Goal: Task Accomplishment & Management: Use online tool/utility

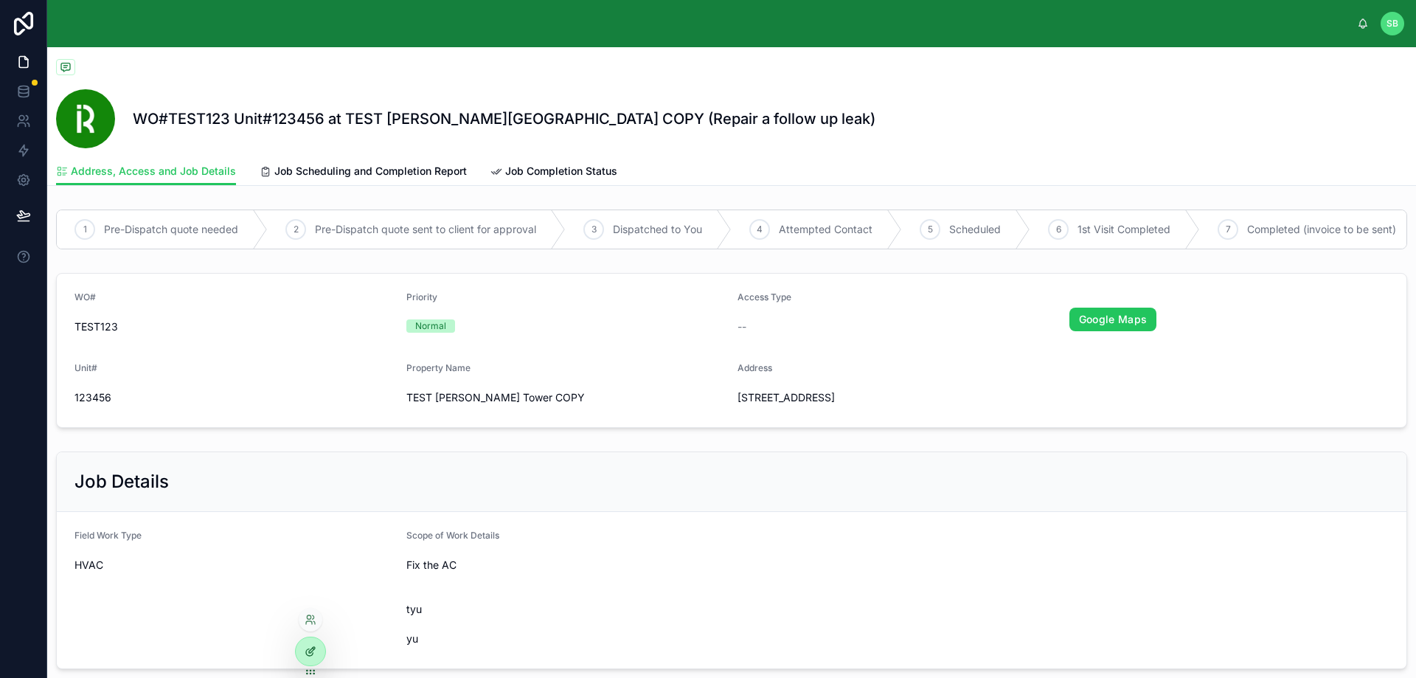
click at [315, 654] on icon at bounding box center [311, 651] width 12 height 12
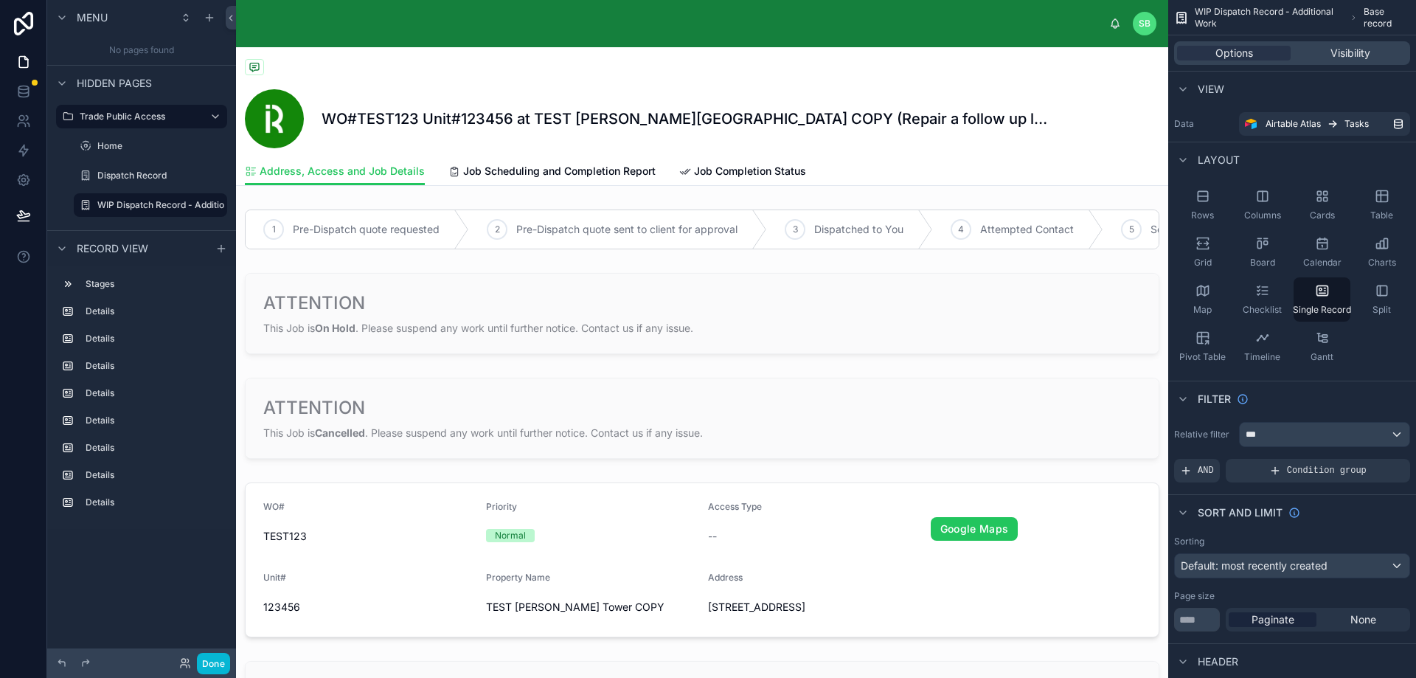
drag, startPoint x: 369, startPoint y: 176, endPoint x: 905, endPoint y: 161, distance: 536.3
click at [905, 161] on div "Address, Access and Job Details Job Scheduling and Completion Report Job Comple…" at bounding box center [702, 171] width 914 height 28
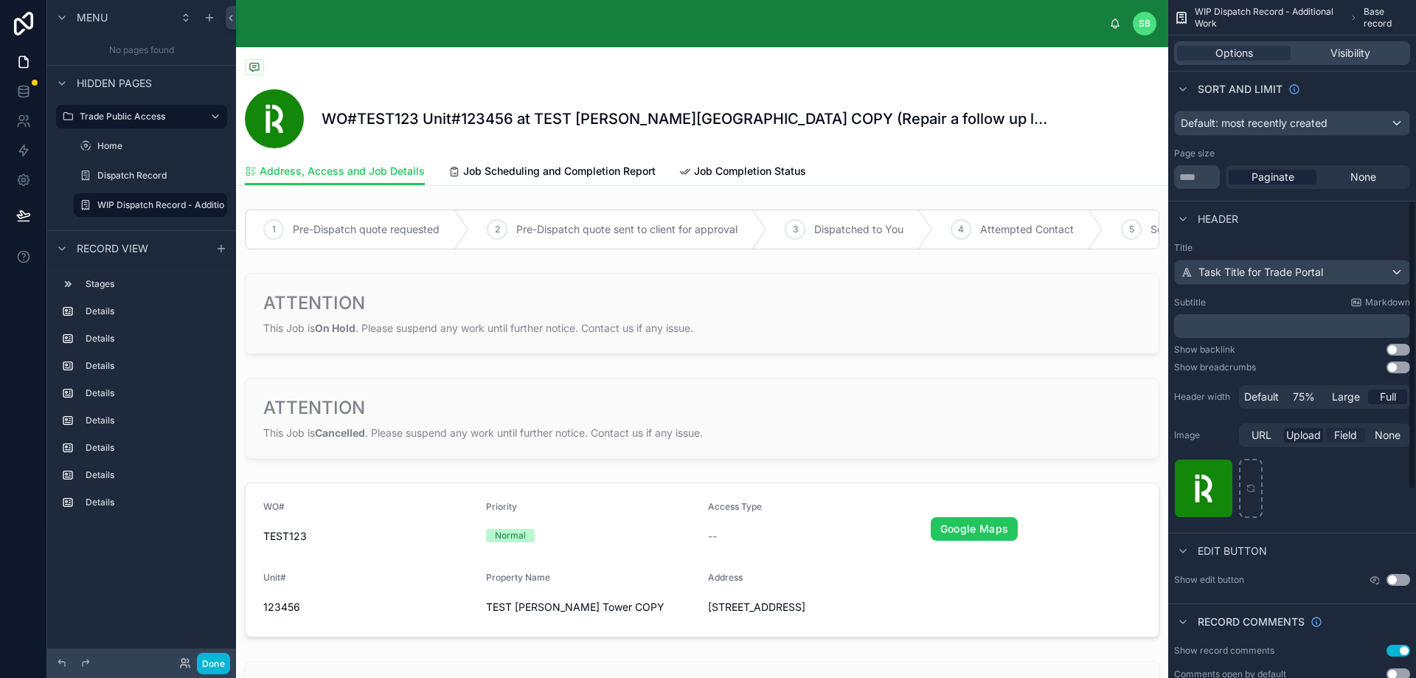
scroll to position [906, 0]
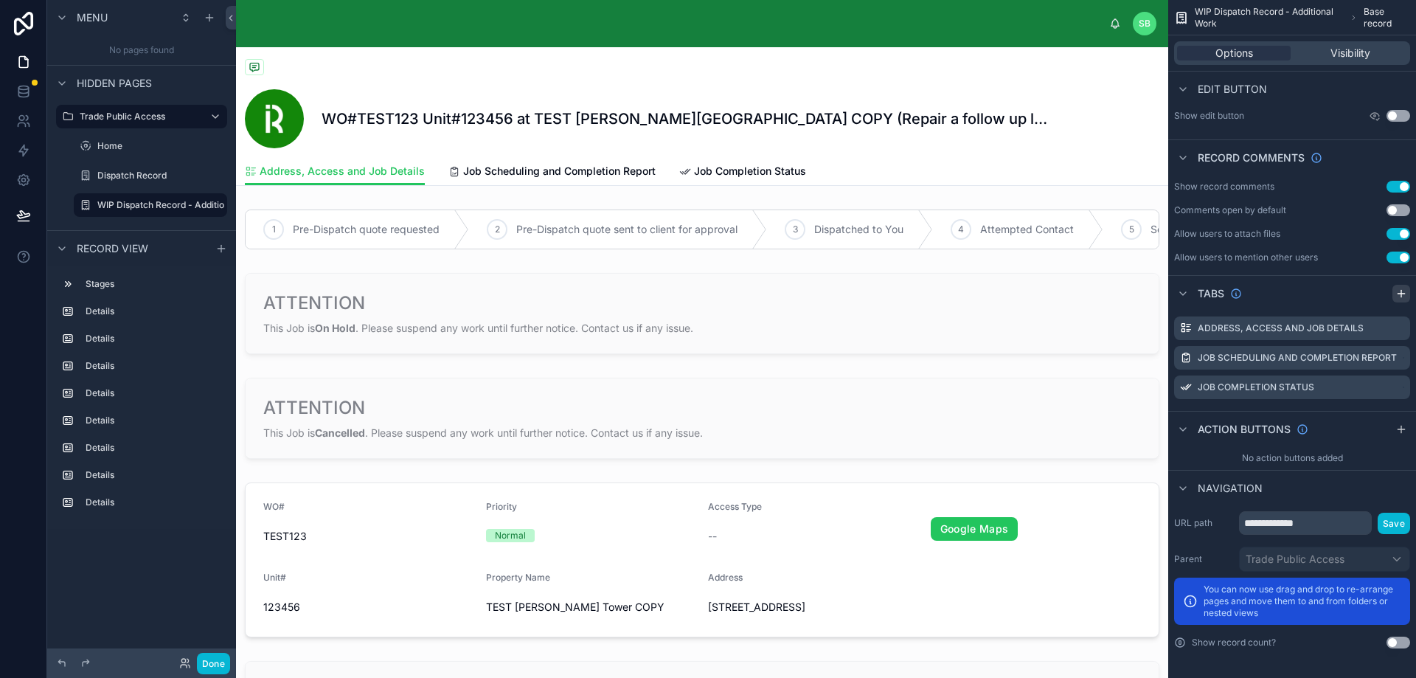
click at [1401, 294] on icon "scrollable content" at bounding box center [1401, 294] width 12 height 12
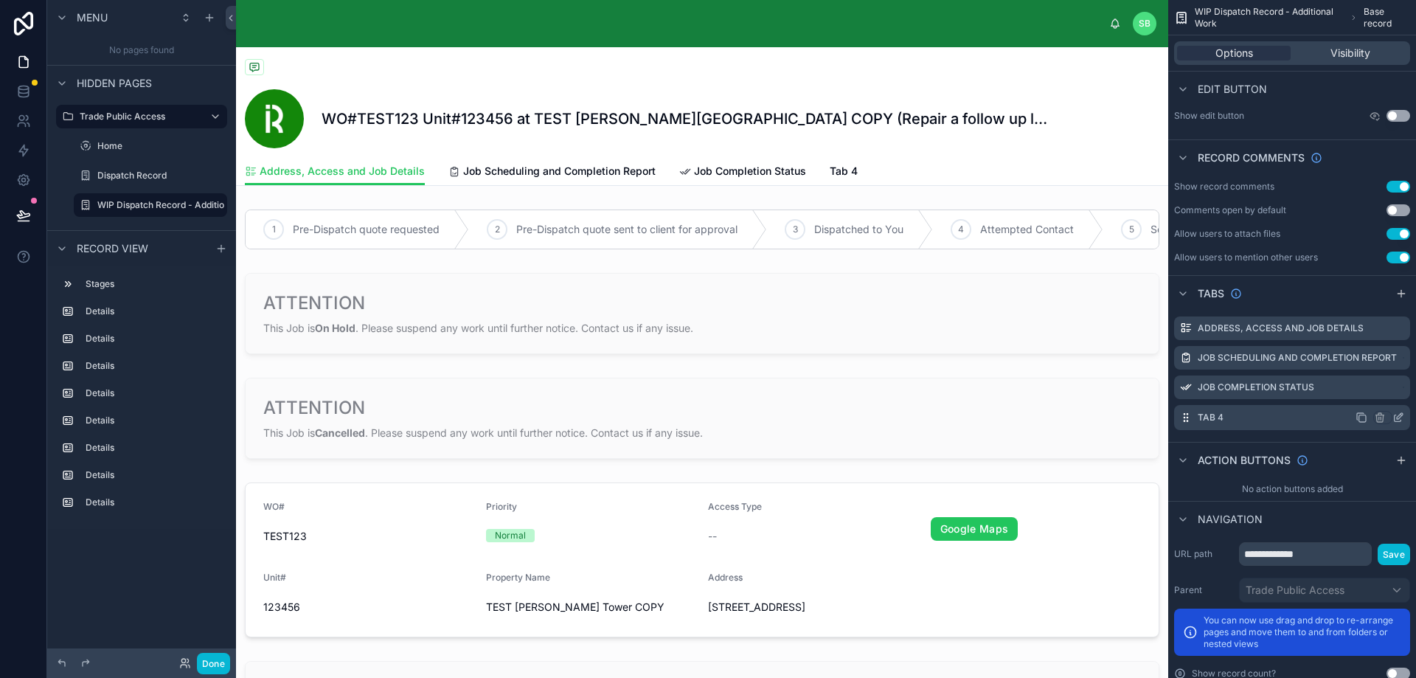
click at [1399, 417] on icon "scrollable content" at bounding box center [1398, 418] width 12 height 12
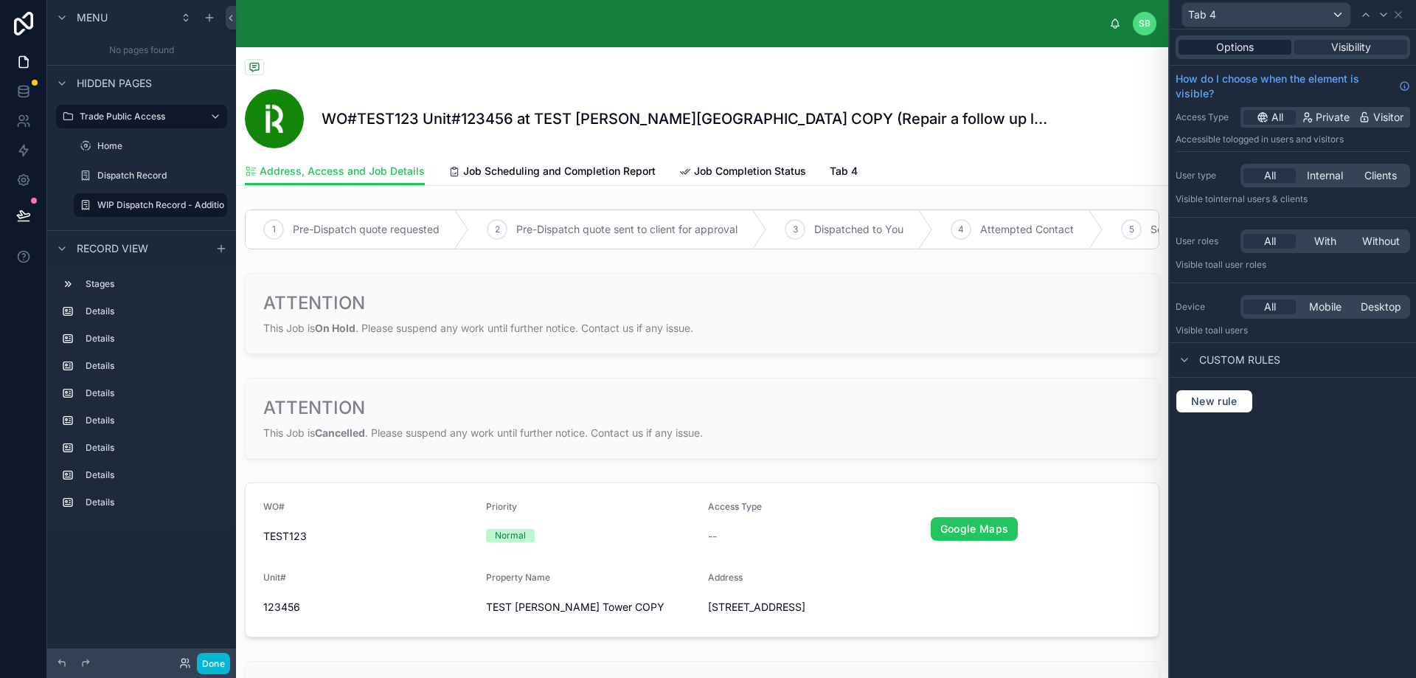
click at [1235, 52] on span "Options" at bounding box center [1235, 47] width 38 height 15
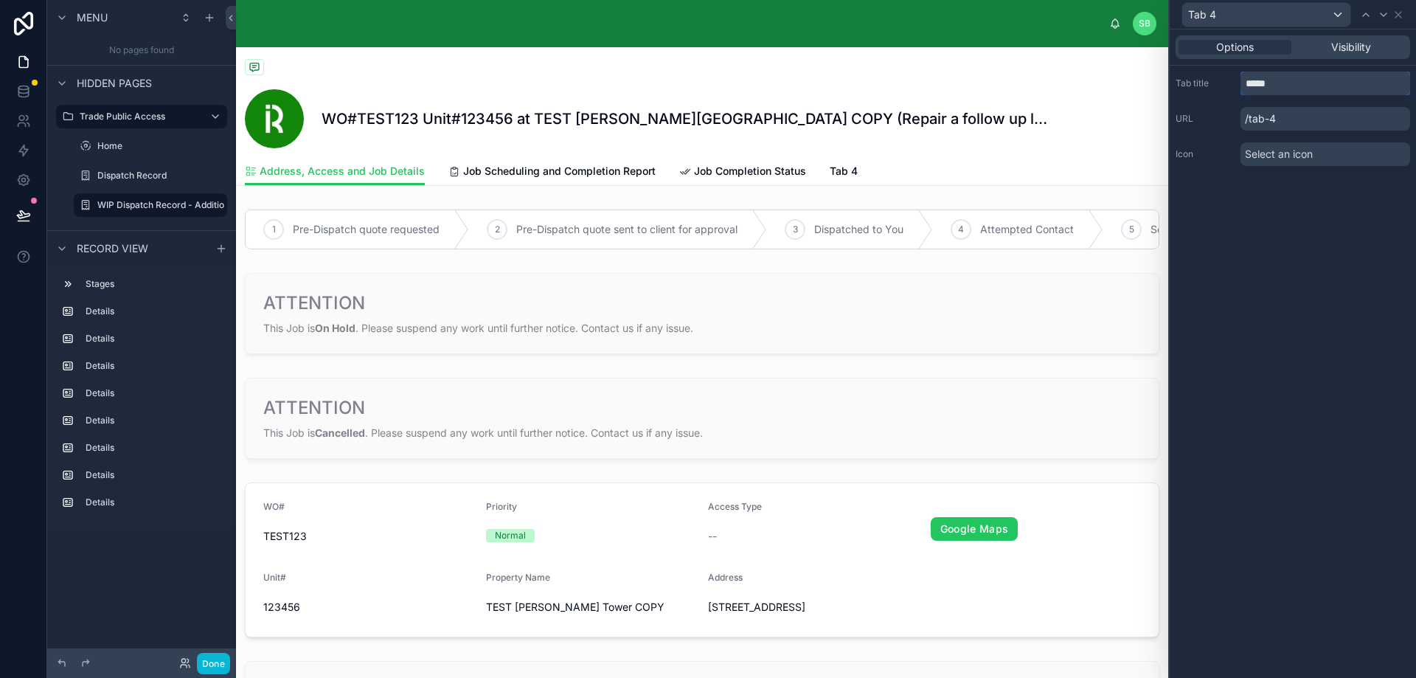
drag, startPoint x: 1291, startPoint y: 84, endPoint x: 1206, endPoint y: 125, distance: 94.0
click at [1216, 91] on div "Tab title *****" at bounding box center [1293, 84] width 235 height 24
type input "**********"
click at [1333, 147] on div "Select an icon" at bounding box center [1325, 154] width 170 height 24
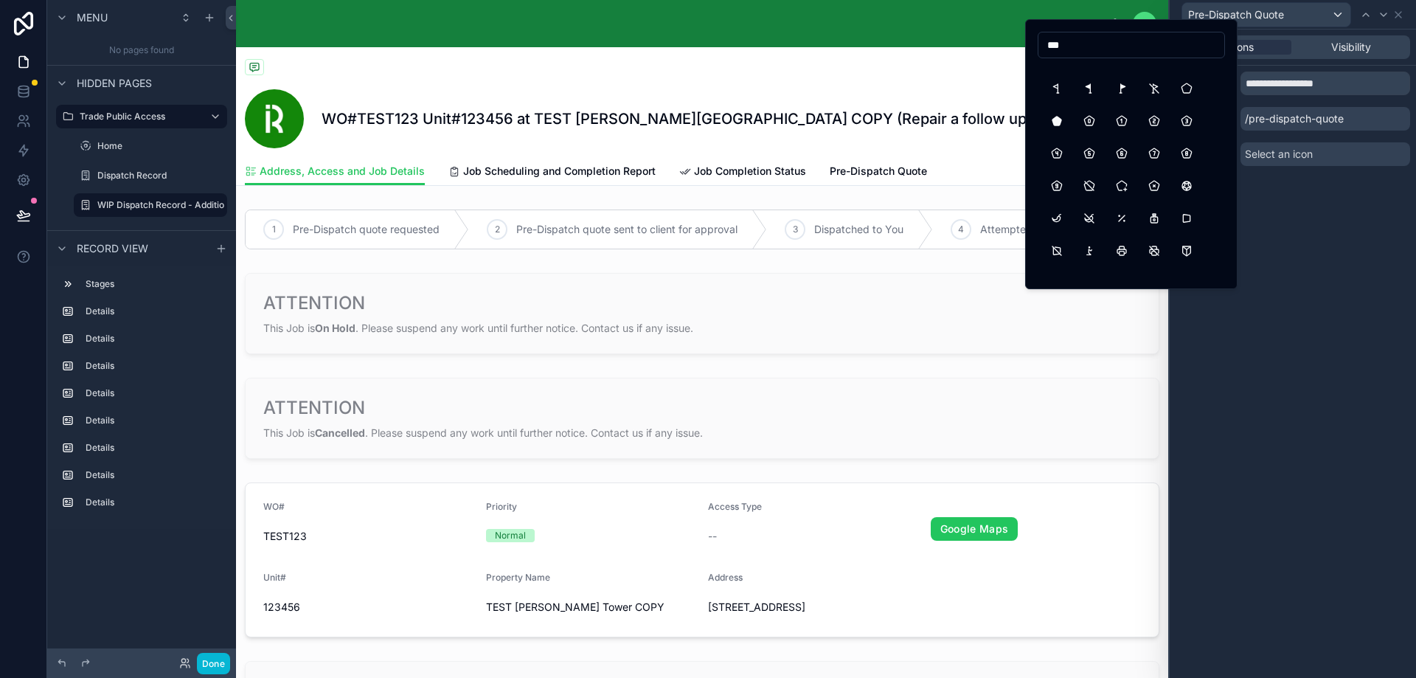
scroll to position [369, 0]
drag, startPoint x: 1066, startPoint y: 46, endPoint x: 1040, endPoint y: 43, distance: 26.8
click at [1040, 43] on input "***" at bounding box center [1131, 45] width 186 height 21
type input "*"
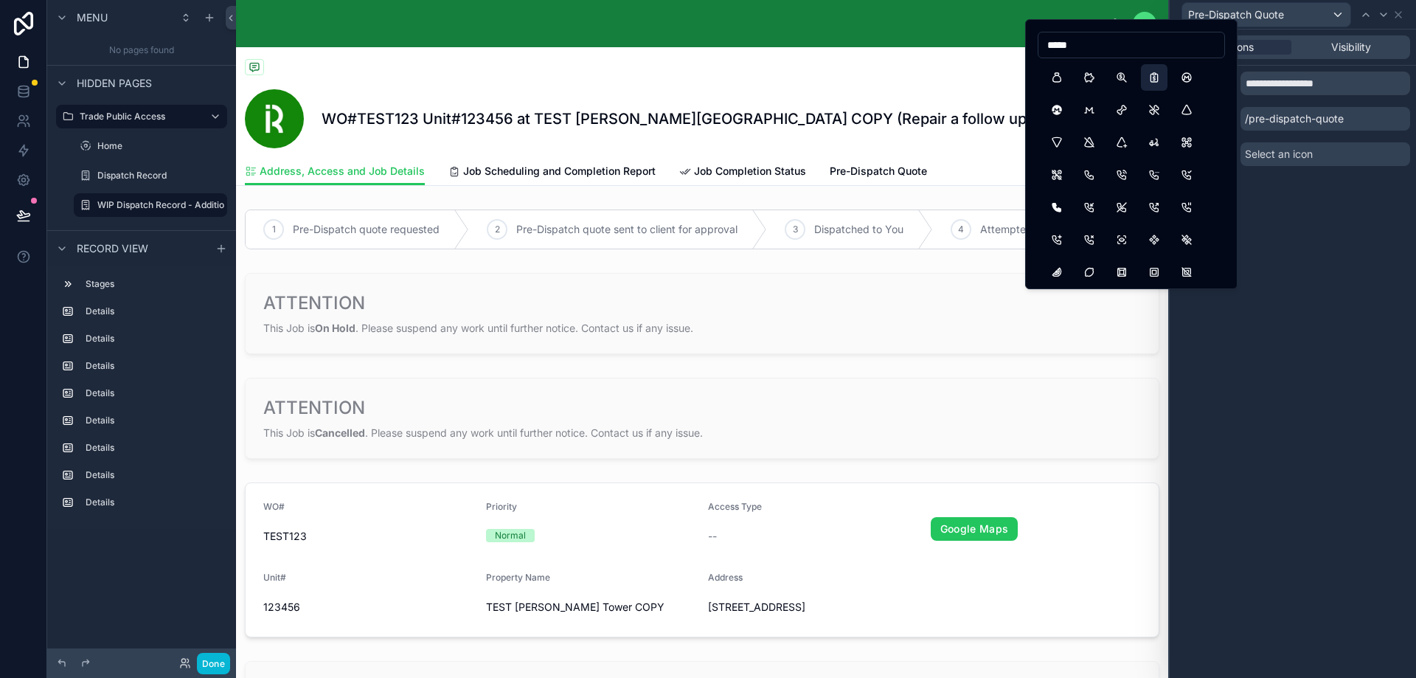
type input "*****"
click at [1158, 74] on button "ReportMoney" at bounding box center [1154, 77] width 27 height 27
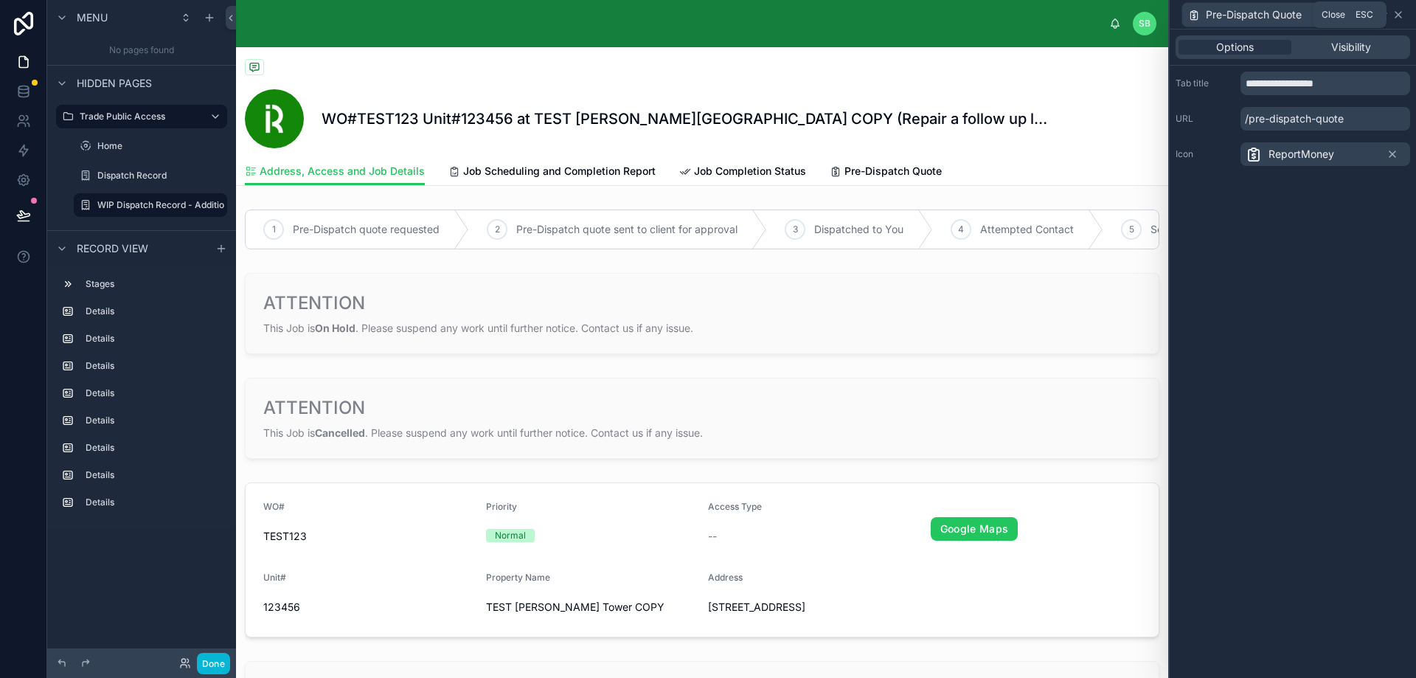
click at [1395, 13] on icon at bounding box center [1398, 15] width 12 height 12
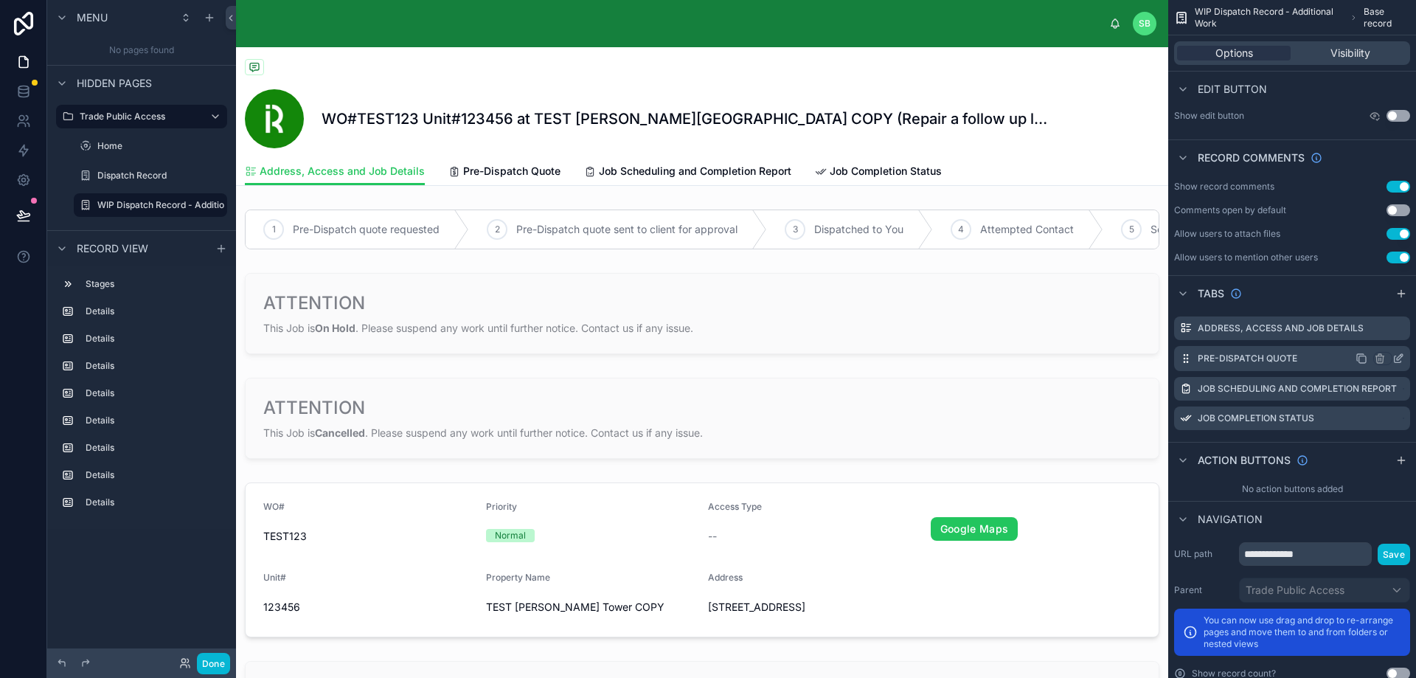
click at [1184, 358] on icon "scrollable content" at bounding box center [1184, 358] width 1 height 1
click at [1176, 328] on div "Address, Access and Job Details" at bounding box center [1292, 328] width 236 height 24
drag, startPoint x: 1216, startPoint y: 328, endPoint x: 1219, endPoint y: 344, distance: 15.8
click at [1219, 344] on div "Address, Access and Job Details Pre-Dispatch Quote Job Scheduling and Completio…" at bounding box center [1292, 372] width 248 height 124
click at [1030, 157] on div "Address, Access and Job Details Pre-Dispatch Quote Job Scheduling and Completio…" at bounding box center [702, 171] width 914 height 28
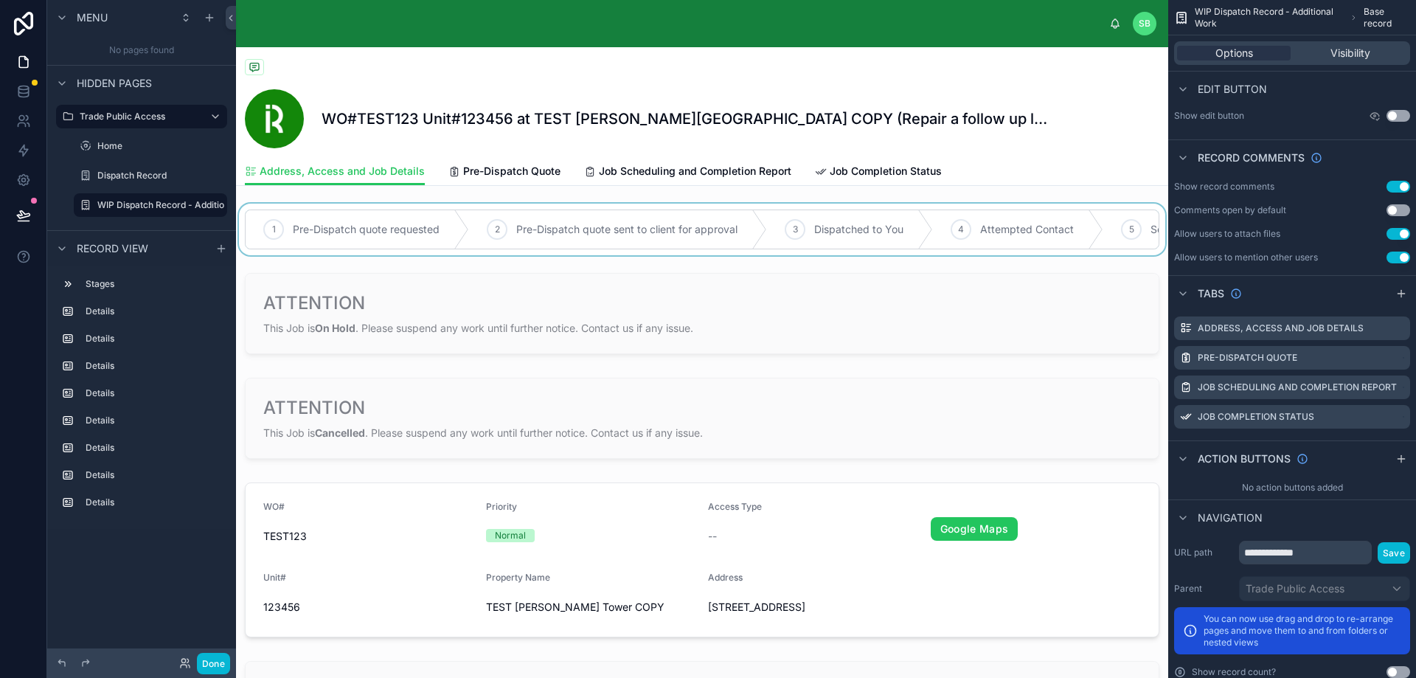
click at [392, 233] on div at bounding box center [702, 230] width 932 height 52
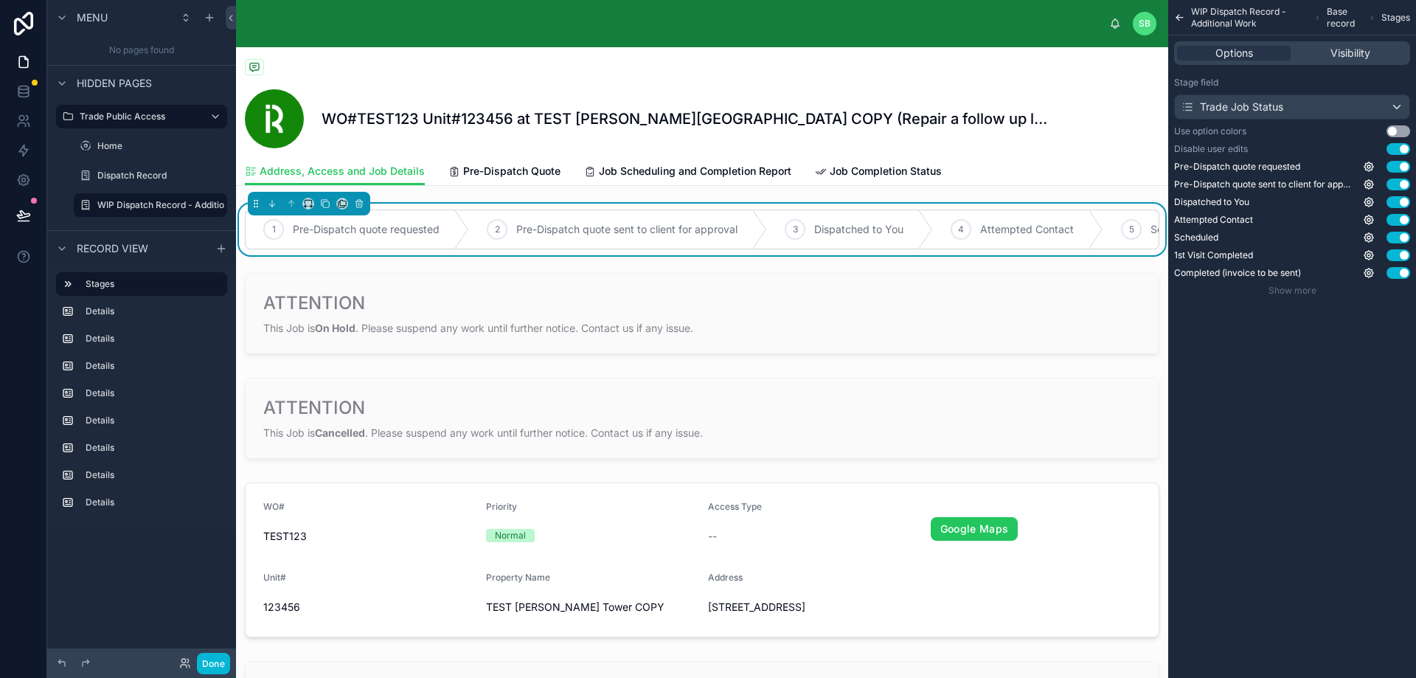
click at [1268, 365] on div "WIP Dispatch Record - Additional Work Base record Stages Options Visibility Sta…" at bounding box center [1292, 339] width 248 height 678
click at [517, 167] on span "Pre-Dispatch Quote" at bounding box center [511, 171] width 97 height 15
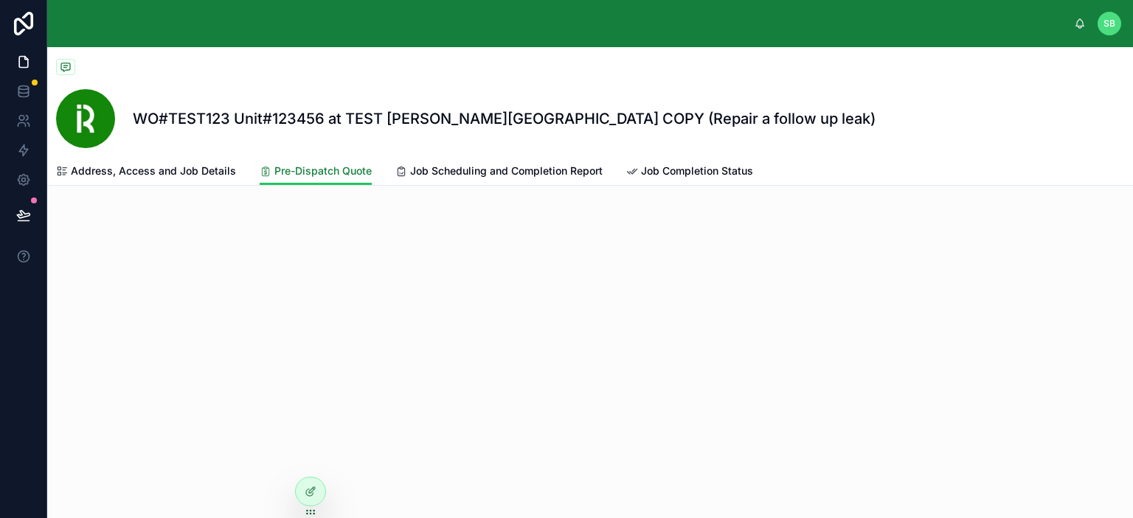
click at [283, 171] on span "Pre-Dispatch Quote" at bounding box center [322, 171] width 97 height 15
click at [315, 489] on icon at bounding box center [311, 492] width 12 height 12
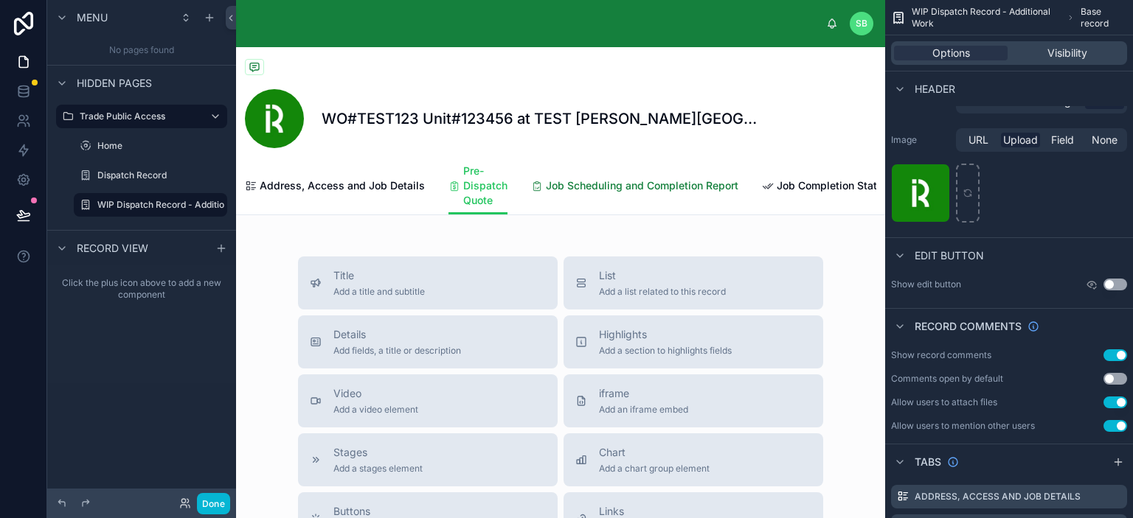
click at [595, 188] on span "Job Scheduling and Completion Report" at bounding box center [642, 185] width 192 height 15
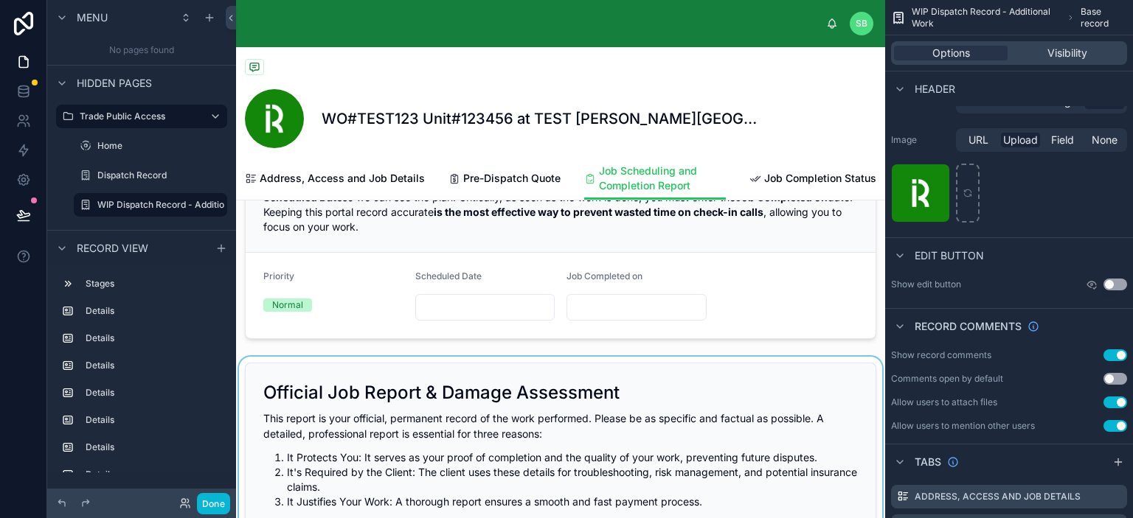
scroll to position [295, 0]
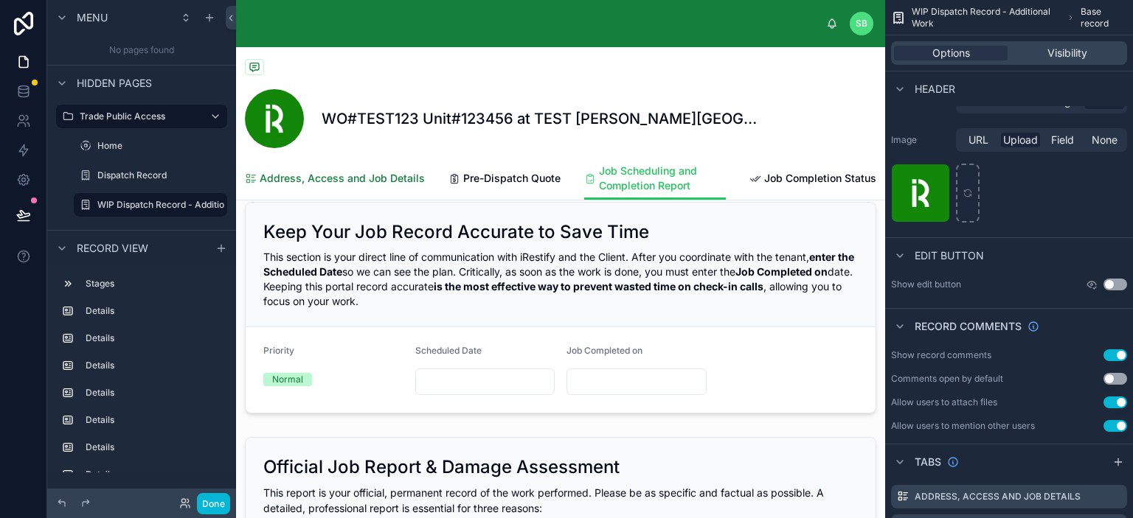
click at [366, 180] on span "Address, Access and Job Details" at bounding box center [342, 178] width 165 height 15
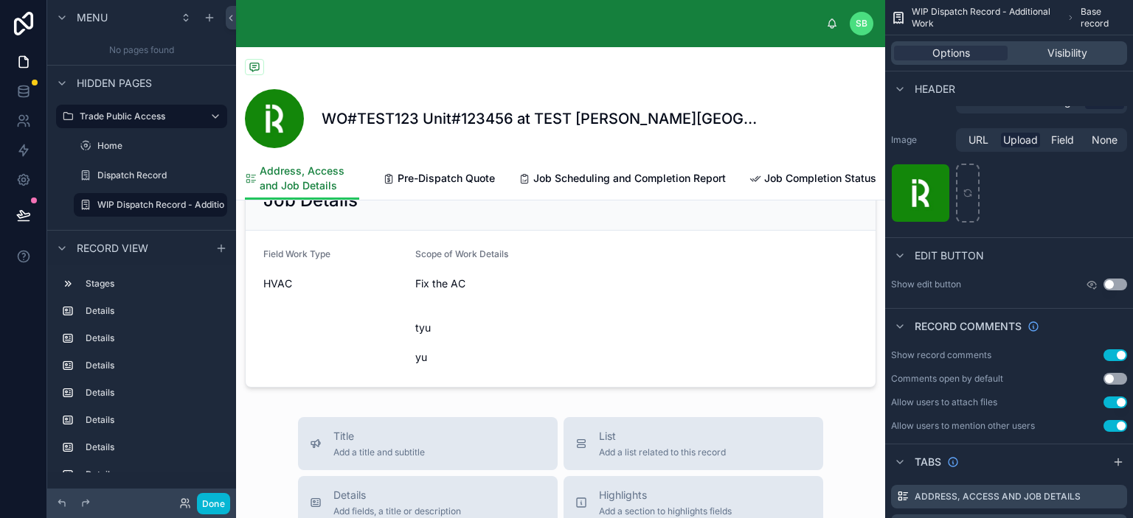
scroll to position [1106, 0]
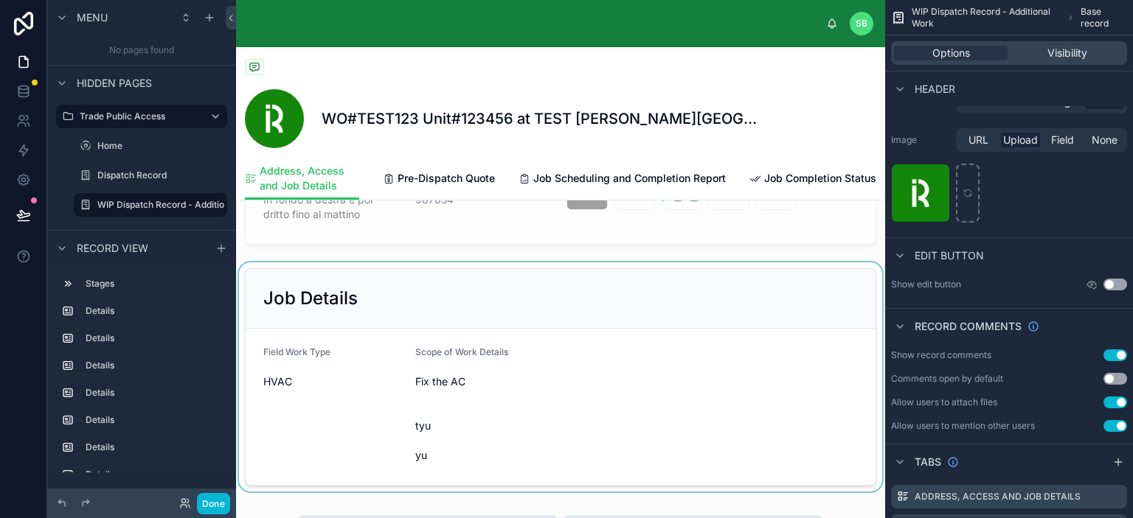
click at [555, 372] on div at bounding box center [560, 377] width 649 height 229
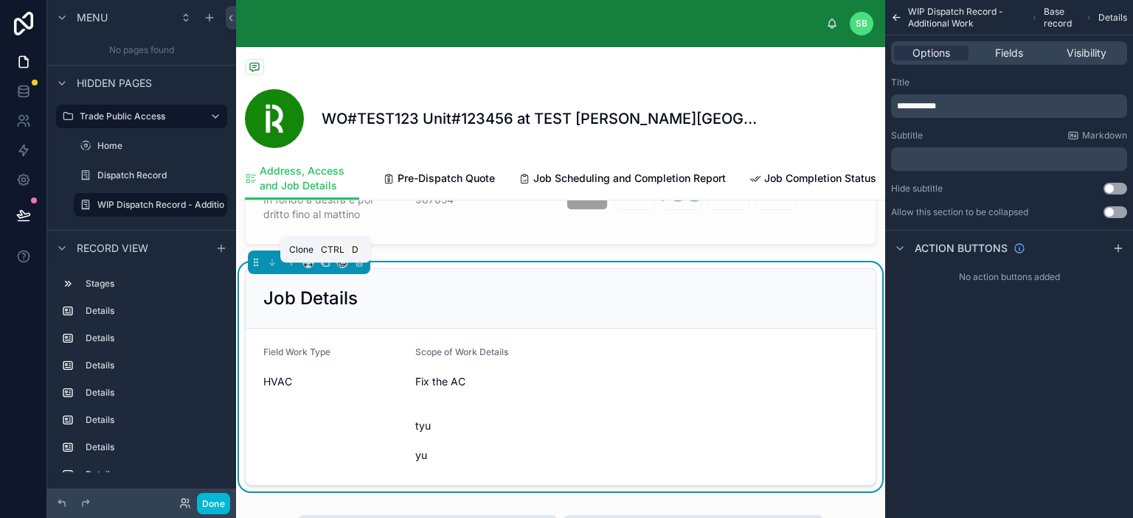
click at [322, 265] on icon at bounding box center [325, 262] width 6 height 6
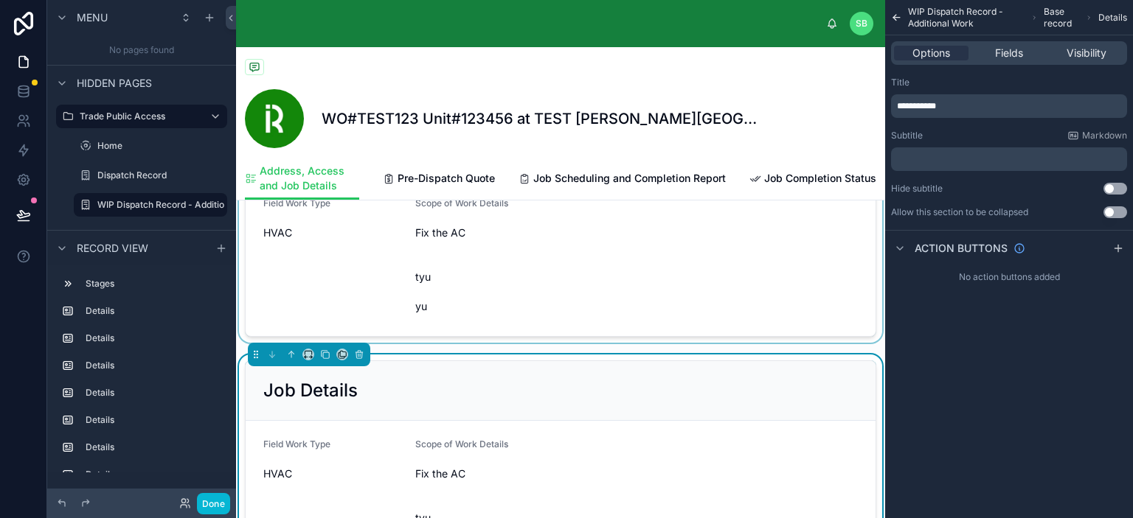
scroll to position [1401, 0]
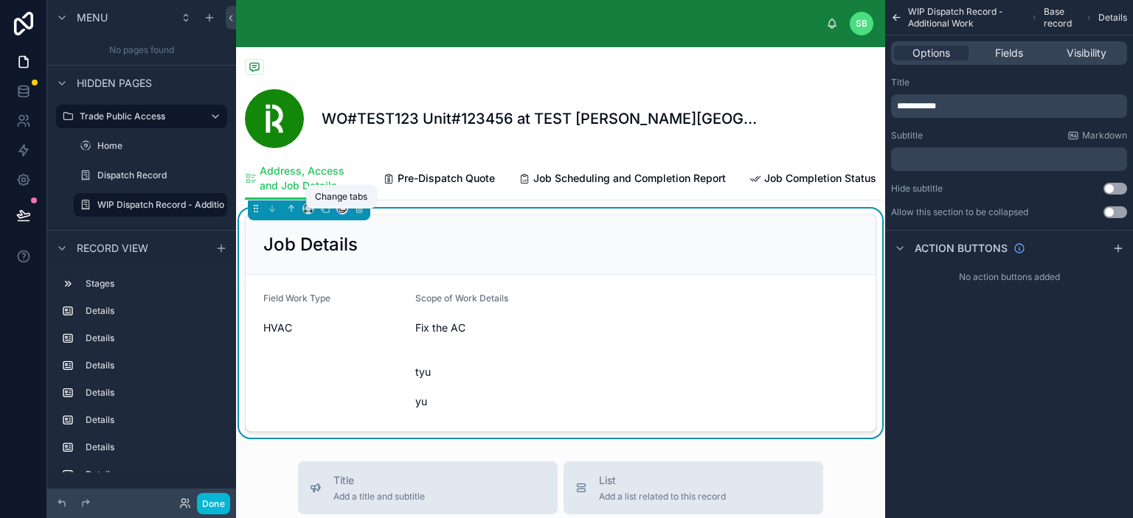
click at [340, 211] on icon at bounding box center [343, 208] width 6 height 6
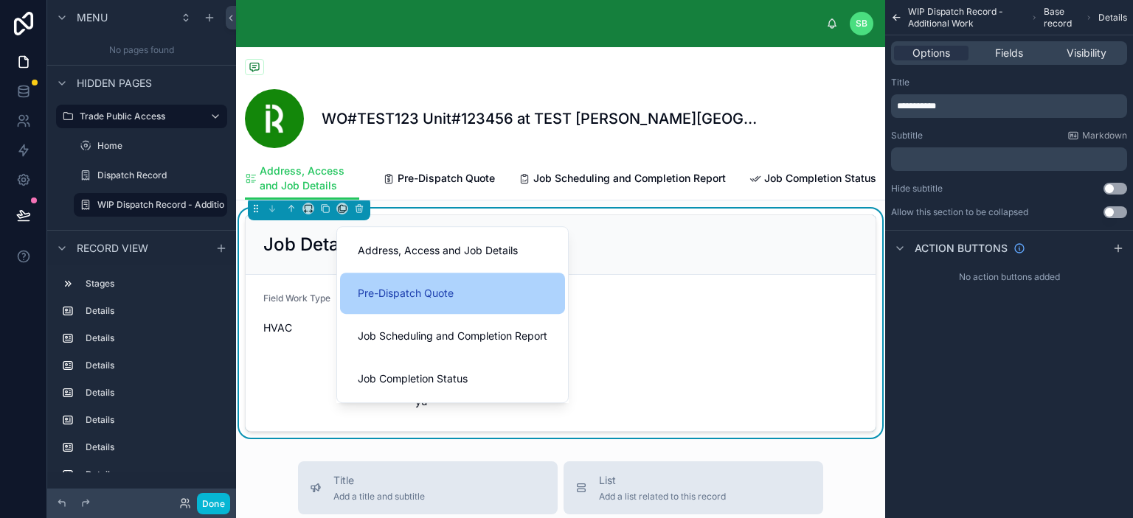
click at [416, 285] on span "Pre-Dispatch Quote" at bounding box center [406, 294] width 96 height 18
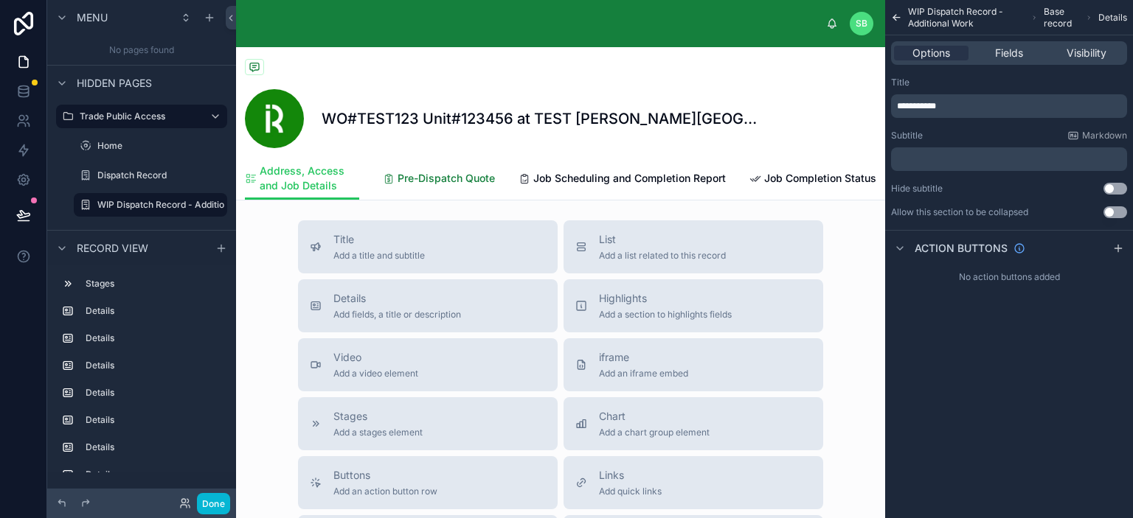
click at [437, 173] on span "Pre-Dispatch Quote" at bounding box center [445, 178] width 97 height 15
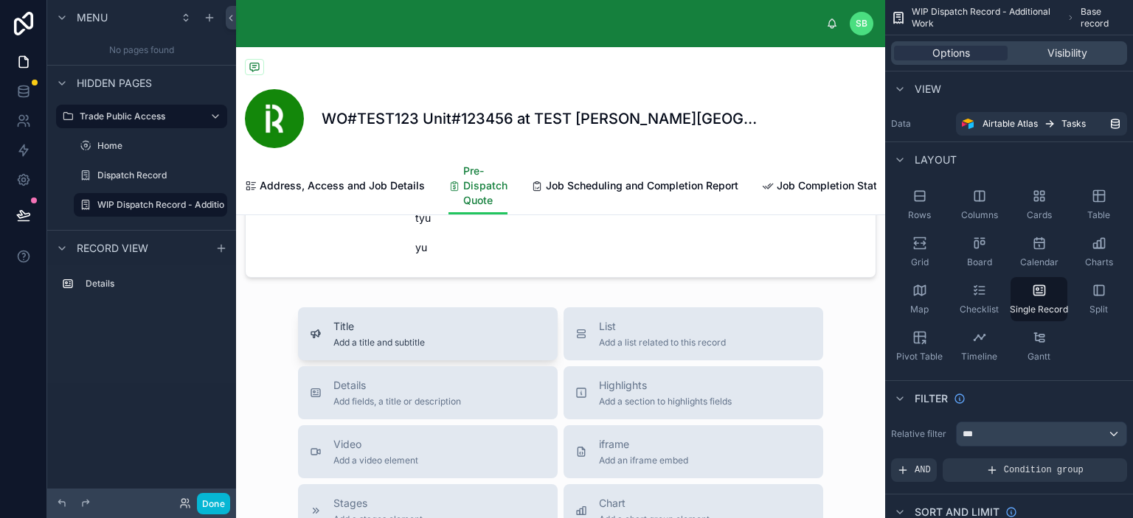
scroll to position [147, 0]
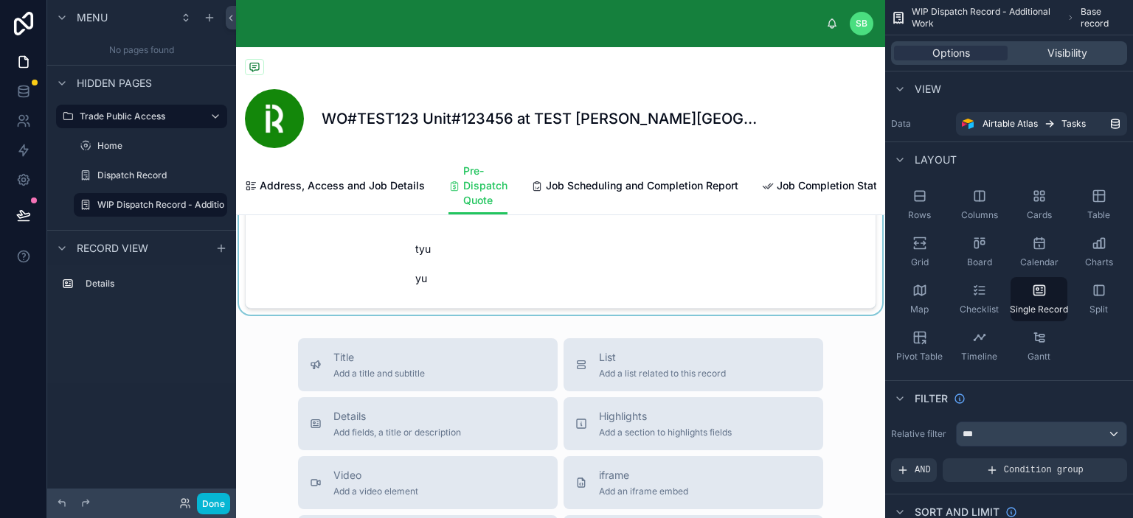
click at [547, 274] on div at bounding box center [560, 200] width 649 height 229
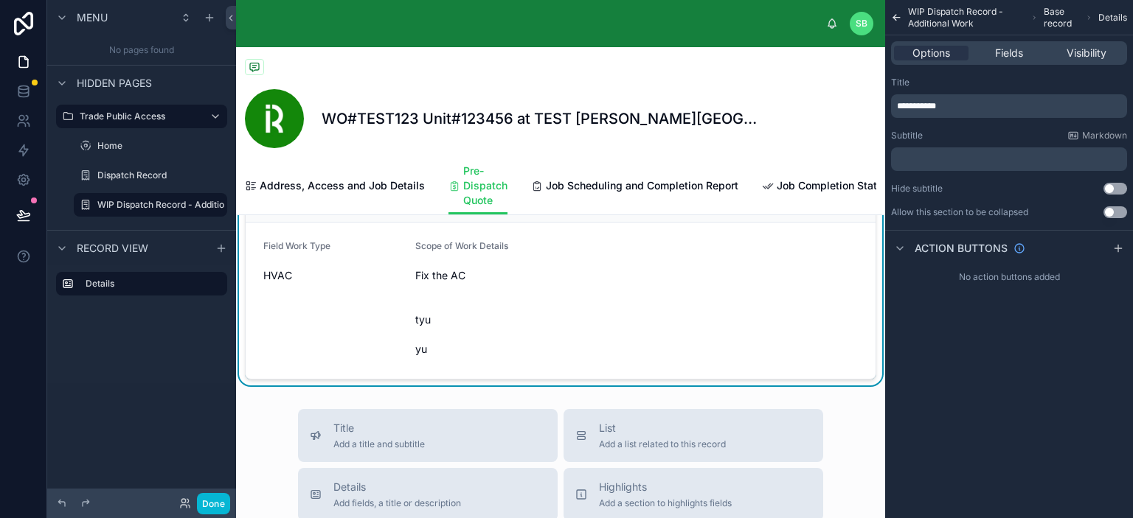
scroll to position [0, 0]
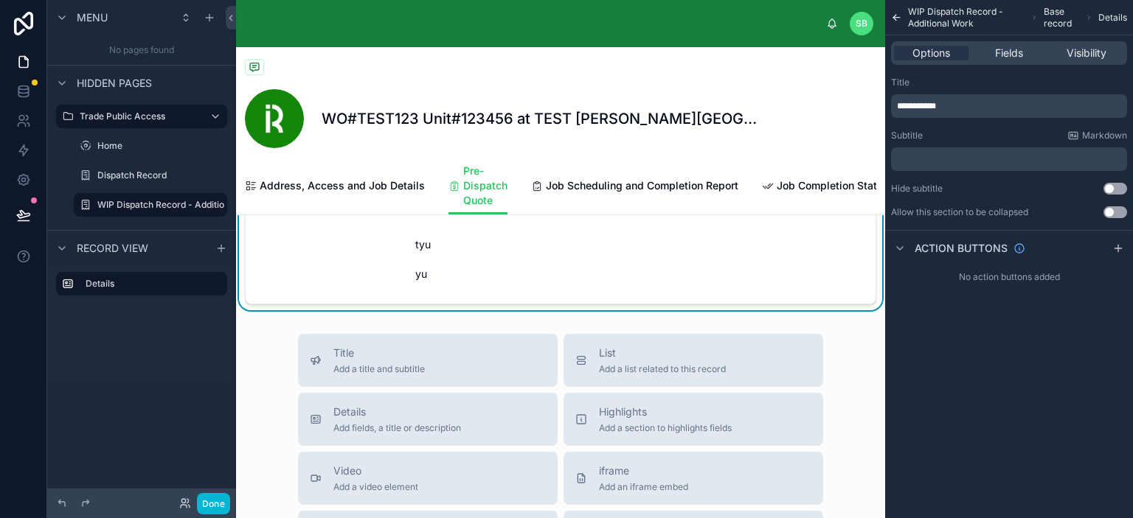
scroll to position [221, 0]
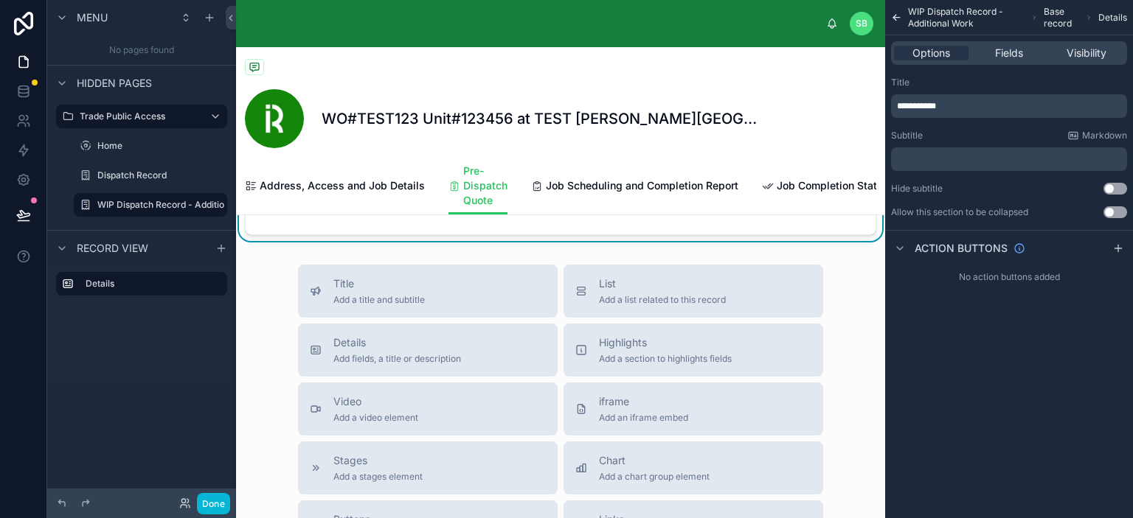
click at [898, 16] on icon "scrollable content" at bounding box center [896, 17] width 11 height 15
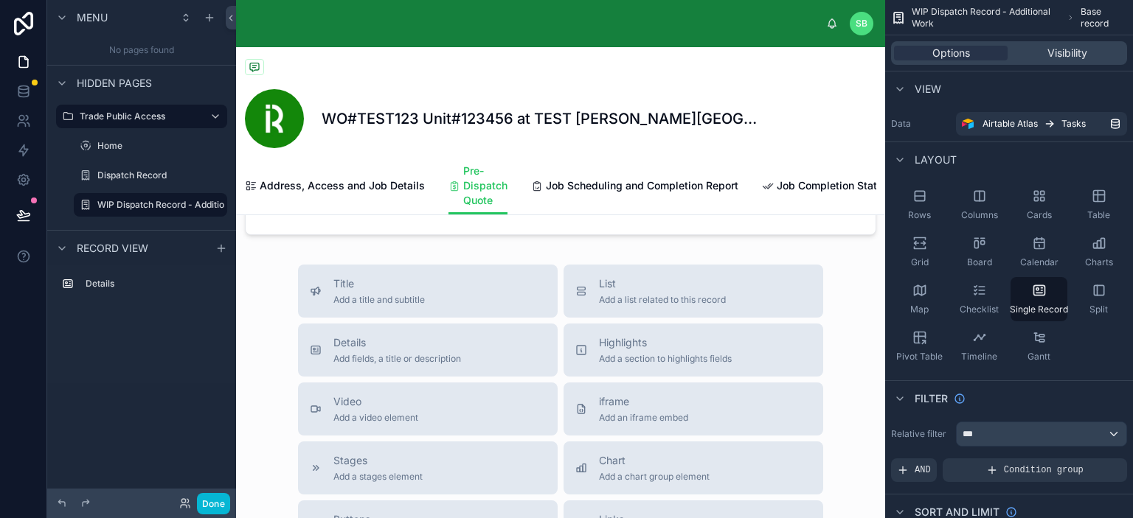
click at [490, 256] on div "WO#TEST123 Unit#123456 at TEST Perla West Tower COPY (Repair a follow up leak) …" at bounding box center [560, 367] width 649 height 1082
click at [491, 260] on div "WO#TEST123 Unit#123456 at TEST Perla West Tower COPY (Repair a follow up leak) …" at bounding box center [560, 367] width 649 height 1082
click at [440, 363] on div "Details Add fields, a title or description" at bounding box center [397, 350] width 128 height 29
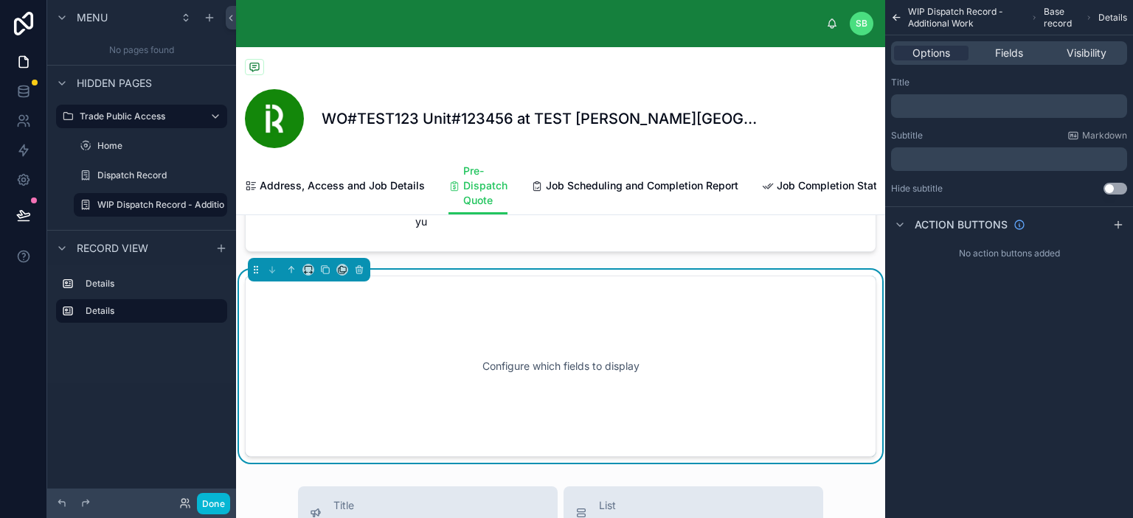
scroll to position [224, 0]
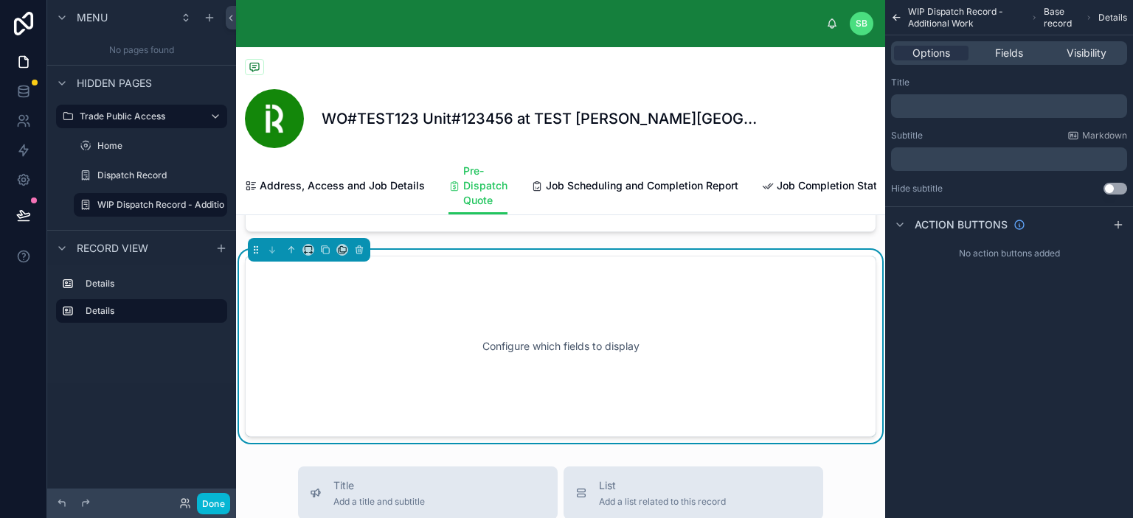
click at [966, 105] on p "﻿" at bounding box center [1010, 106] width 227 height 12
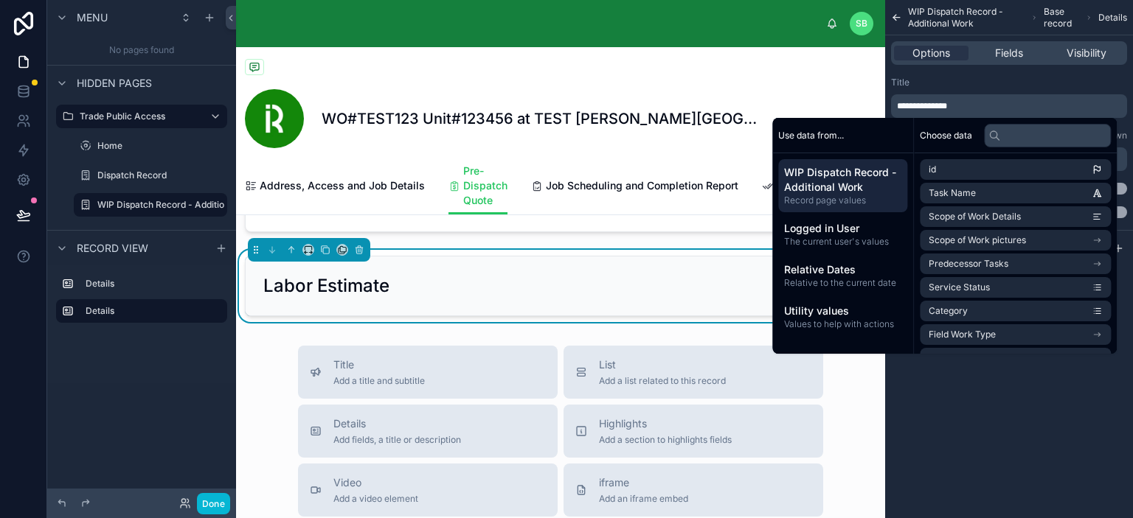
click at [640, 253] on div "Job Details Field Work Type HVAC Scope of Work Details Fix the AC tyu yu Labor …" at bounding box center [560, 165] width 649 height 313
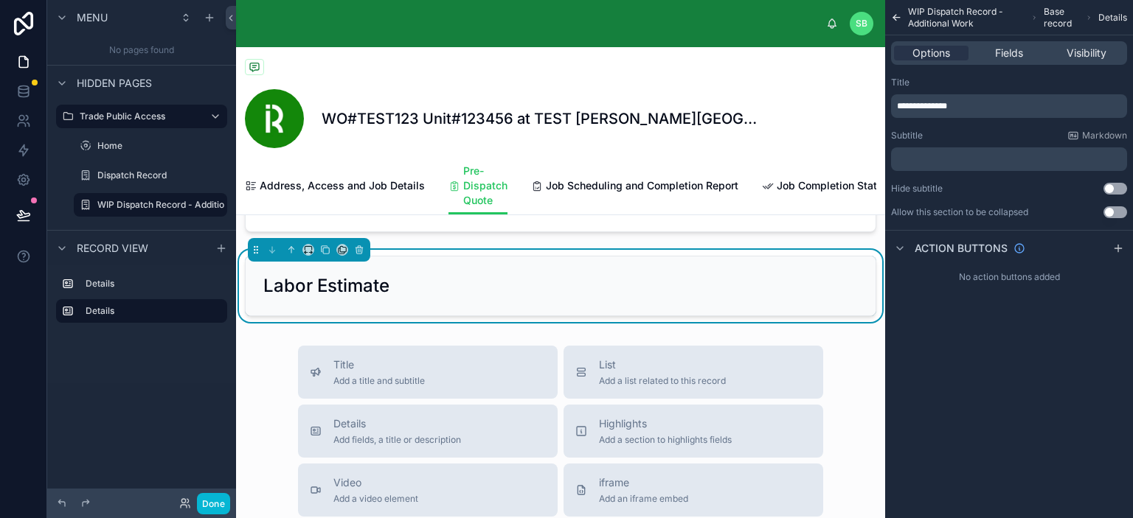
click at [841, 348] on div "WO#TEST123 Unit#123456 at TEST Perla West Tower COPY (Repair a follow up leak) …" at bounding box center [560, 406] width 649 height 1166
click at [1013, 53] on span "Fields" at bounding box center [1009, 53] width 28 height 15
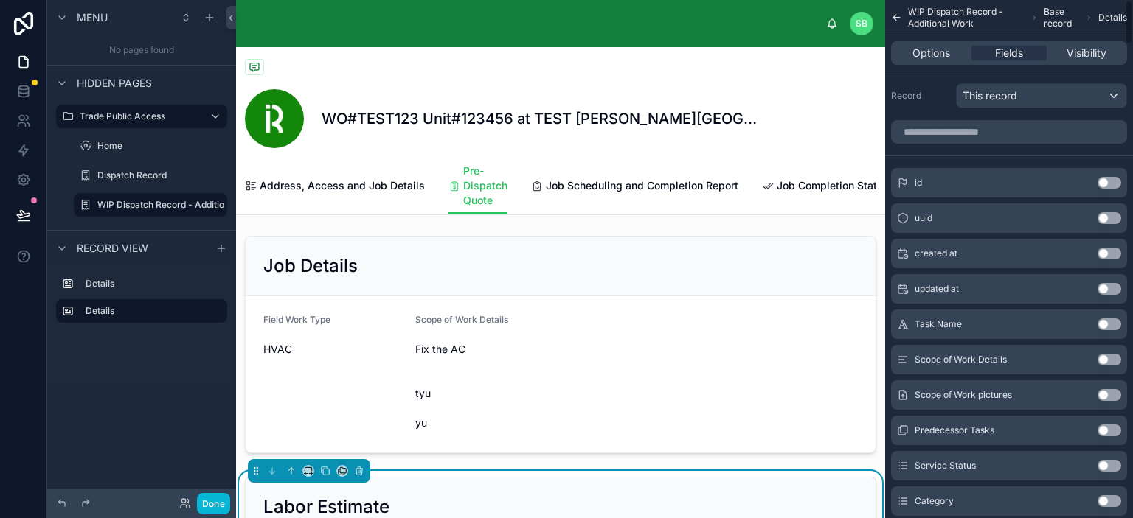
scroll to position [0, 0]
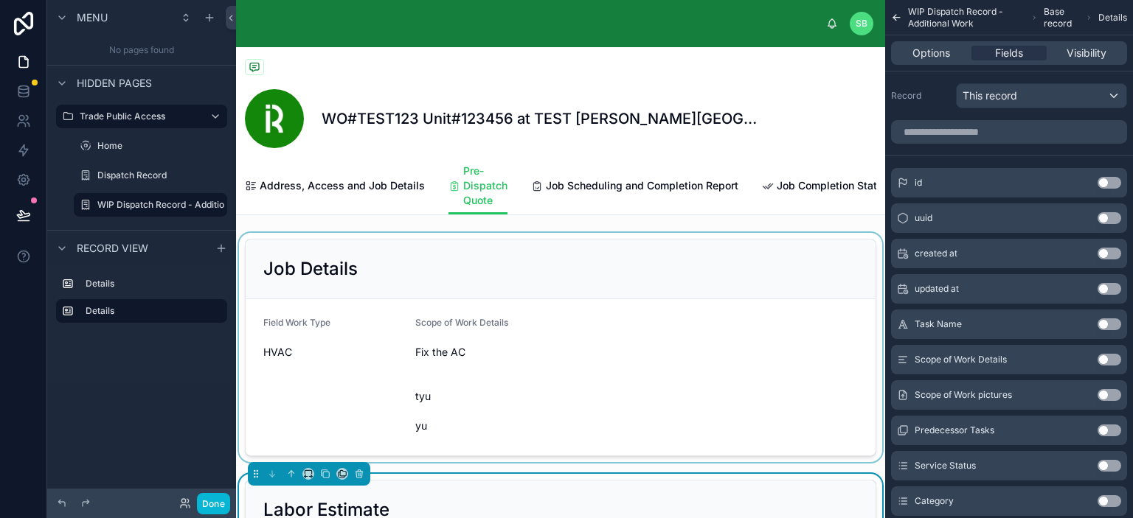
click at [465, 336] on div at bounding box center [560, 347] width 649 height 229
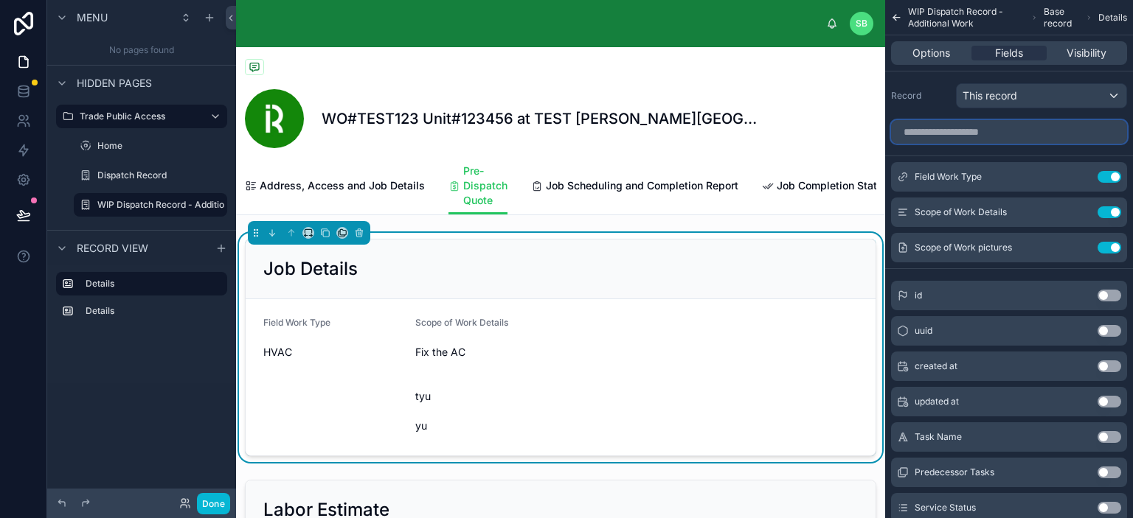
click at [1011, 132] on input "scrollable content" at bounding box center [1009, 132] width 236 height 24
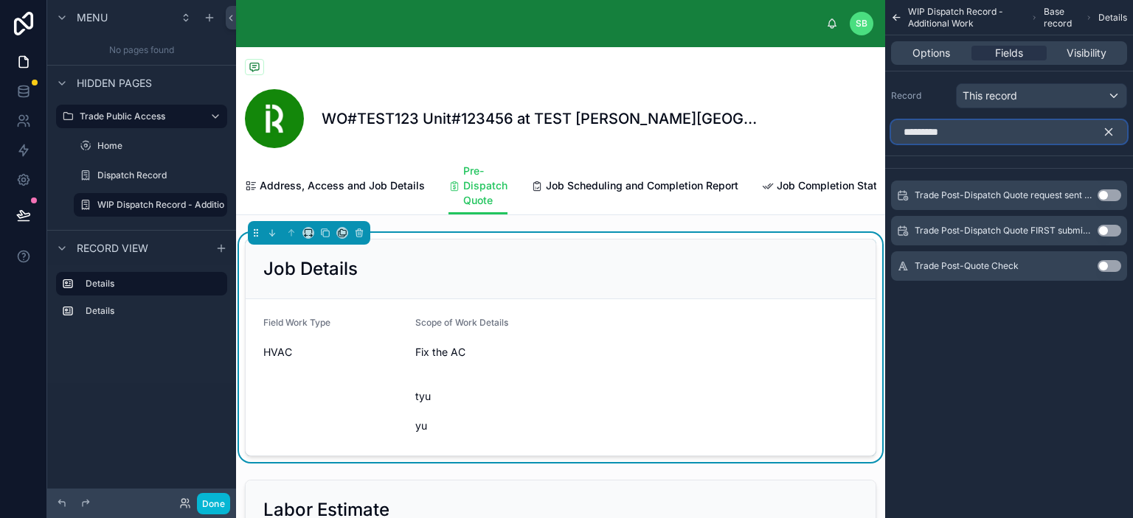
type input "*********"
click at [1109, 191] on button "Use setting" at bounding box center [1109, 196] width 24 height 12
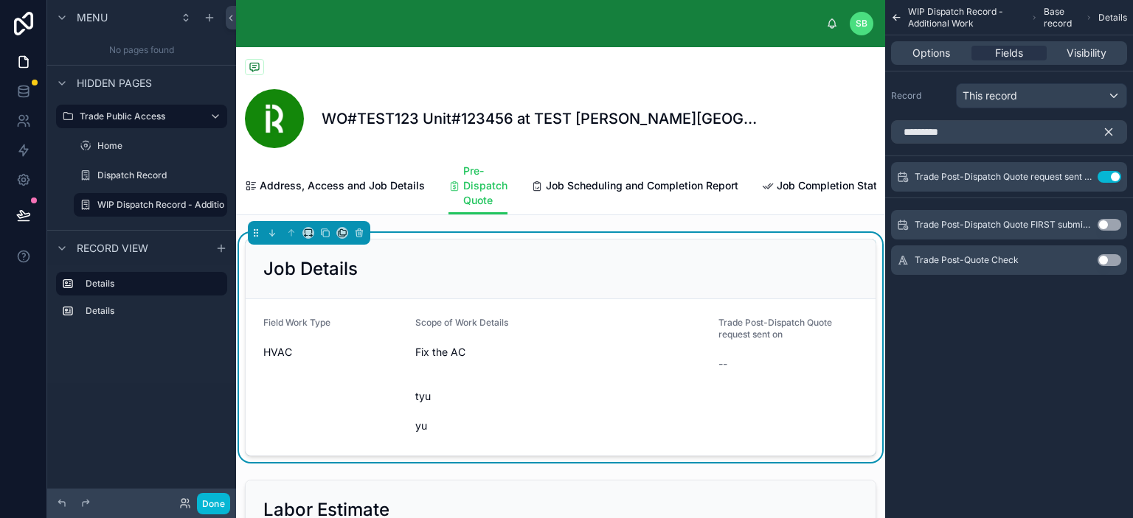
click at [739, 340] on span "Trade Post-Dispatch Quote request sent on" at bounding box center [775, 328] width 114 height 23
click at [1111, 132] on icon "scrollable content" at bounding box center [1108, 131] width 13 height 13
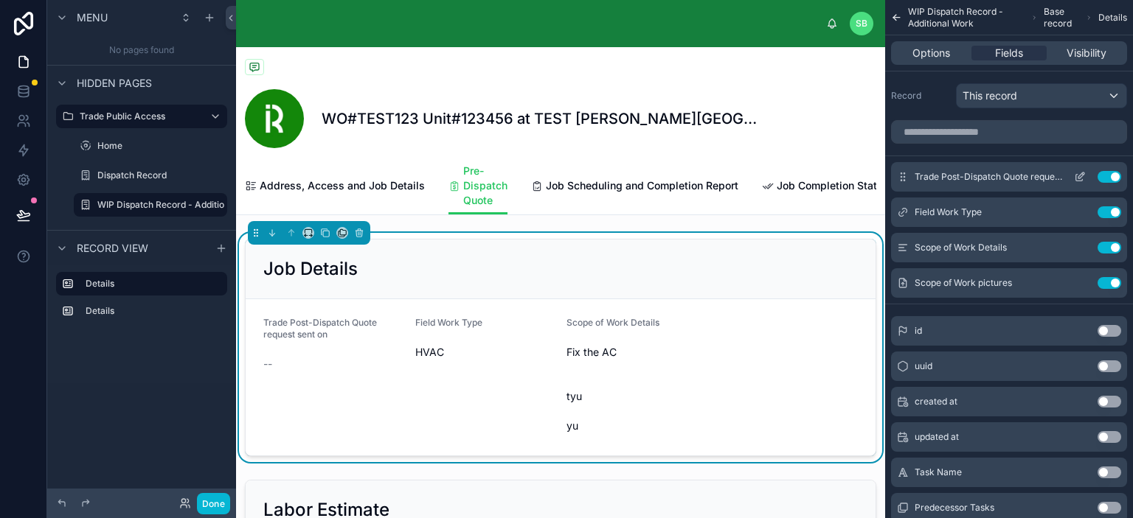
click at [1079, 173] on icon "scrollable content" at bounding box center [1080, 177] width 12 height 12
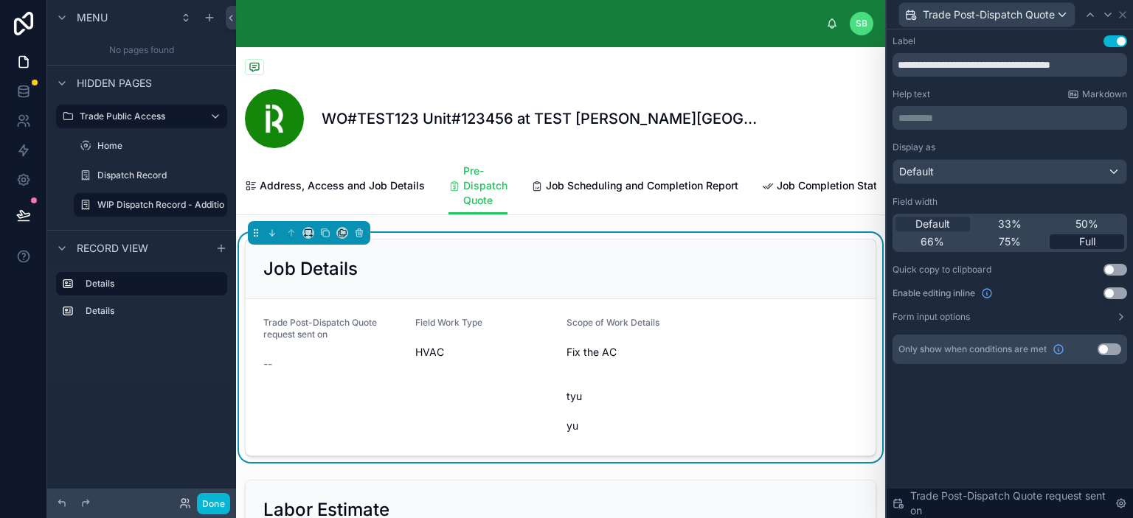
click at [1085, 238] on span "Full" at bounding box center [1087, 242] width 16 height 15
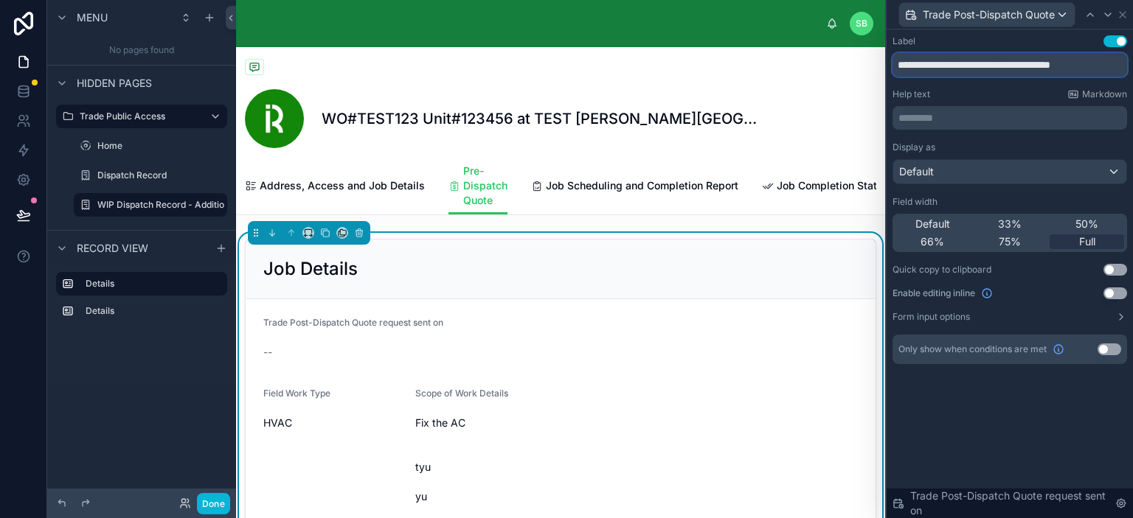
click at [986, 62] on input "**********" at bounding box center [1009, 65] width 235 height 24
drag, startPoint x: 928, startPoint y: 61, endPoint x: 940, endPoint y: 61, distance: 11.8
click at [940, 61] on input "**********" at bounding box center [1009, 65] width 235 height 24
click at [1004, 66] on input "**********" at bounding box center [1009, 65] width 235 height 24
type input "**********"
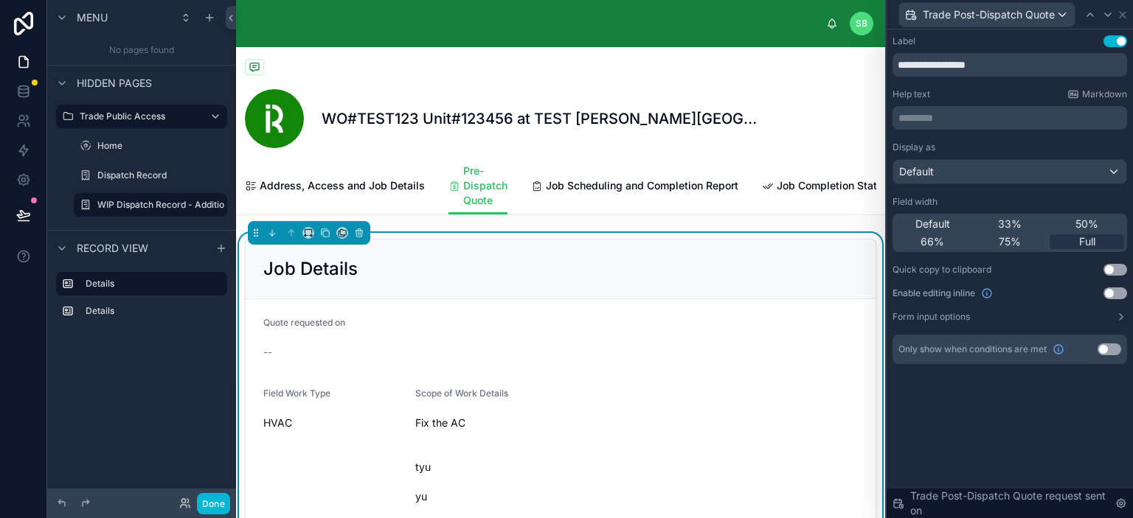
click at [994, 147] on div "Display as" at bounding box center [1009, 148] width 235 height 12
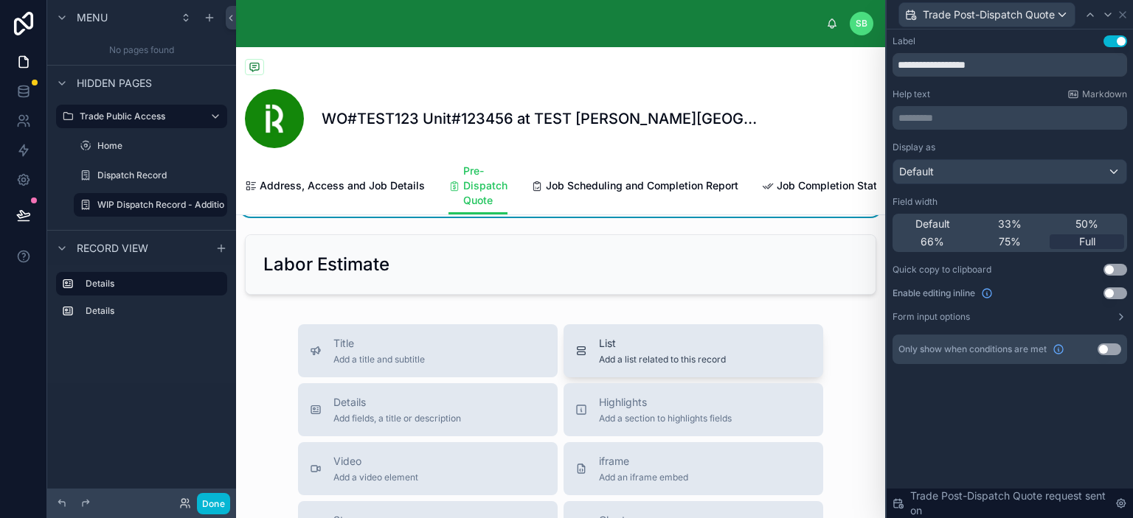
scroll to position [295, 0]
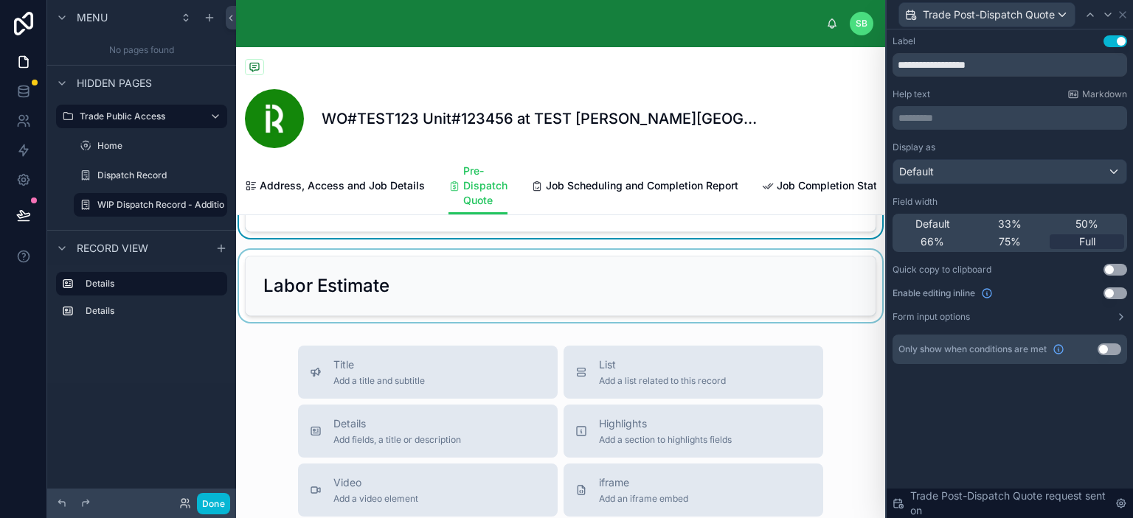
click at [546, 297] on div at bounding box center [560, 286] width 649 height 72
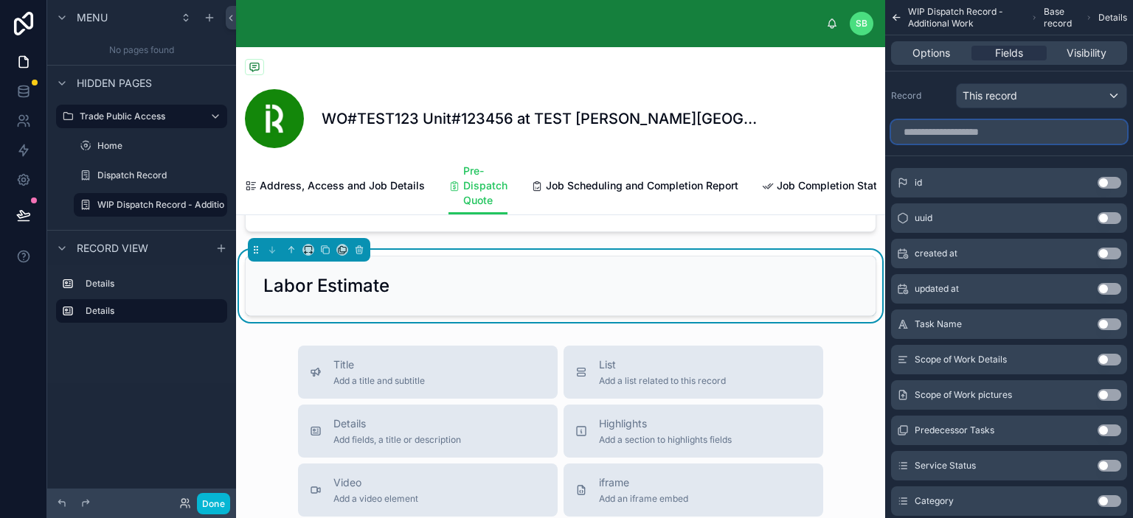
click at [976, 128] on input "scrollable content" at bounding box center [1009, 132] width 236 height 24
click at [954, 133] on input "scrollable content" at bounding box center [1009, 132] width 236 height 24
paste input "**********"
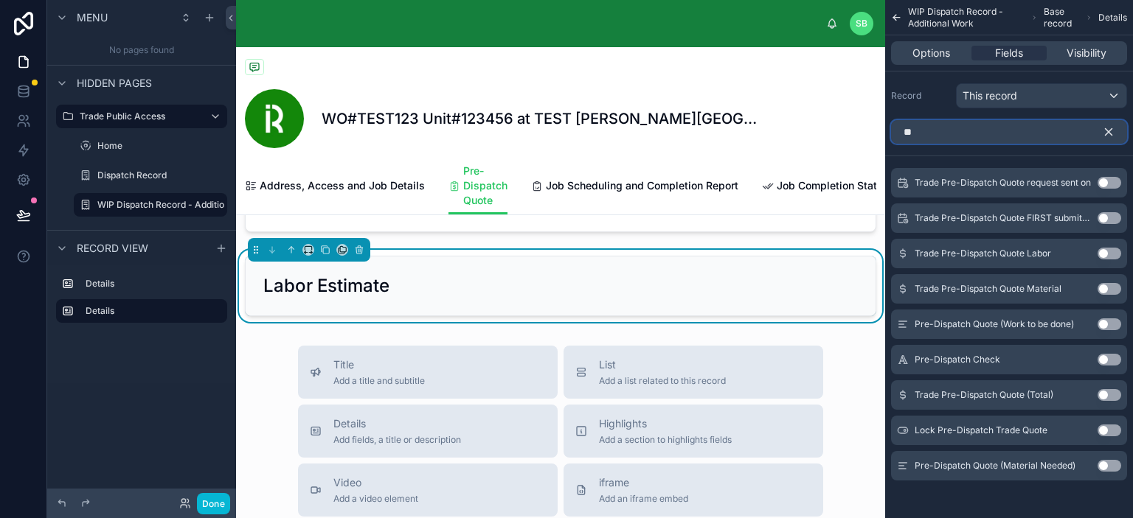
type input "*"
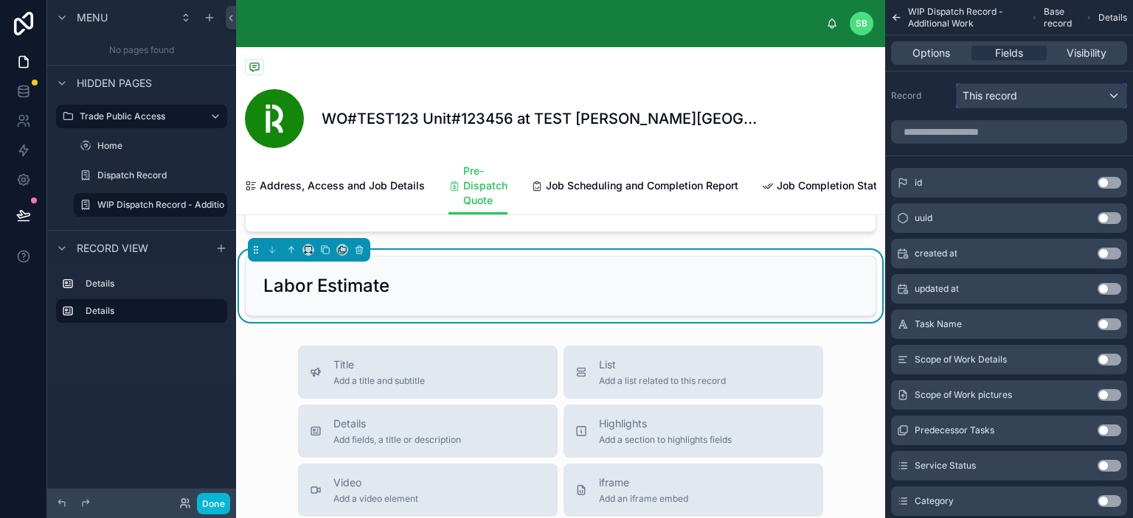
click at [1050, 91] on div "This record" at bounding box center [1041, 96] width 170 height 24
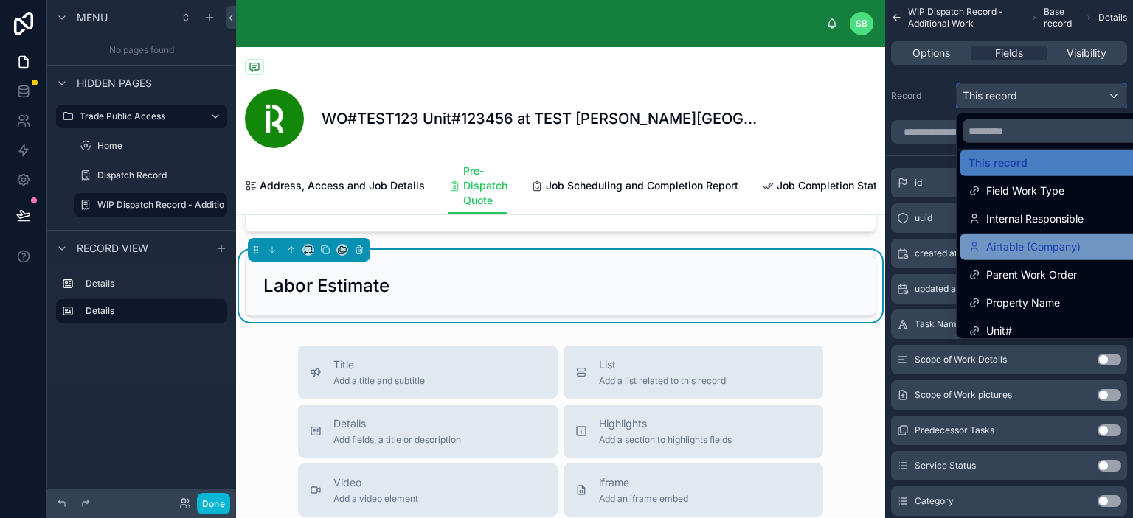
scroll to position [21, 0]
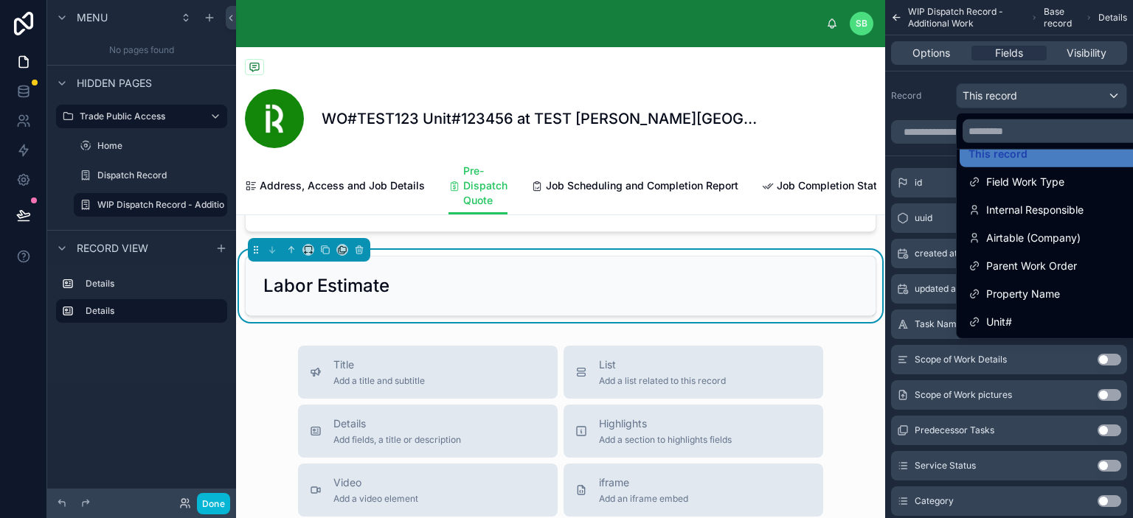
click at [926, 100] on div "scrollable content" at bounding box center [566, 259] width 1133 height 518
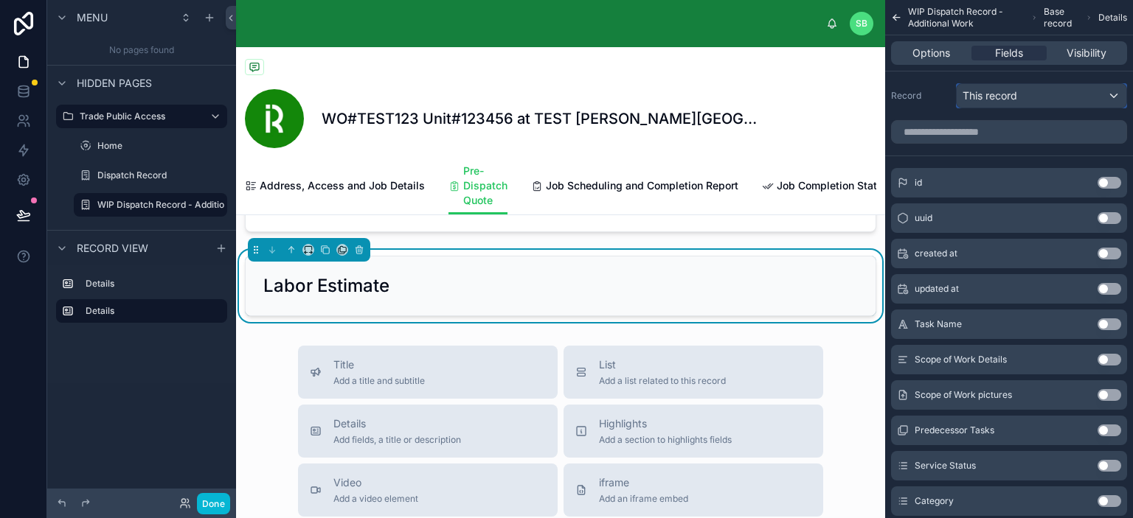
click at [996, 93] on span "This record" at bounding box center [989, 95] width 55 height 15
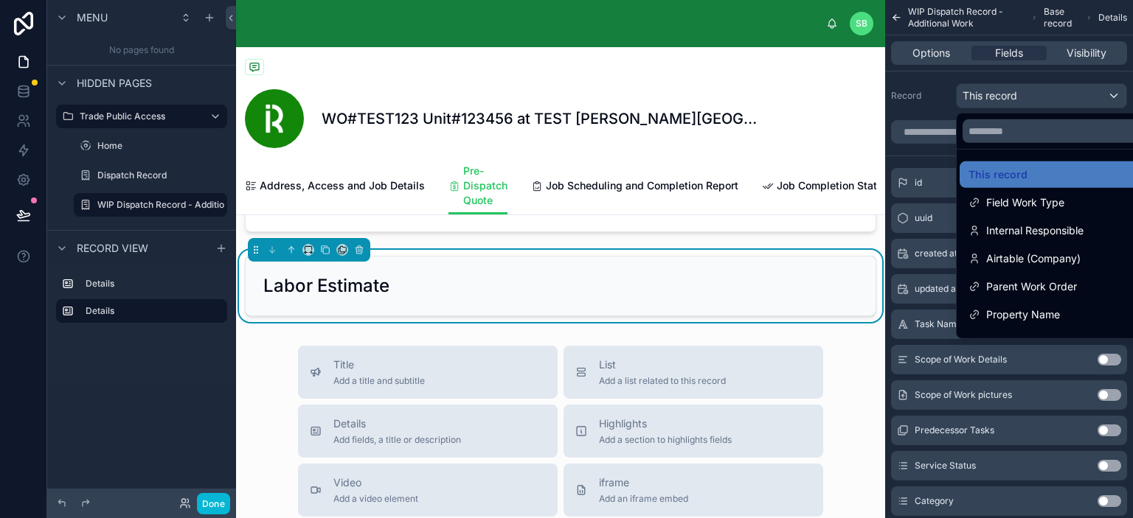
click at [935, 90] on div "scrollable content" at bounding box center [566, 259] width 1133 height 518
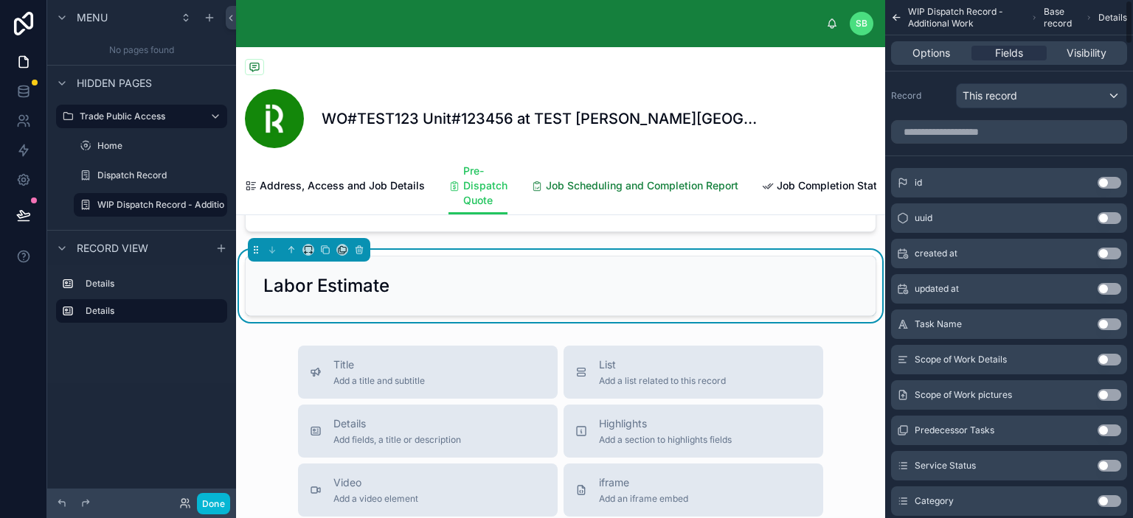
click at [599, 186] on span "Job Scheduling and Completion Report" at bounding box center [642, 185] width 192 height 15
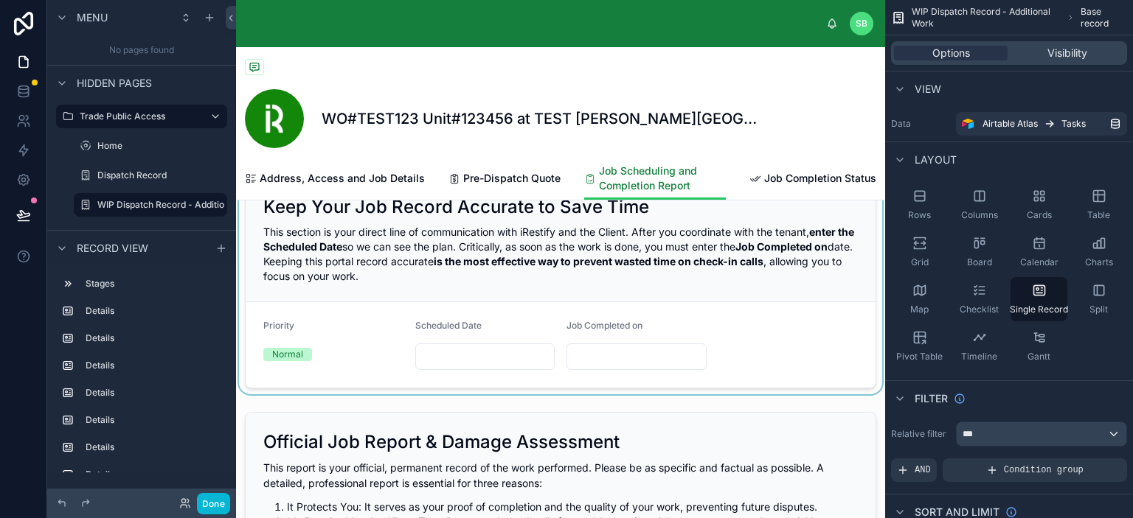
scroll to position [342, 0]
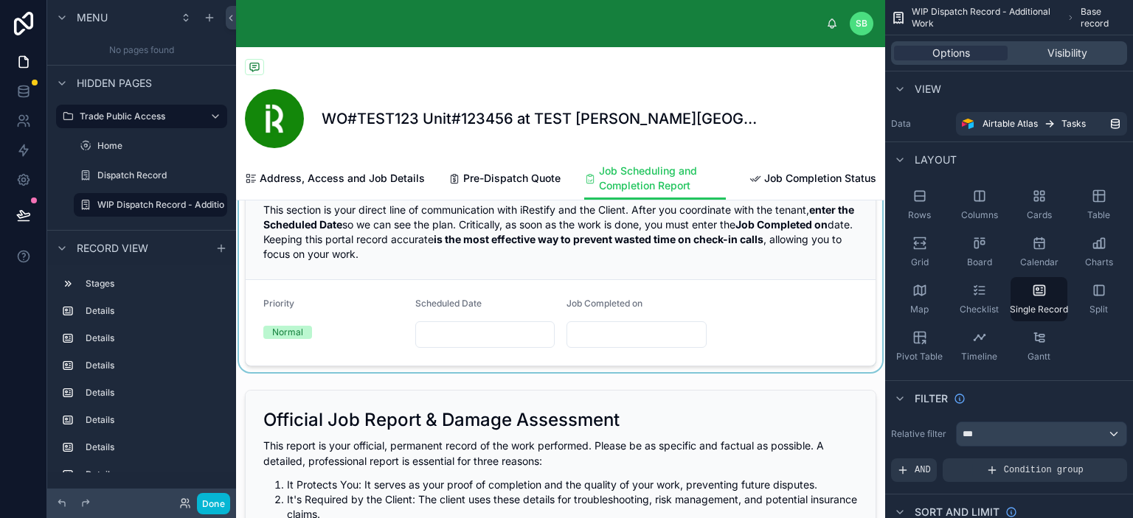
click at [561, 241] on div at bounding box center [560, 260] width 649 height 223
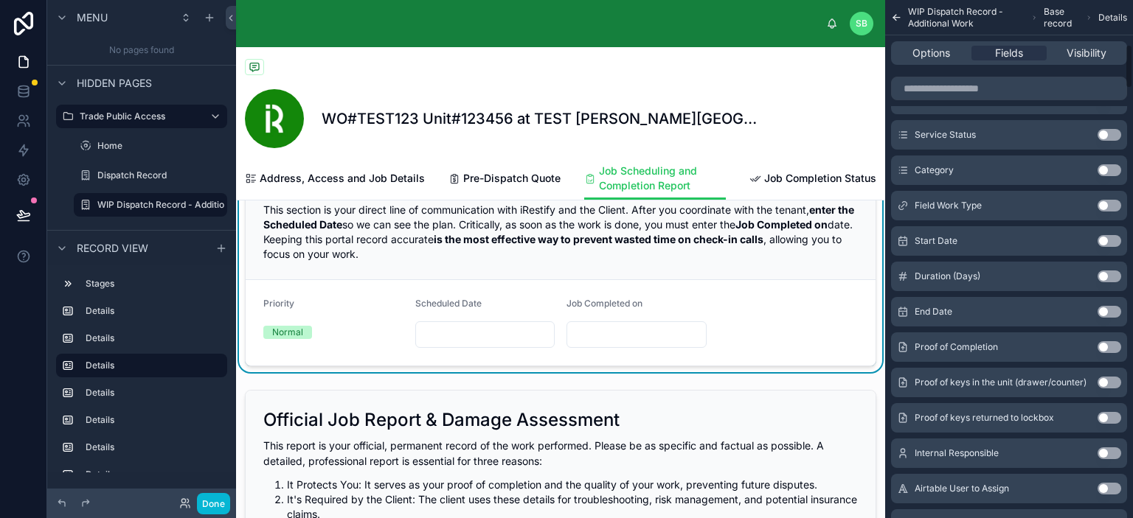
scroll to position [516, 0]
click at [493, 179] on span "Pre-Dispatch Quote" at bounding box center [511, 178] width 97 height 15
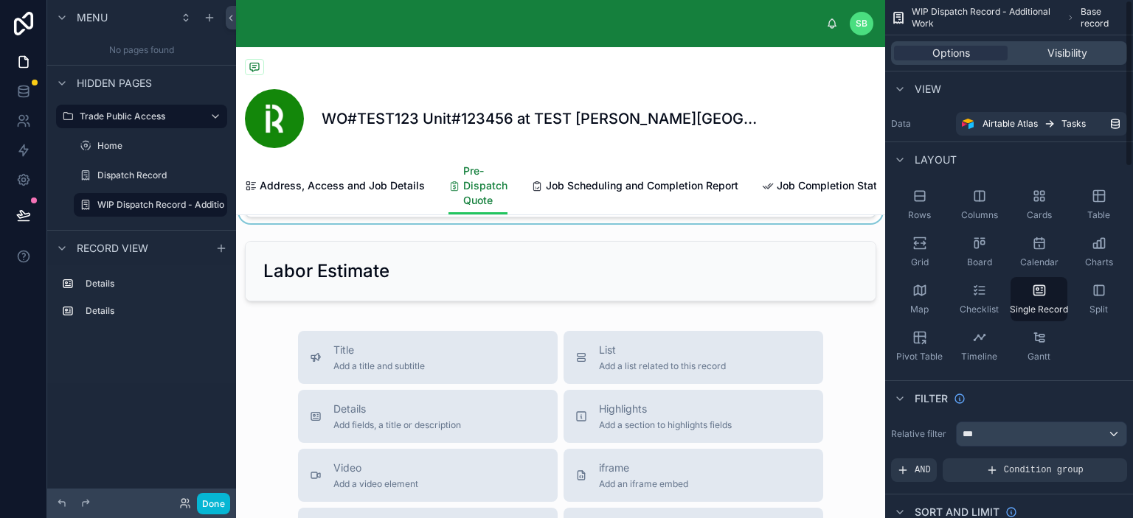
scroll to position [221, 0]
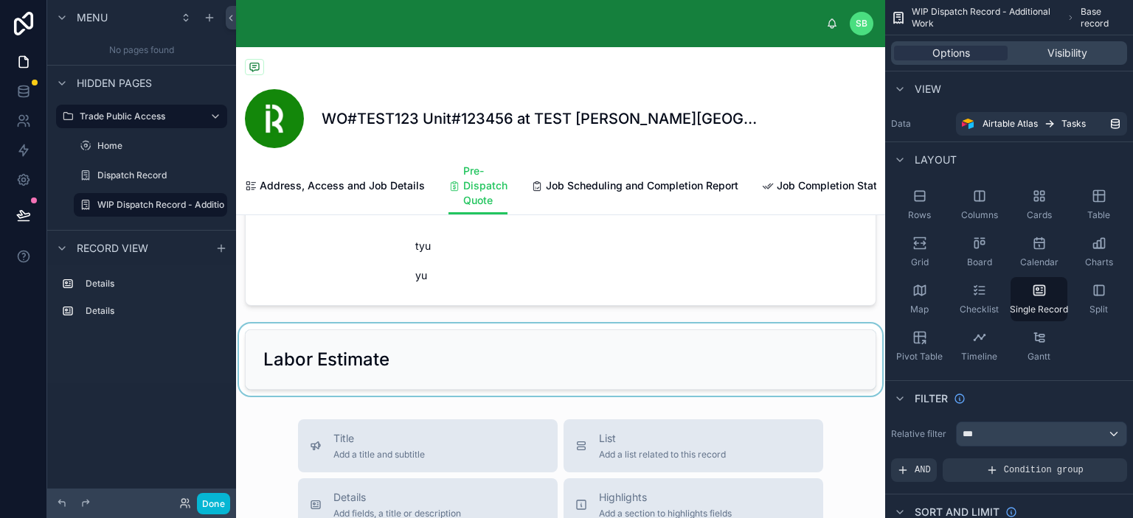
click at [546, 375] on div at bounding box center [560, 360] width 649 height 72
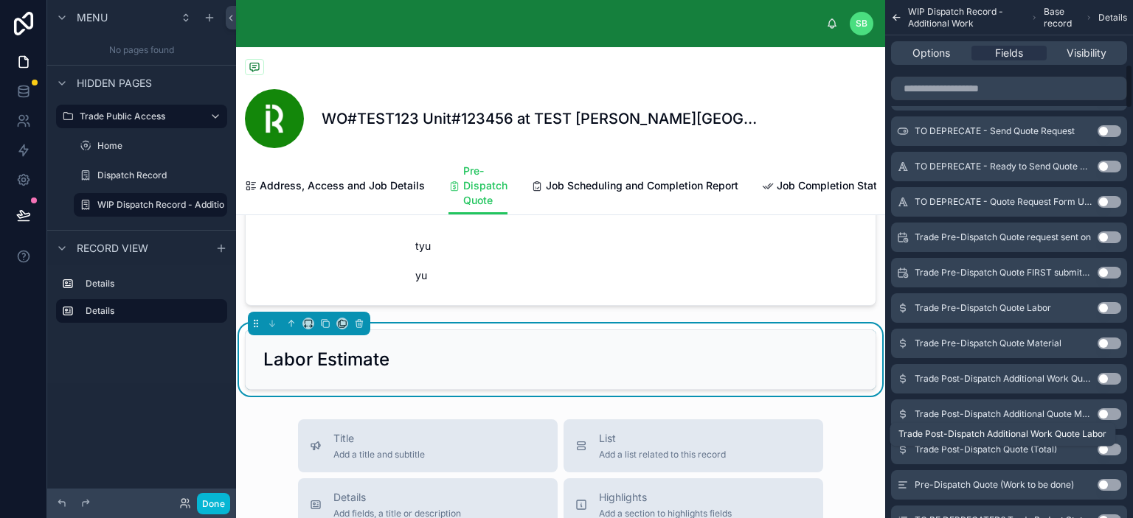
scroll to position [737, 0]
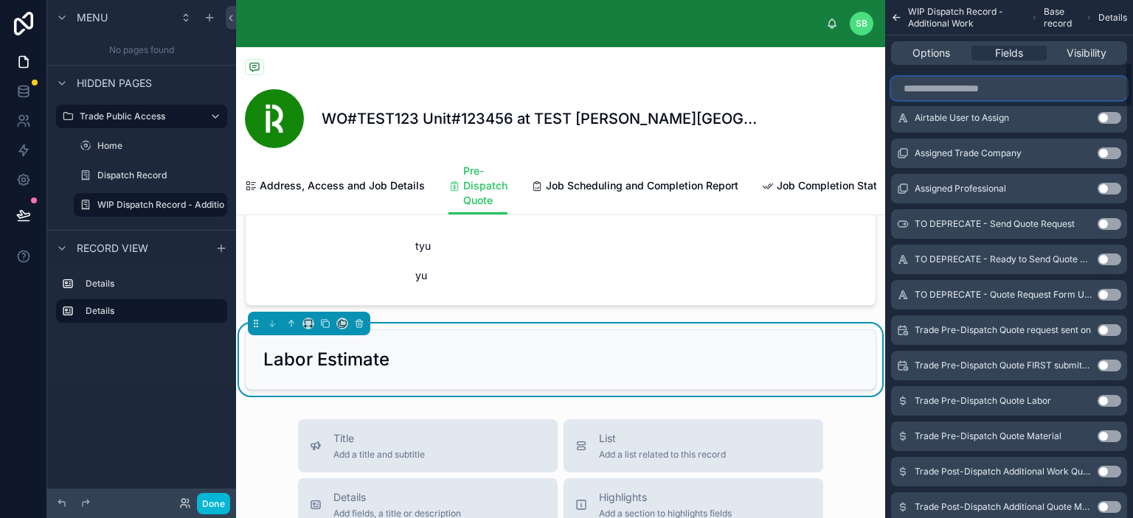
click at [959, 93] on input "scrollable content" at bounding box center [1009, 89] width 236 height 24
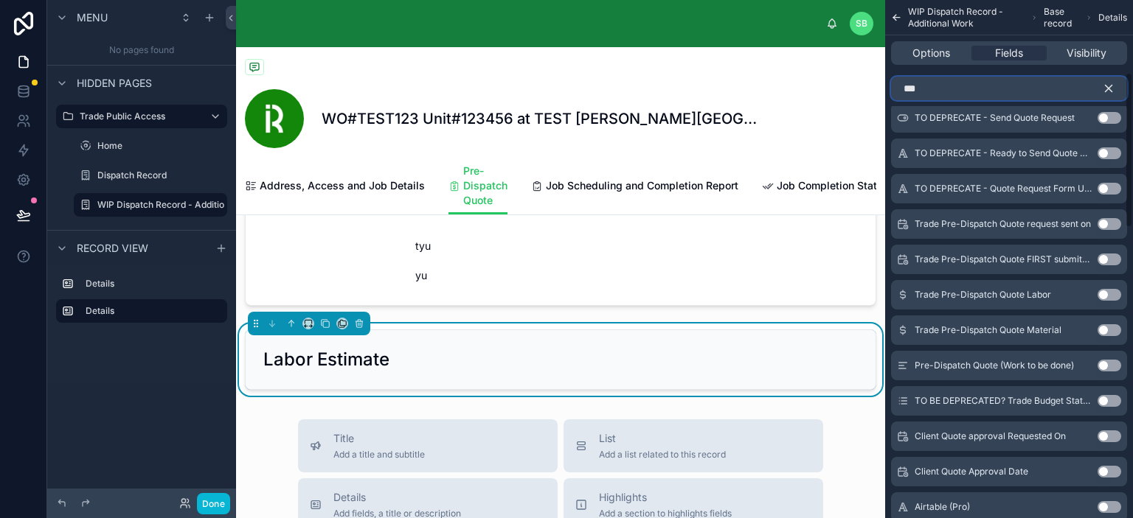
scroll to position [100, 0]
type input "***"
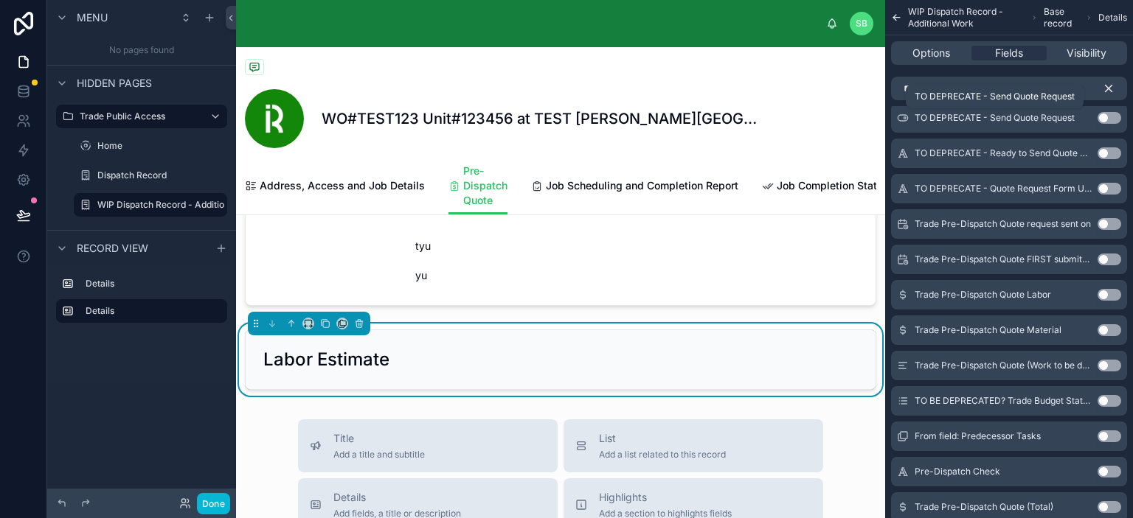
click at [997, 88] on div "TO DEPRECATE - Send Quote Request" at bounding box center [995, 97] width 178 height 24
click at [985, 92] on div "TO DEPRECATE - Send Quote Request" at bounding box center [994, 97] width 160 height 12
click at [1112, 85] on icon "scrollable content" at bounding box center [1108, 88] width 13 height 13
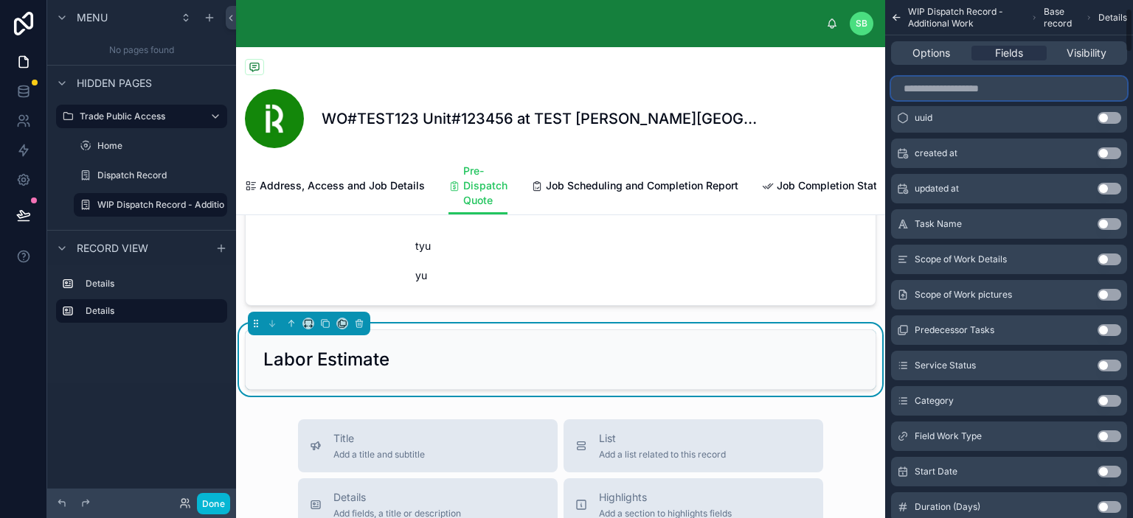
click at [1056, 93] on input "scrollable content" at bounding box center [1009, 89] width 236 height 24
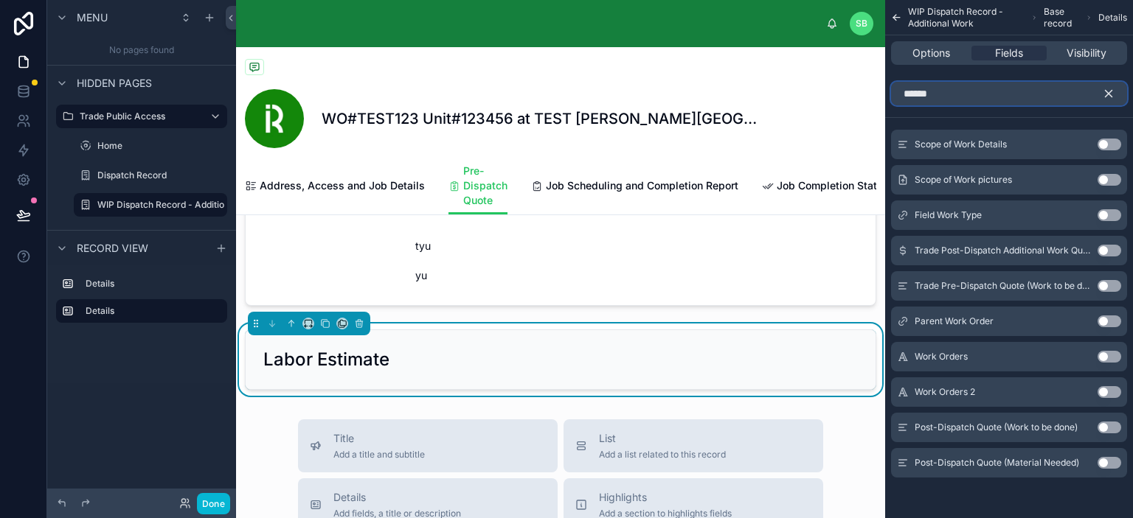
scroll to position [0, 0]
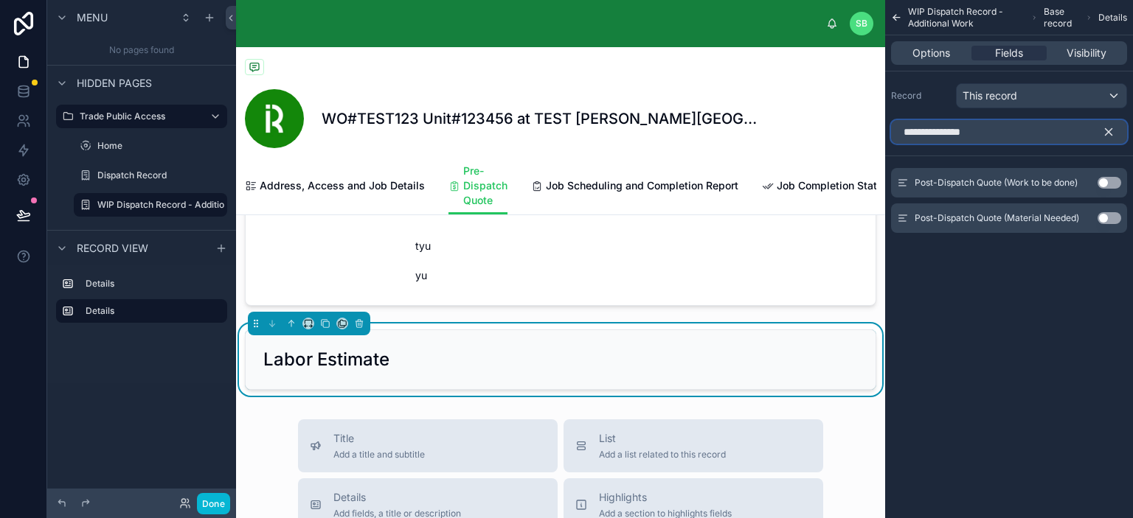
type input "**********"
click at [1112, 129] on icon "scrollable content" at bounding box center [1108, 131] width 13 height 13
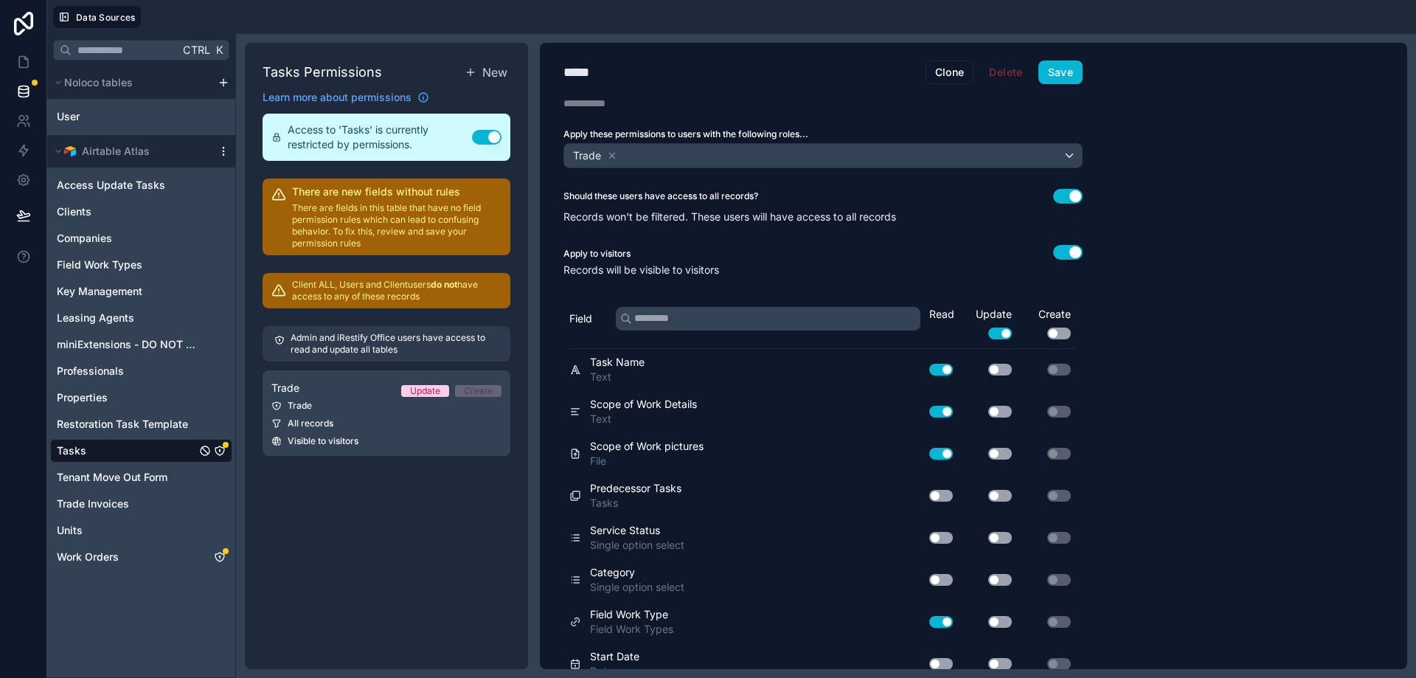
click at [227, 151] on icon "scrollable content" at bounding box center [224, 151] width 12 height 12
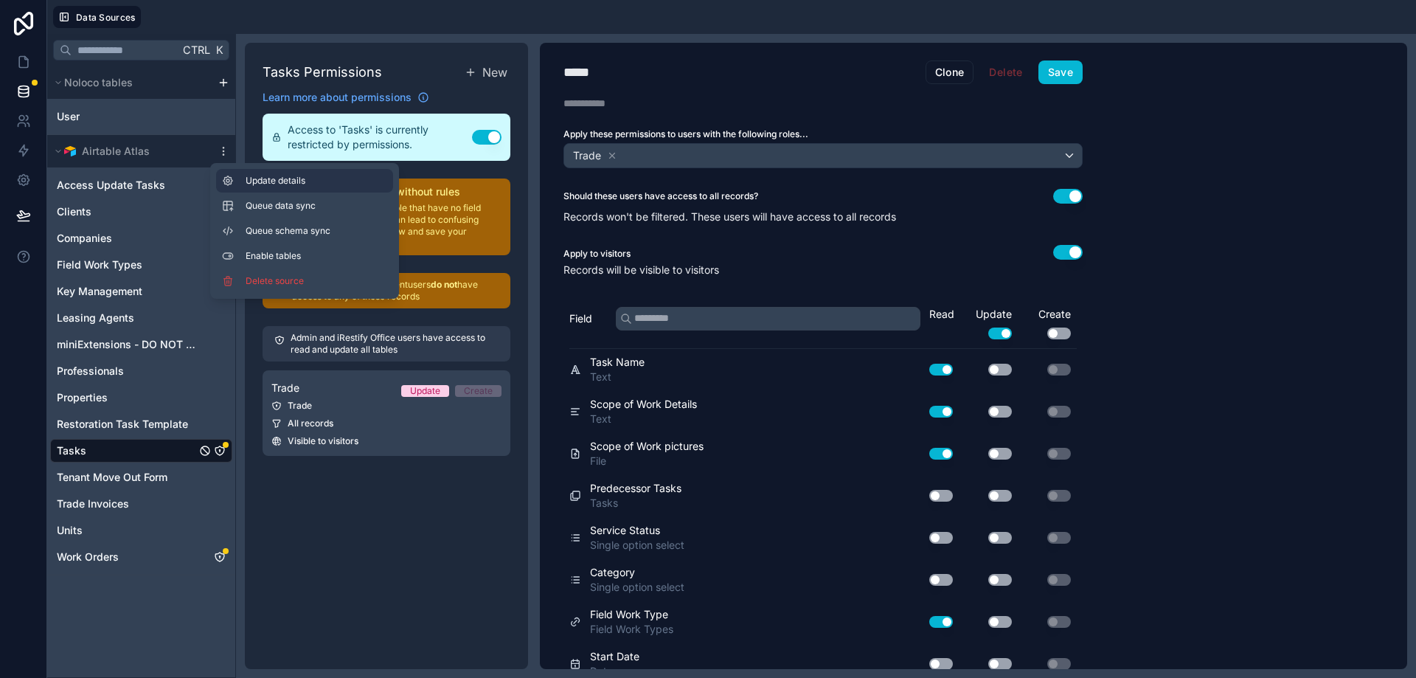
click at [274, 181] on span "Update details" at bounding box center [317, 181] width 142 height 12
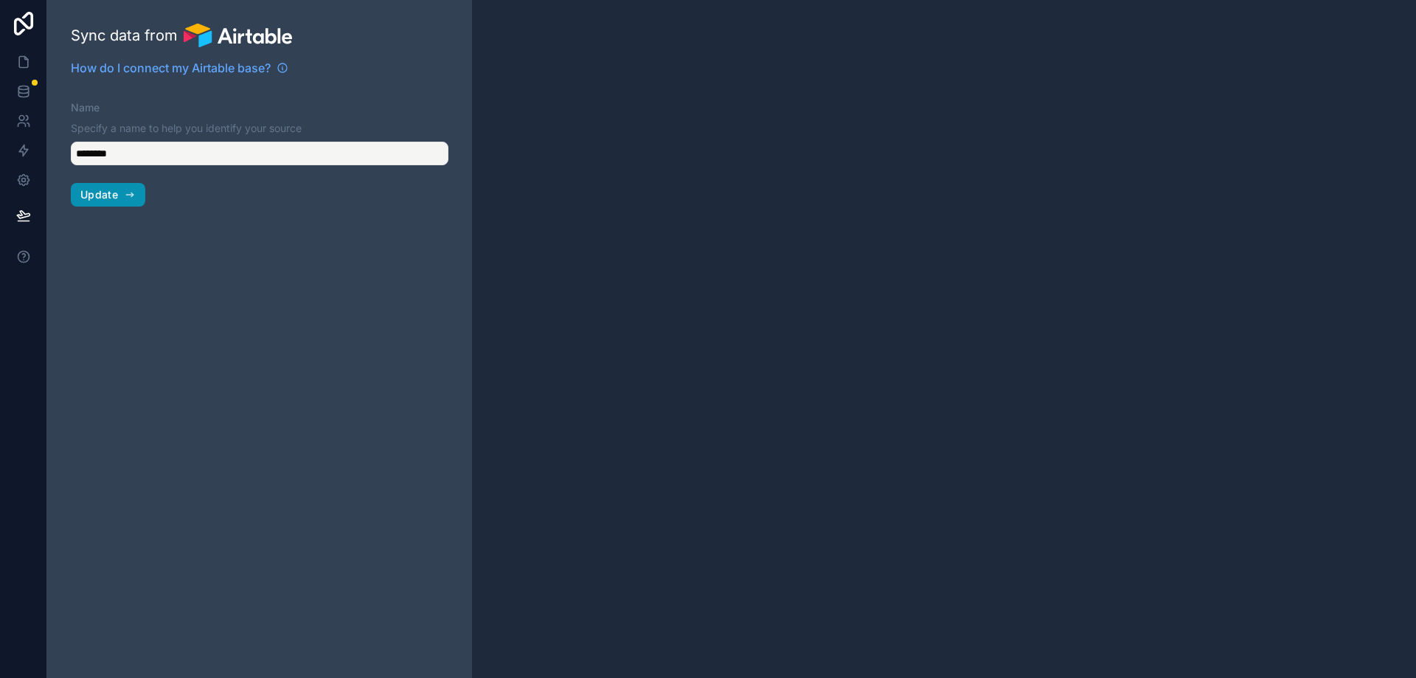
type input "**********"
click at [117, 198] on span "Update" at bounding box center [99, 194] width 38 height 13
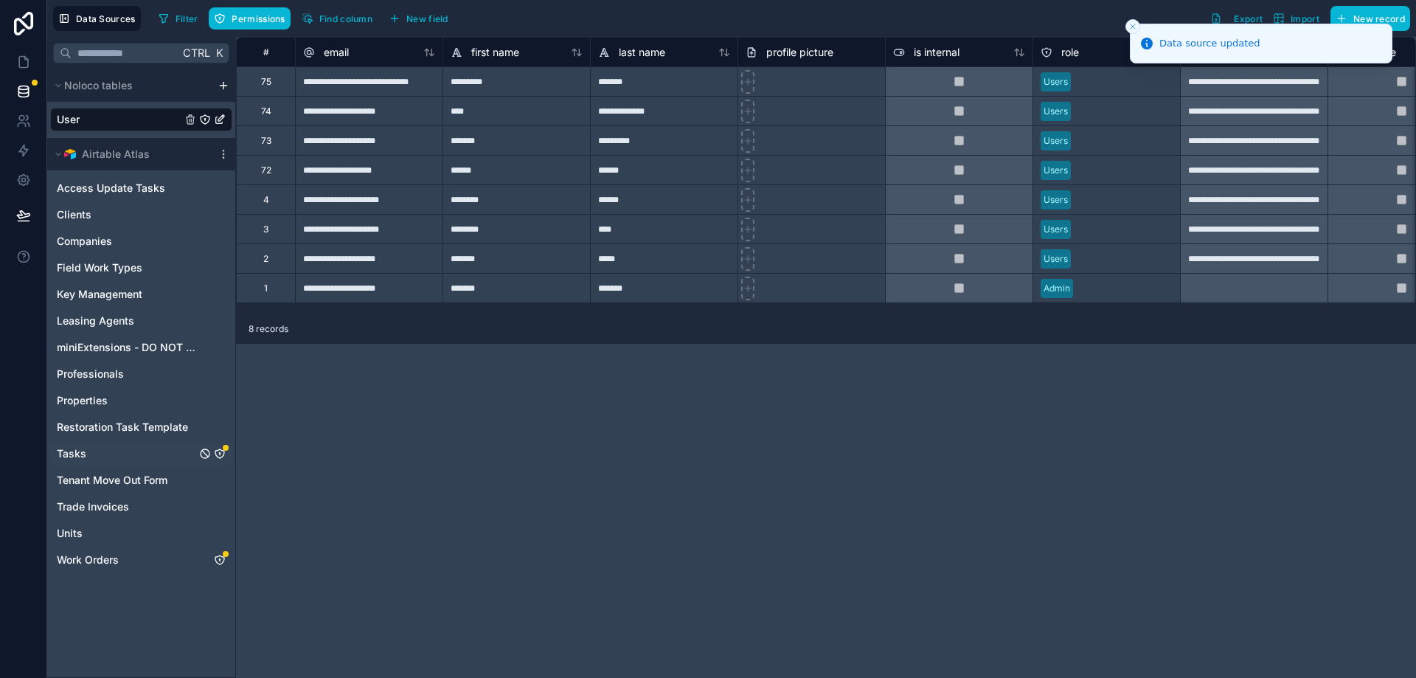
click at [221, 451] on icon "Tasks" at bounding box center [220, 454] width 12 height 12
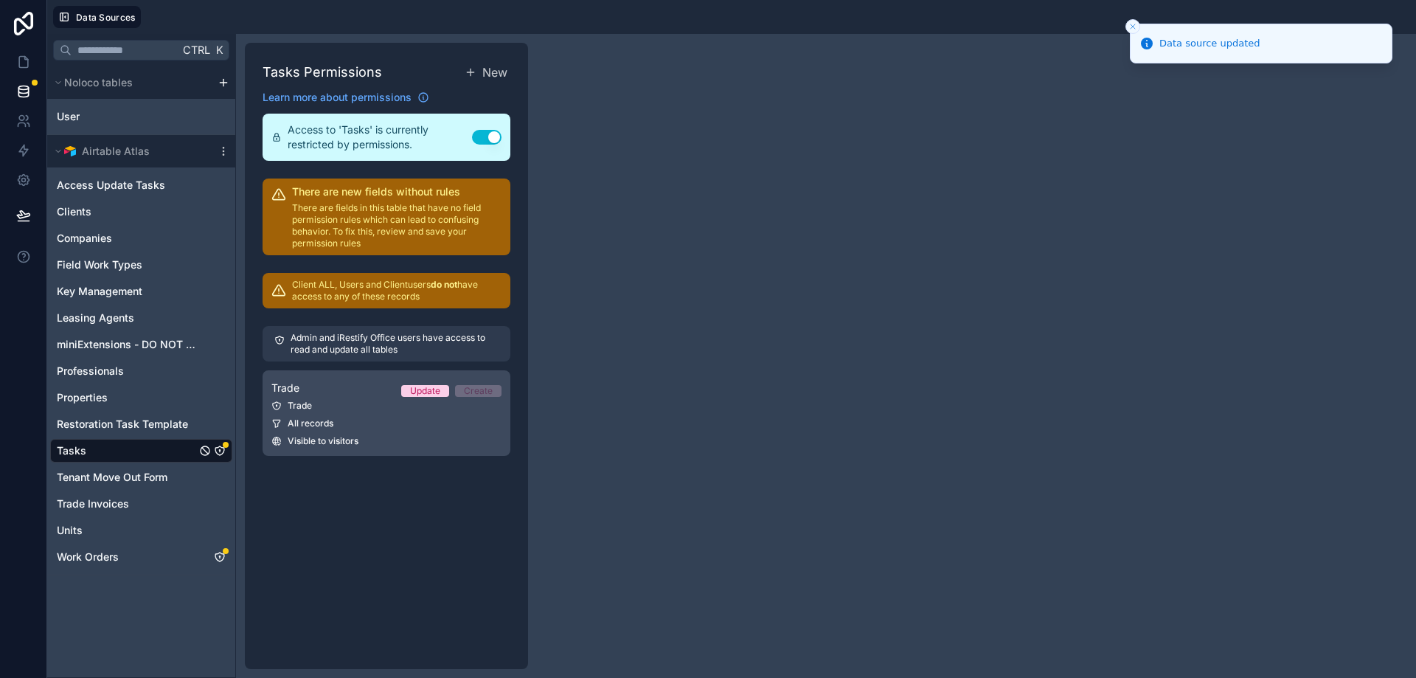
click at [396, 428] on link "Trade Update Create Trade All records Visible to visitors" at bounding box center [387, 413] width 248 height 86
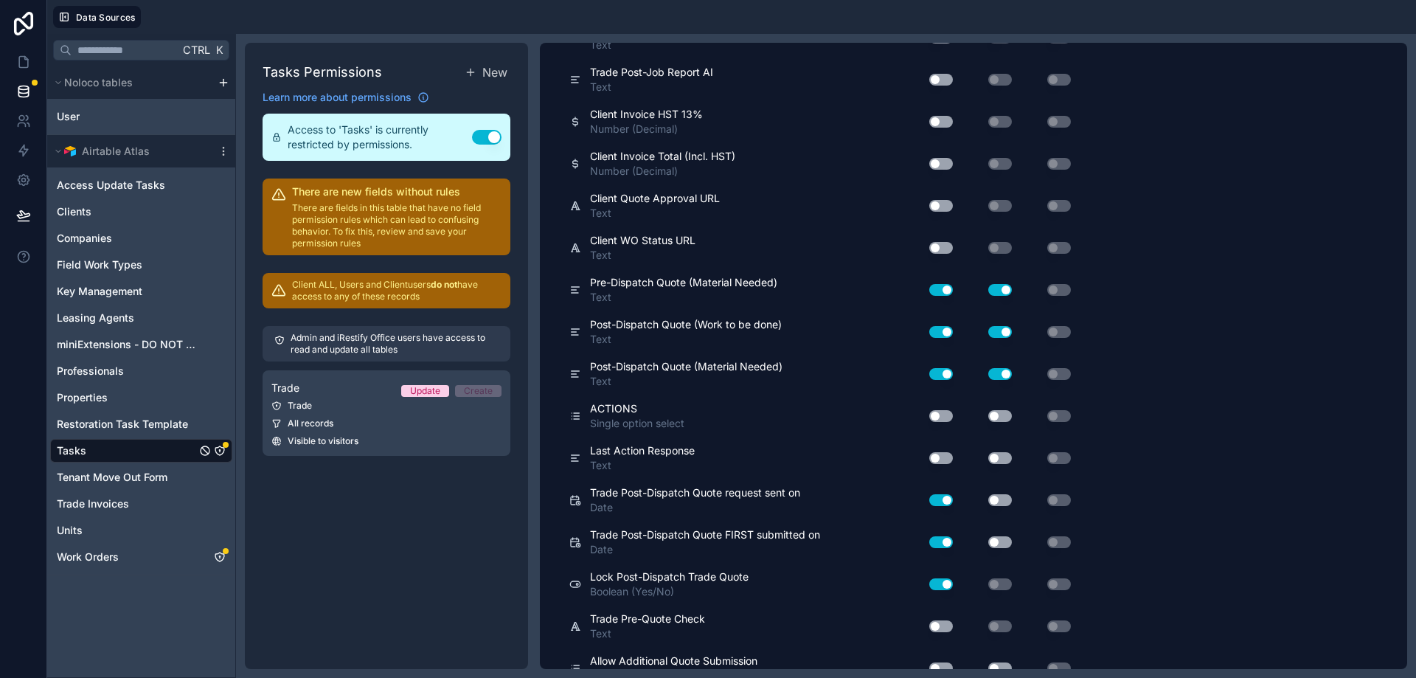
scroll to position [6448, 0]
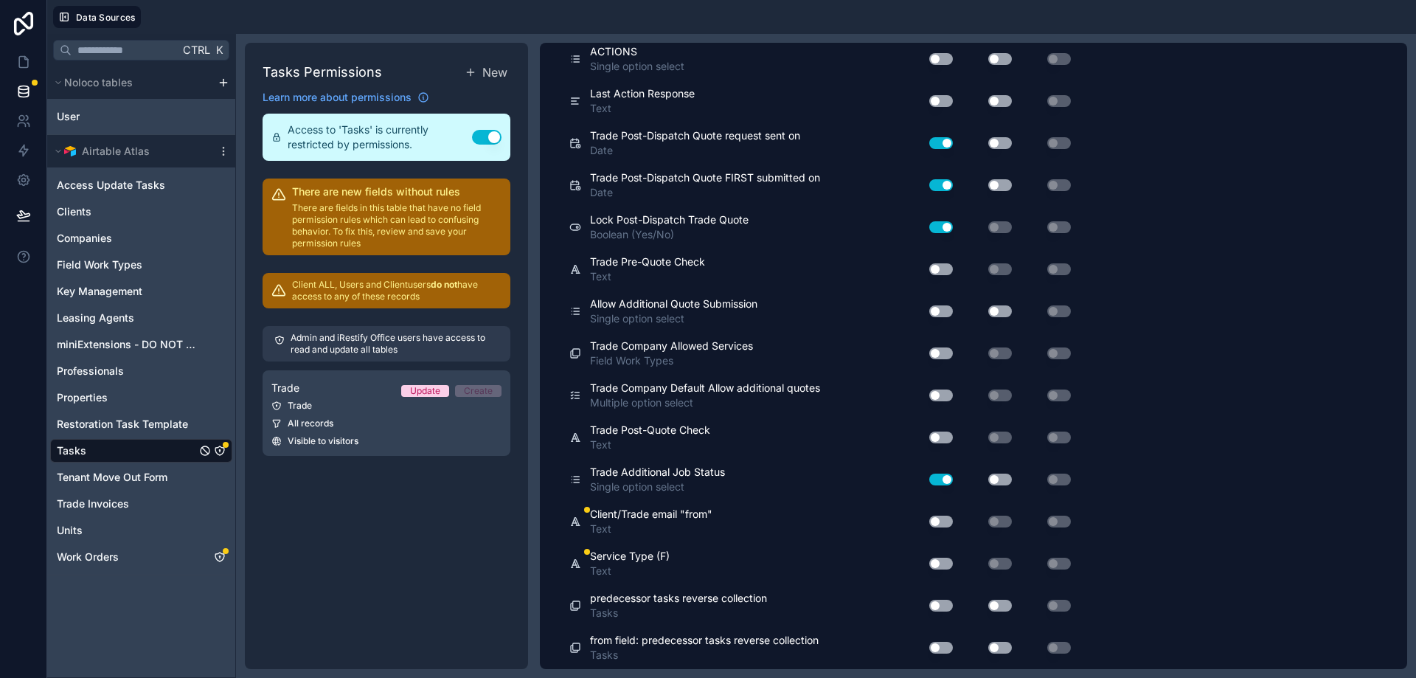
click at [941, 521] on button "Use setting" at bounding box center [941, 521] width 24 height 12
click at [942, 563] on button "Use setting" at bounding box center [941, 564] width 24 height 12
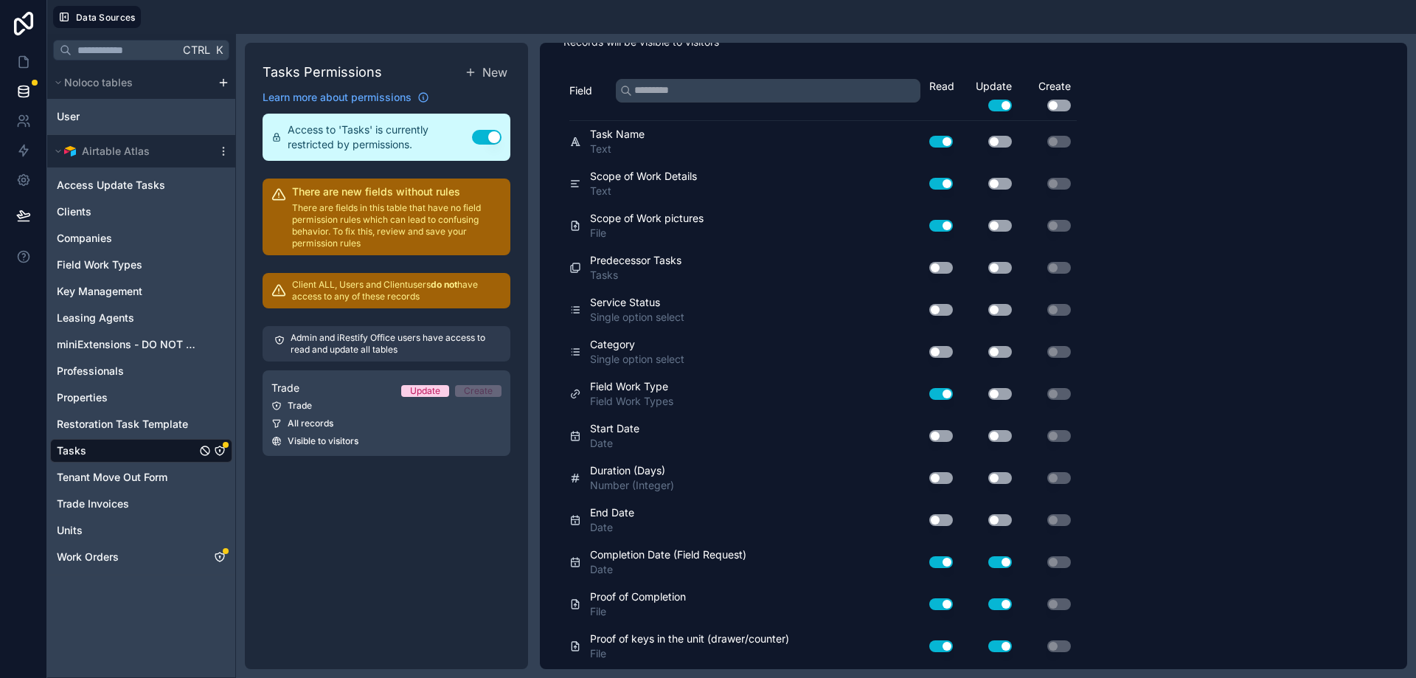
scroll to position [0, 0]
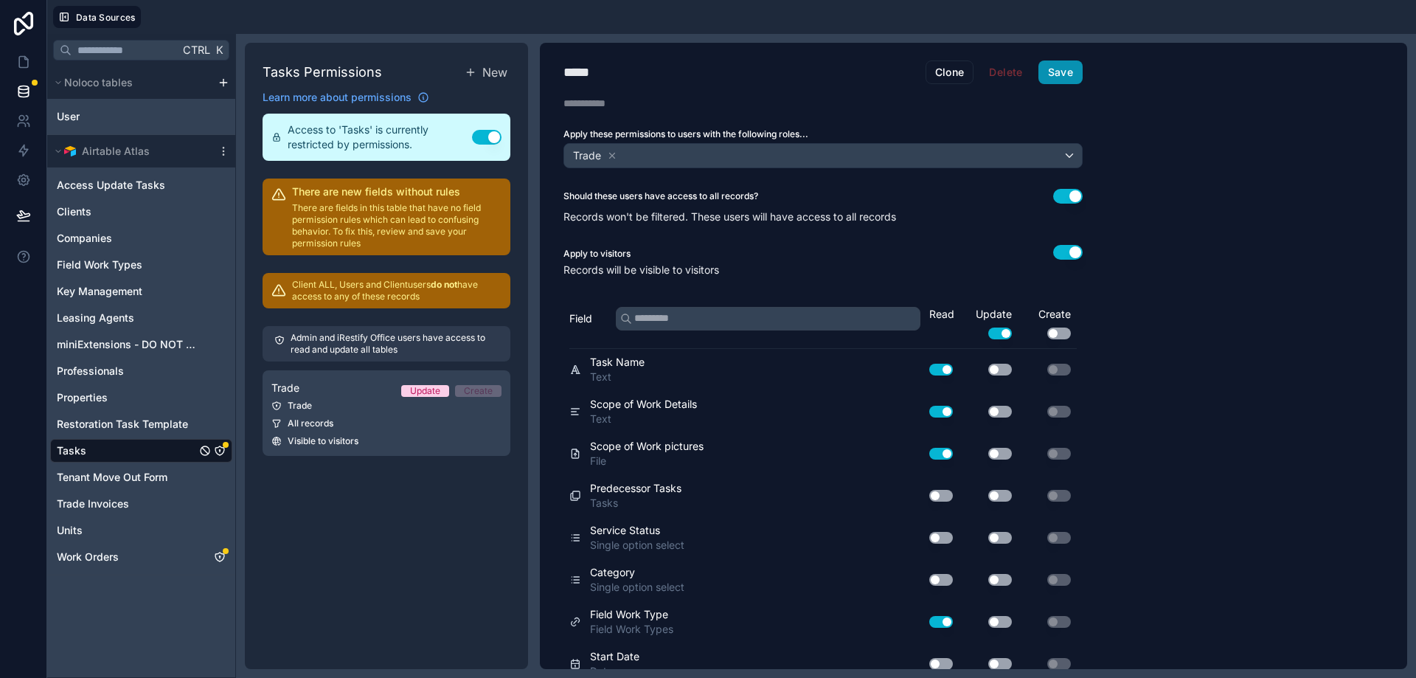
click at [1061, 75] on button "Save" at bounding box center [1060, 72] width 44 height 24
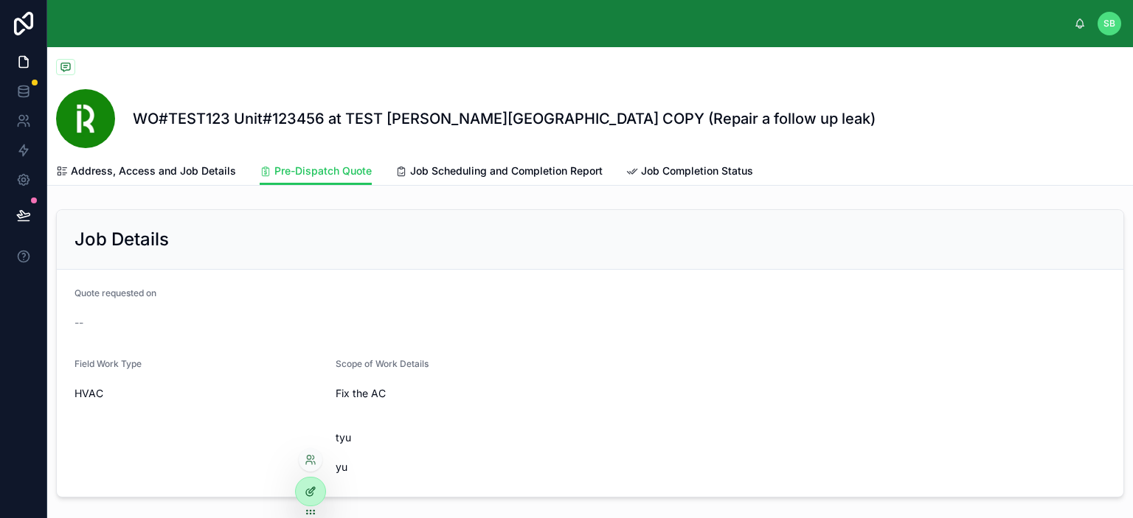
click at [310, 488] on icon at bounding box center [311, 492] width 12 height 12
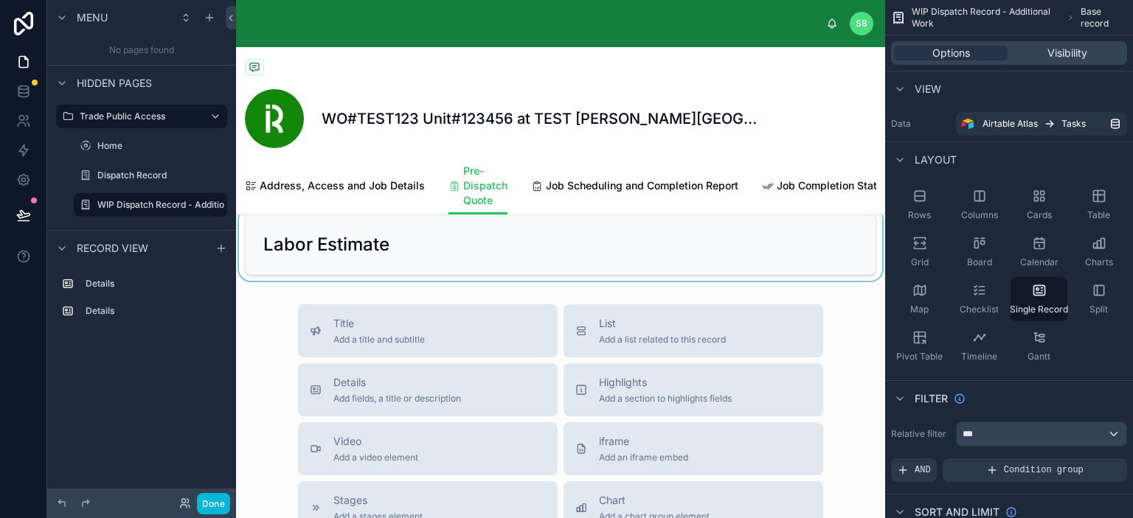
scroll to position [295, 0]
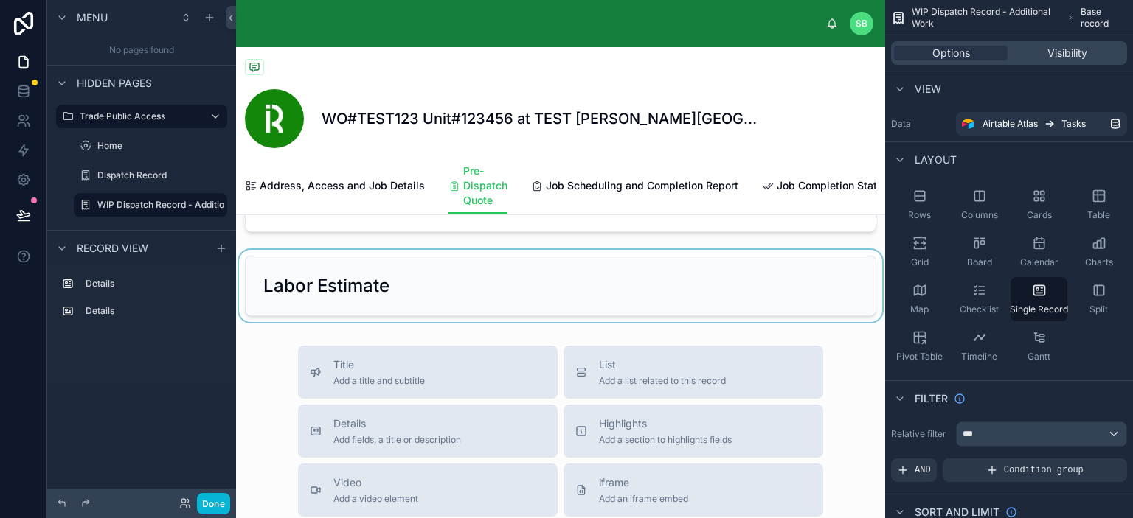
click at [644, 298] on div at bounding box center [560, 286] width 649 height 72
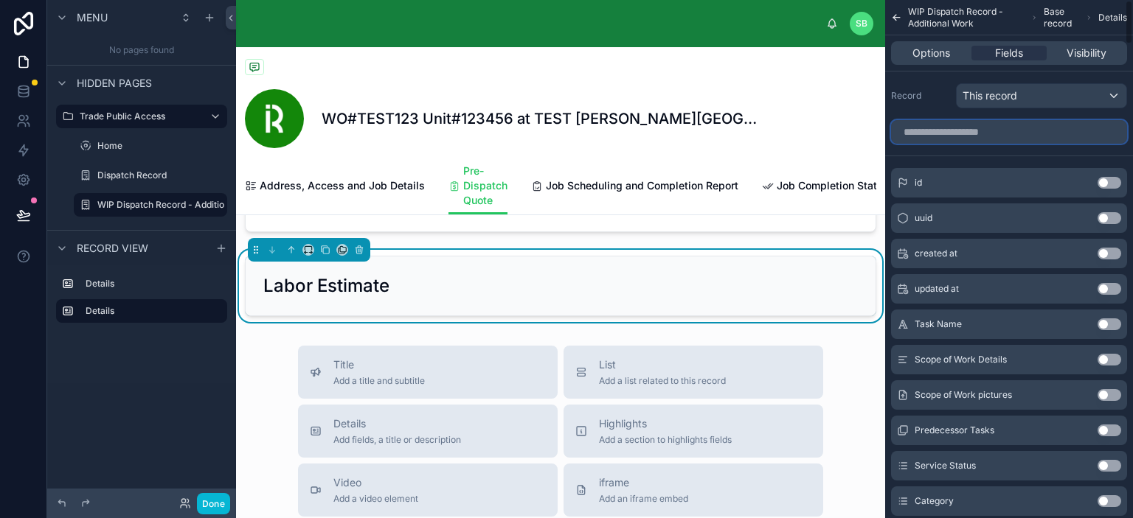
click at [1015, 138] on input "scrollable content" at bounding box center [1009, 132] width 236 height 24
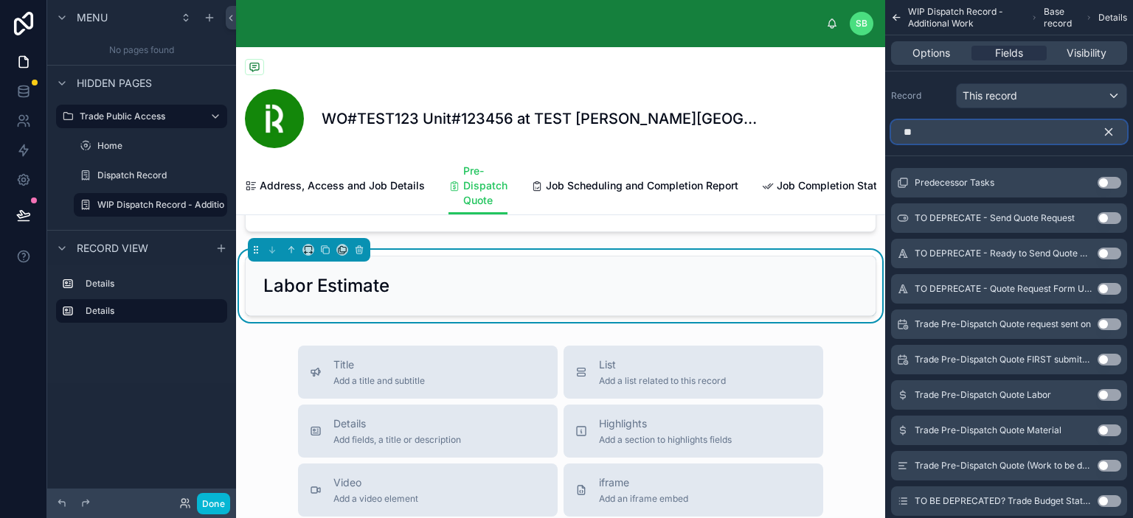
type input "*"
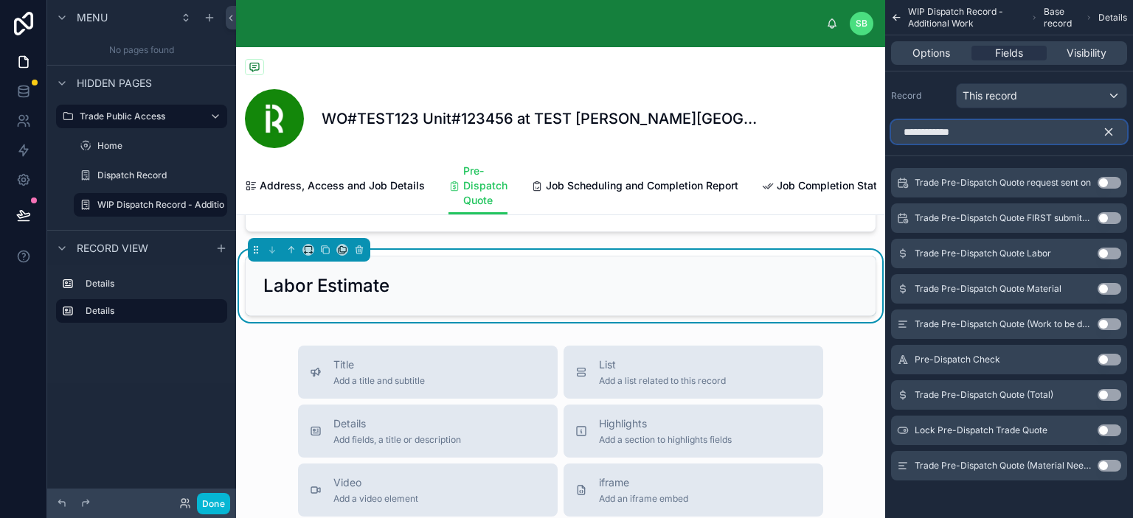
type input "**********"
click at [1108, 323] on button "Use setting" at bounding box center [1109, 325] width 24 height 12
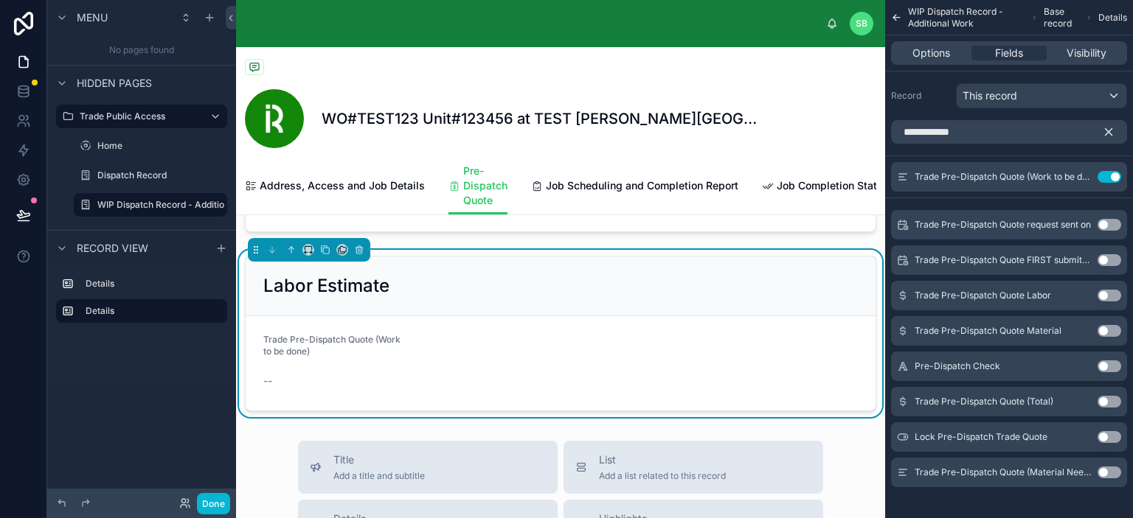
click at [1108, 291] on button "Use setting" at bounding box center [1109, 296] width 24 height 12
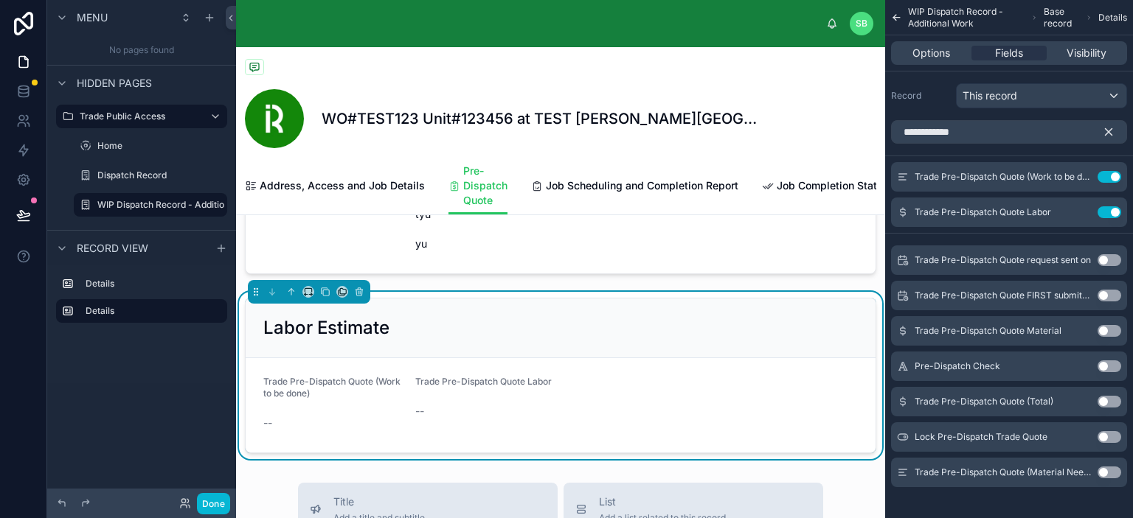
scroll to position [221, 0]
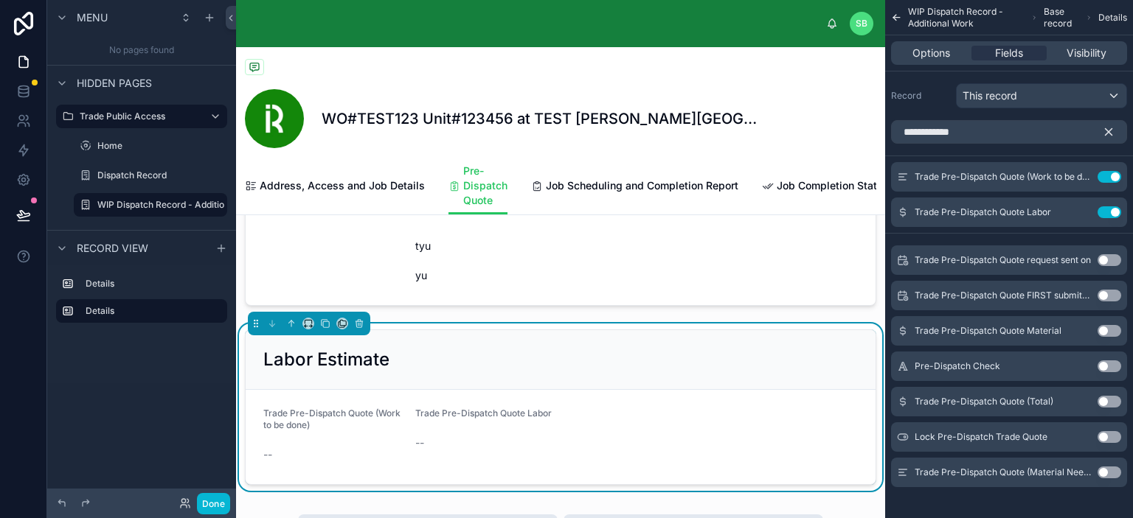
click at [608, 434] on form "Trade Pre-Dispatch Quote (Work to be done) -- Trade Pre-Dispatch Quote Labor --" at bounding box center [561, 437] width 630 height 94
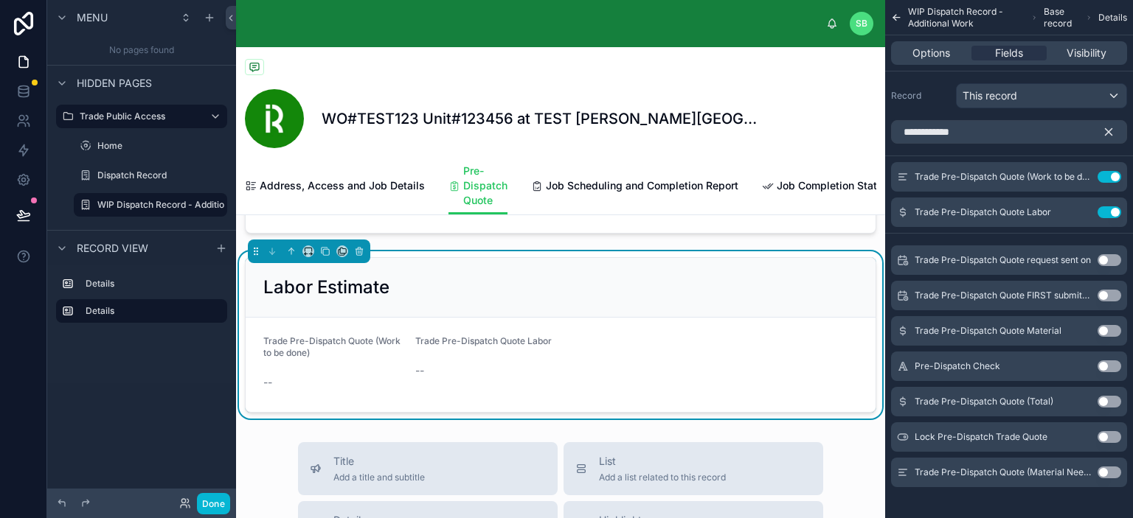
scroll to position [295, 0]
click at [528, 345] on span "Trade Pre-Dispatch Quote Labor" at bounding box center [483, 339] width 136 height 11
click at [1107, 126] on icon "scrollable content" at bounding box center [1108, 131] width 13 height 13
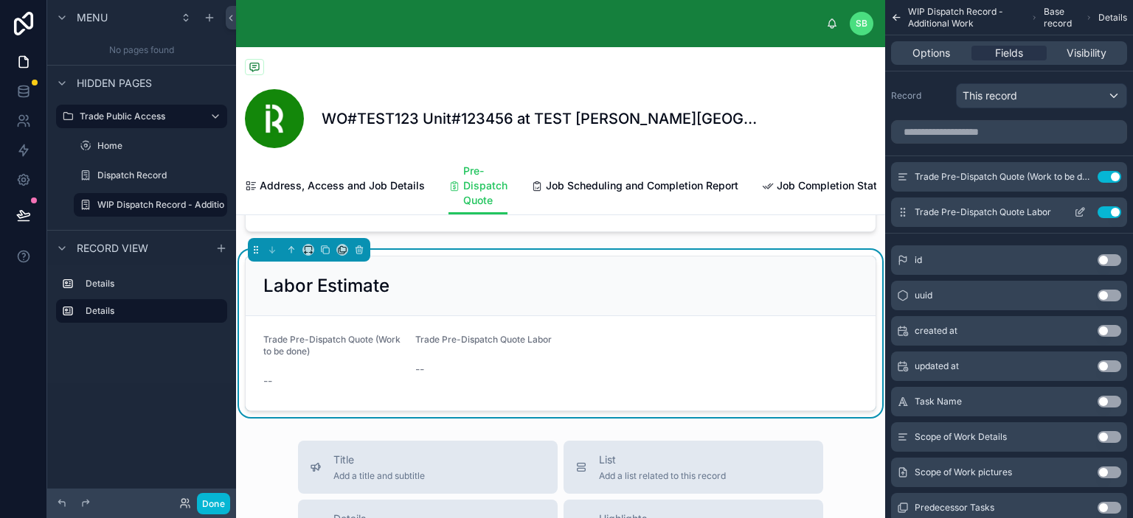
click at [1080, 209] on icon "scrollable content" at bounding box center [1081, 211] width 6 height 6
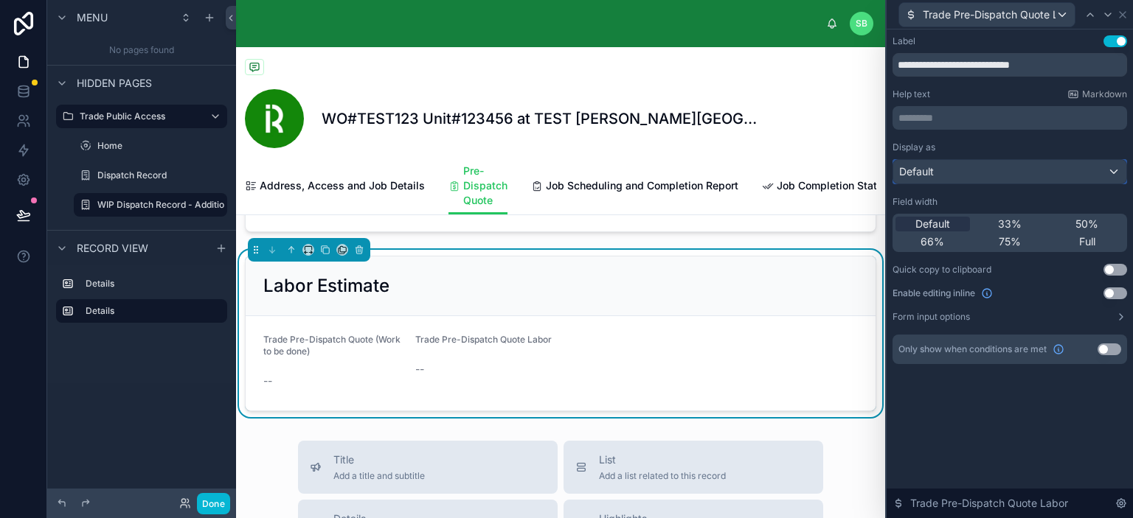
click at [1059, 169] on div "Default" at bounding box center [1009, 172] width 233 height 24
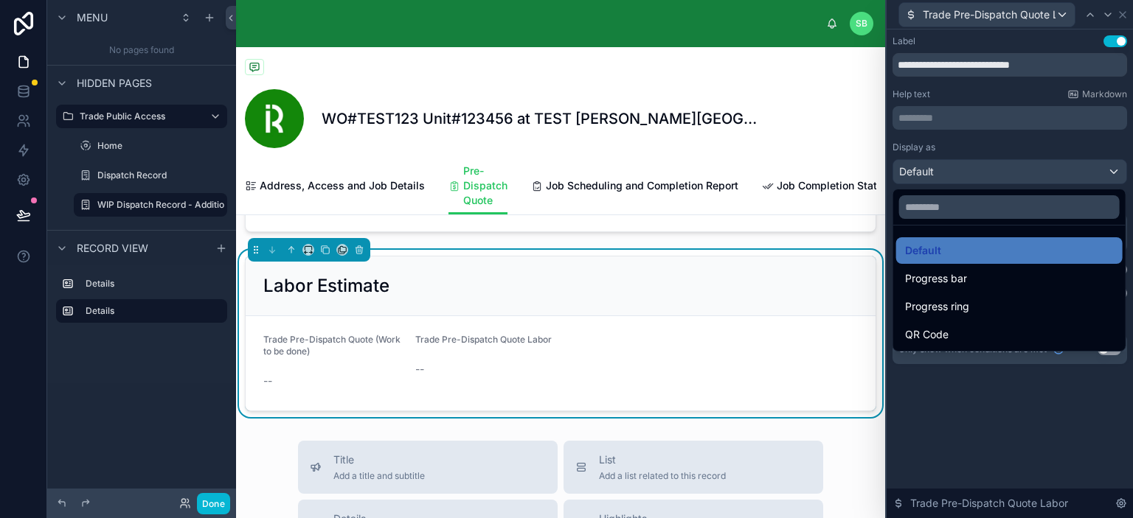
click at [1050, 147] on div at bounding box center [1009, 259] width 246 height 518
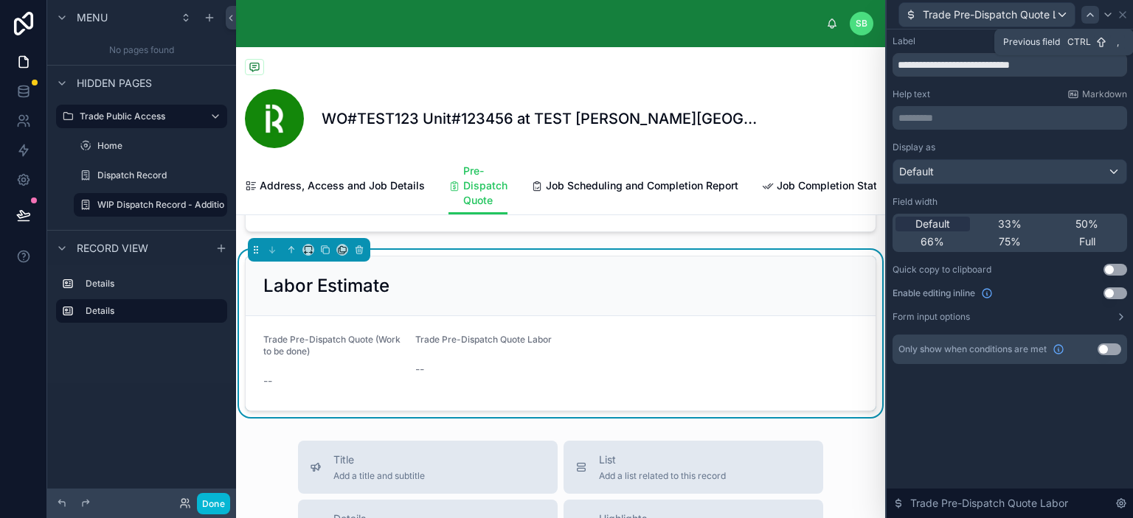
click at [1089, 14] on icon at bounding box center [1090, 15] width 12 height 12
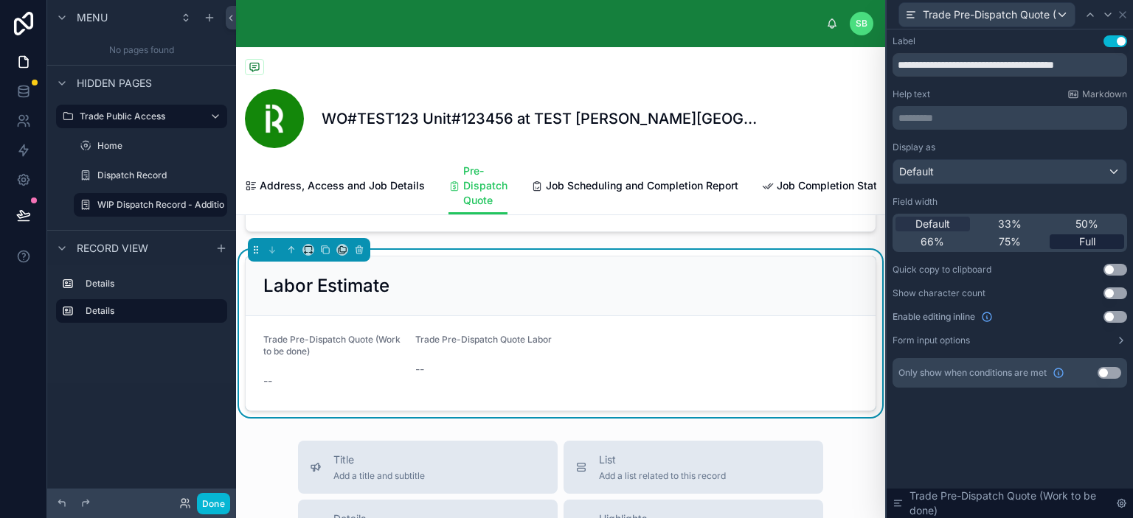
click at [1086, 238] on span "Full" at bounding box center [1087, 242] width 16 height 15
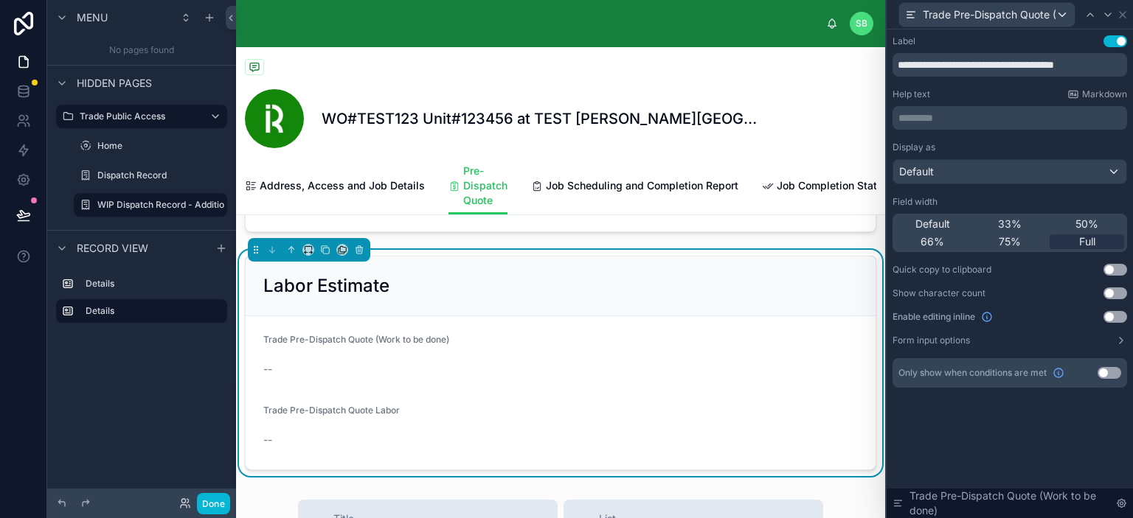
click at [1117, 316] on button "Use setting" at bounding box center [1115, 317] width 24 height 12
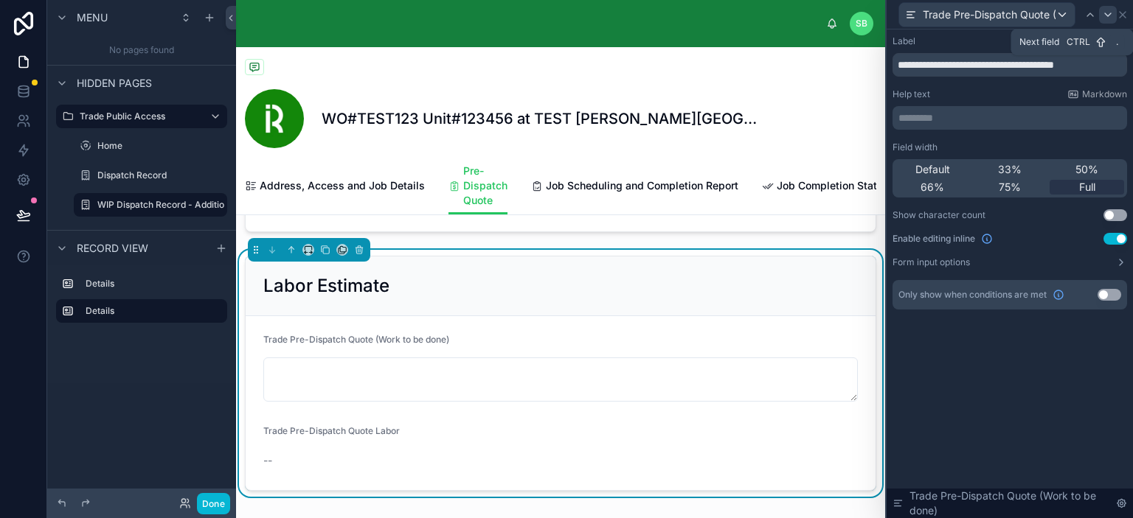
click at [1107, 15] on icon at bounding box center [1108, 15] width 12 height 12
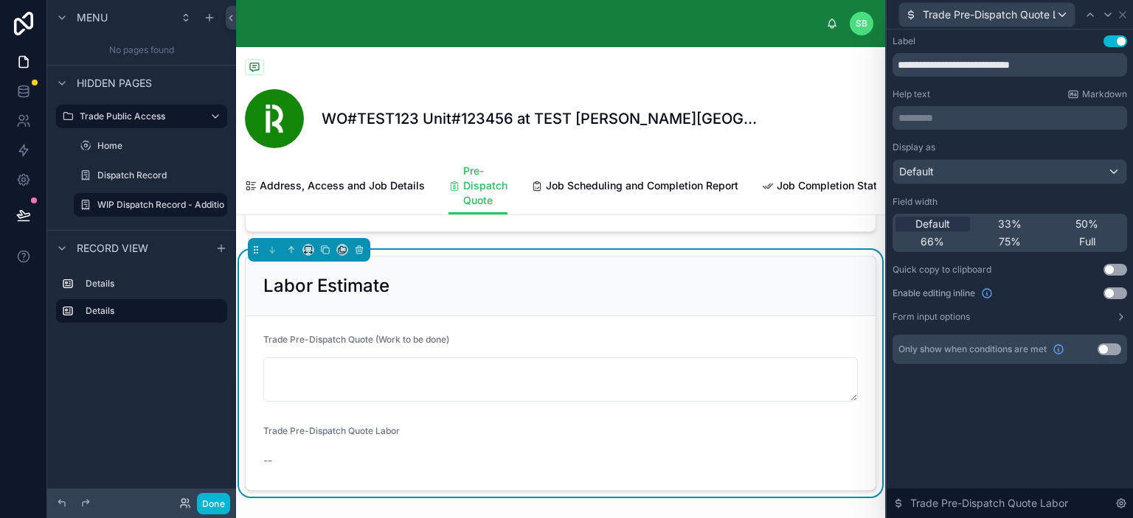
click at [1114, 294] on button "Use setting" at bounding box center [1115, 294] width 24 height 12
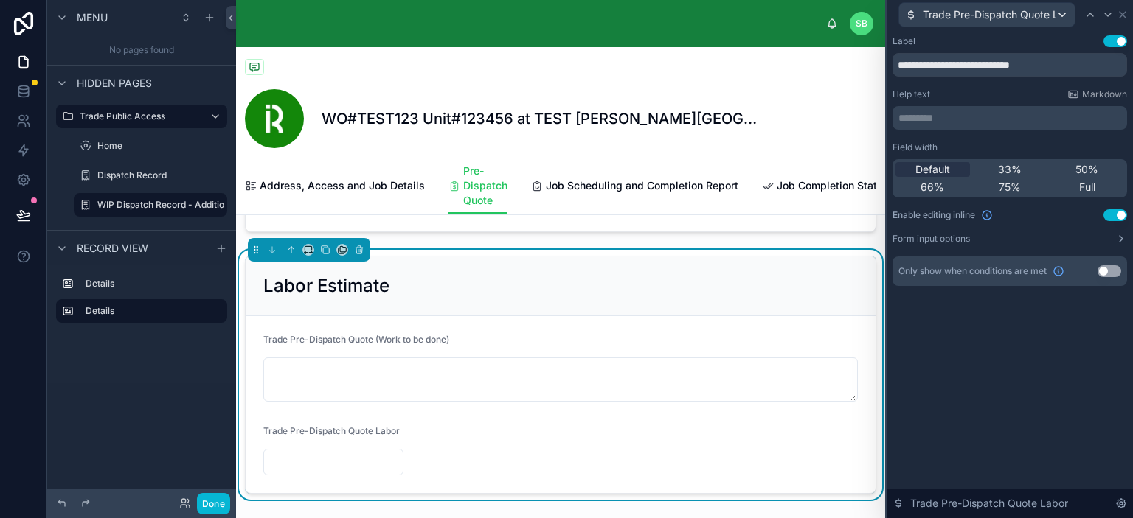
click at [320, 473] on input "text" at bounding box center [333, 462] width 139 height 21
click at [987, 240] on button "Form input options" at bounding box center [1009, 239] width 235 height 12
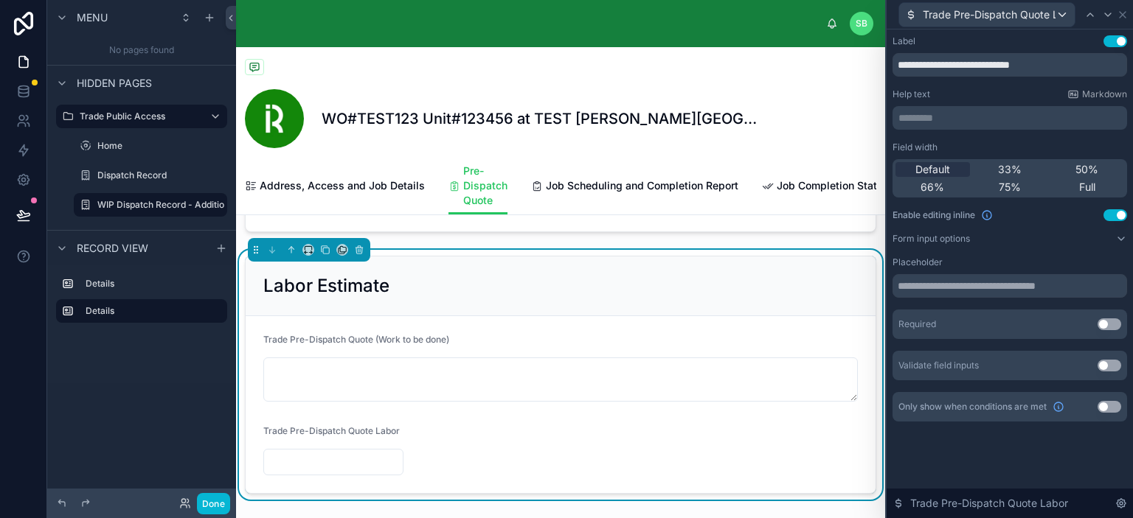
click at [670, 294] on div "Labor Estimate" at bounding box center [560, 286] width 594 height 24
click at [1123, 15] on icon at bounding box center [1122, 15] width 6 height 6
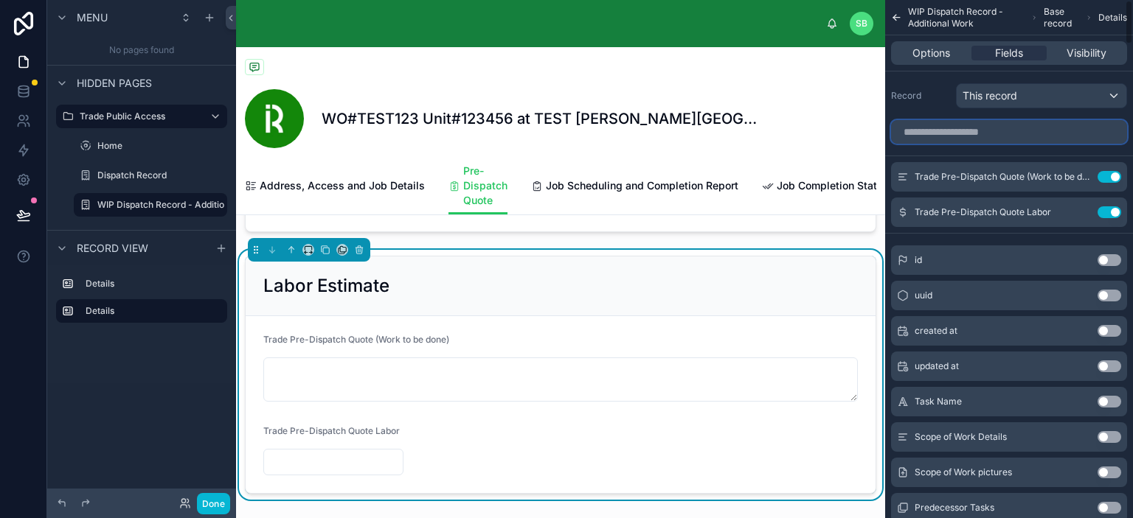
click at [1018, 131] on input "scrollable content" at bounding box center [1009, 132] width 236 height 24
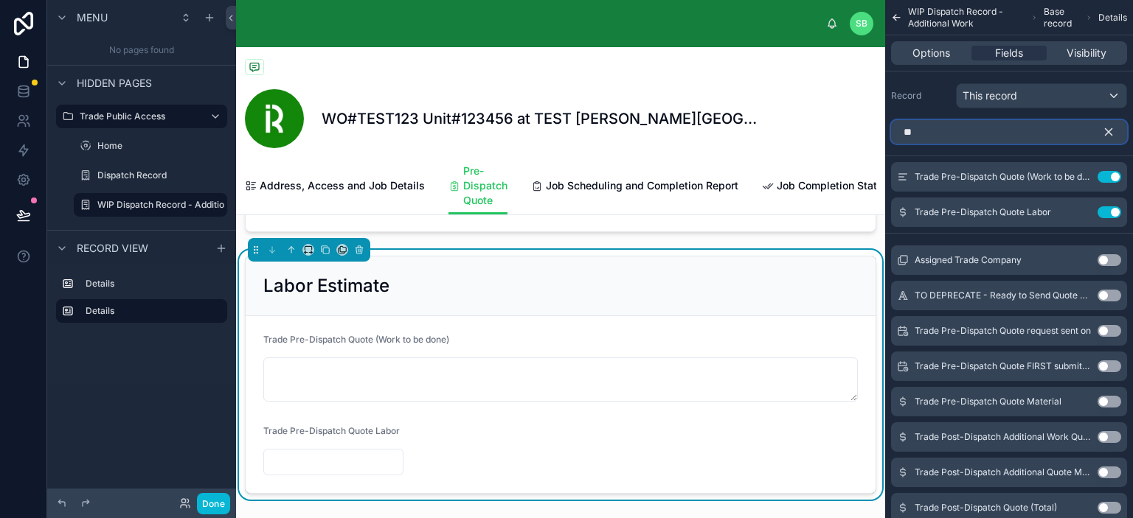
type input "*"
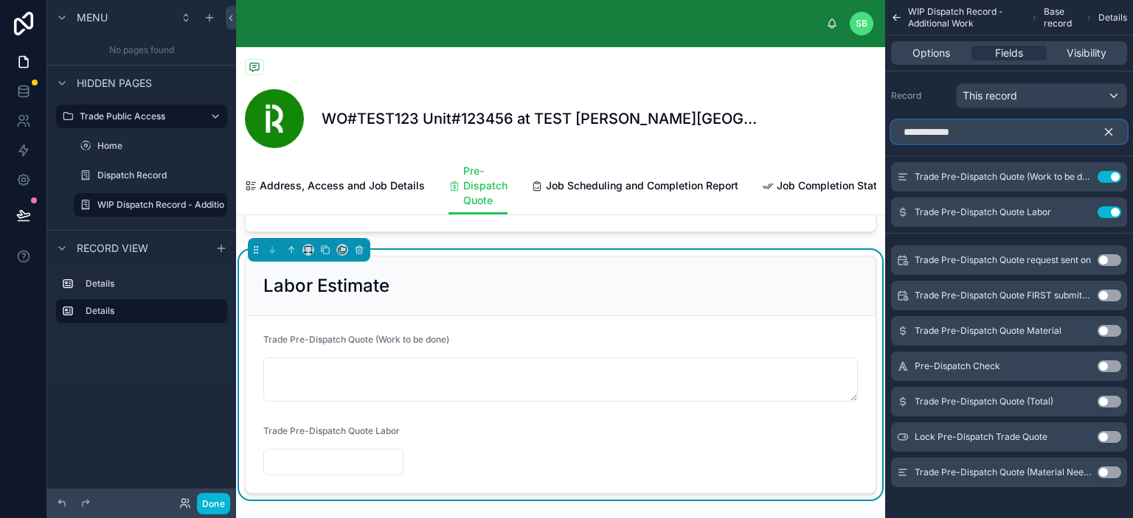
type input "**********"
click at [1110, 329] on button "Use setting" at bounding box center [1109, 331] width 24 height 12
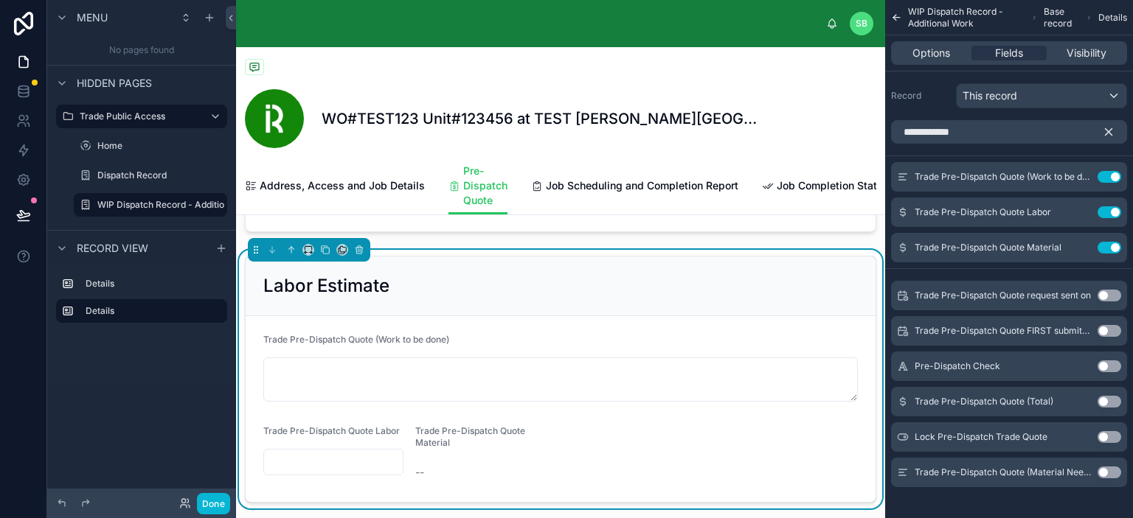
click at [1108, 472] on button "Use setting" at bounding box center [1109, 473] width 24 height 12
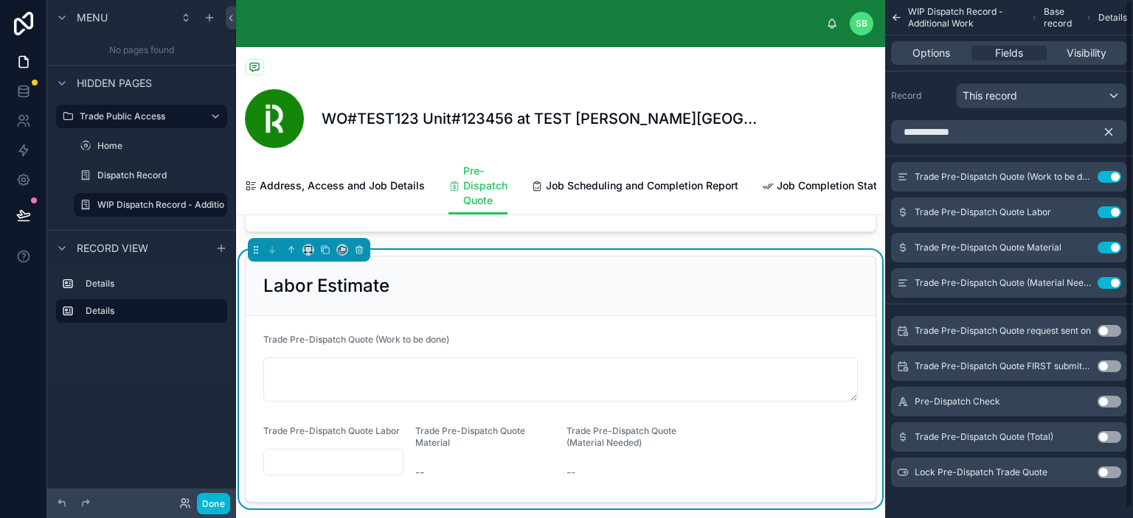
click at [1106, 130] on icon "scrollable content" at bounding box center [1108, 132] width 7 height 7
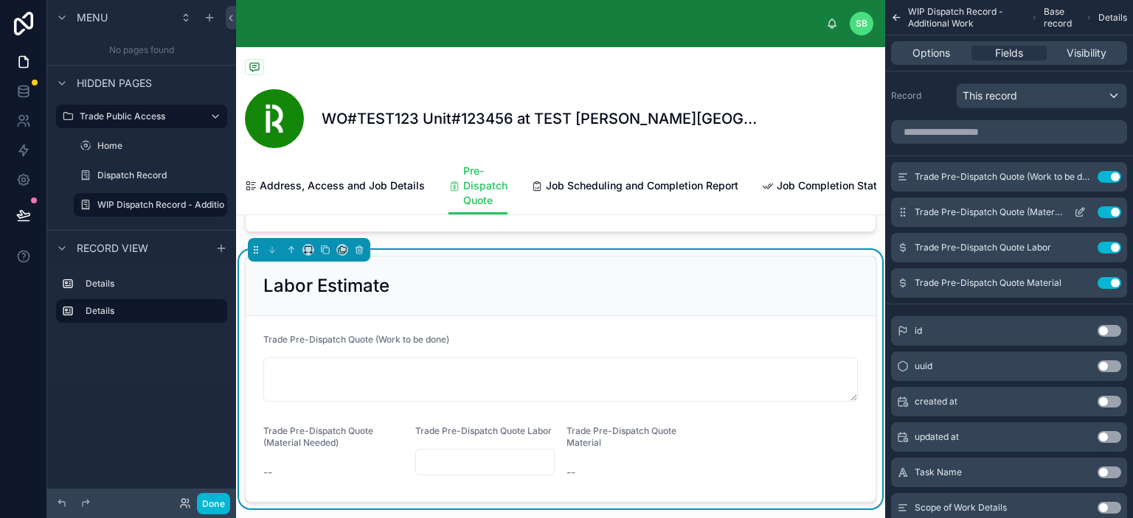
click at [1080, 212] on icon "scrollable content" at bounding box center [1080, 212] width 12 height 12
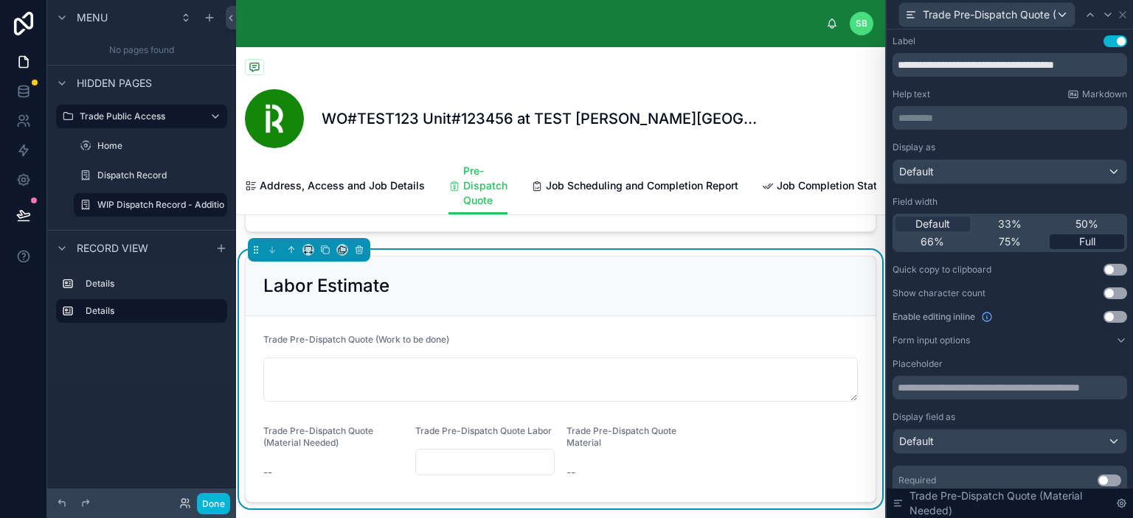
click at [1079, 235] on span "Full" at bounding box center [1087, 242] width 16 height 15
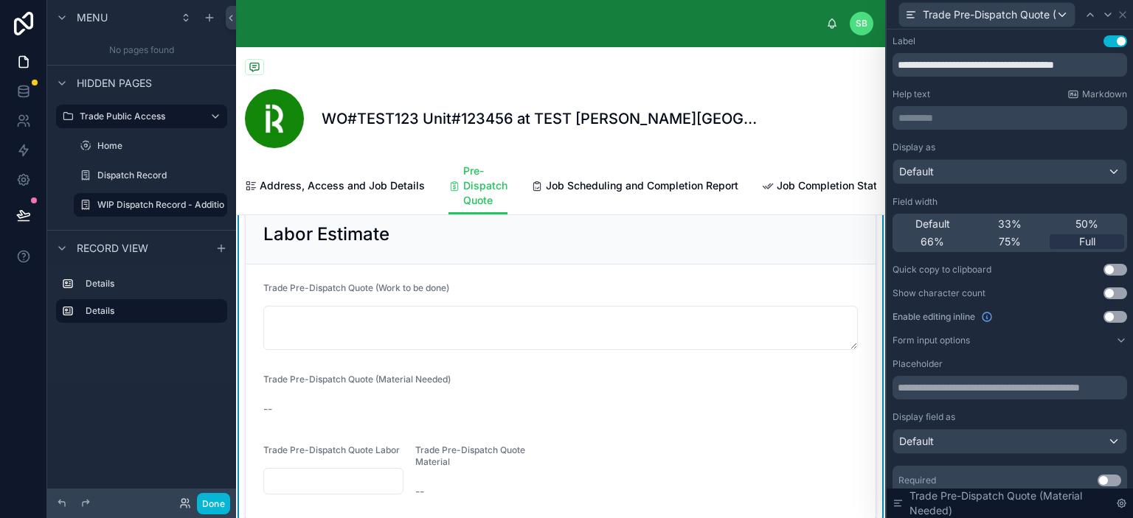
scroll to position [369, 0]
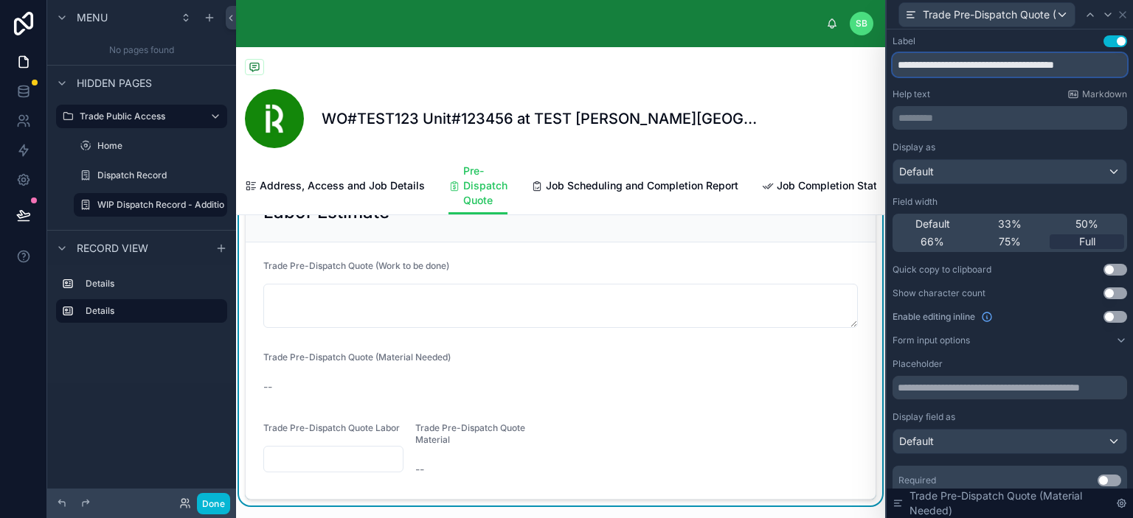
click at [996, 63] on input "**********" at bounding box center [1009, 65] width 235 height 24
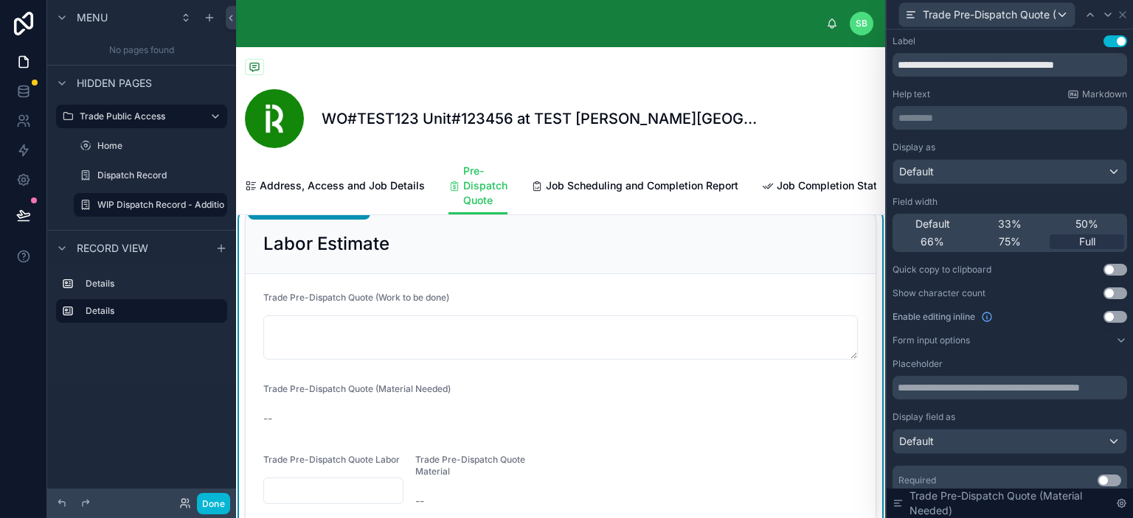
scroll to position [295, 0]
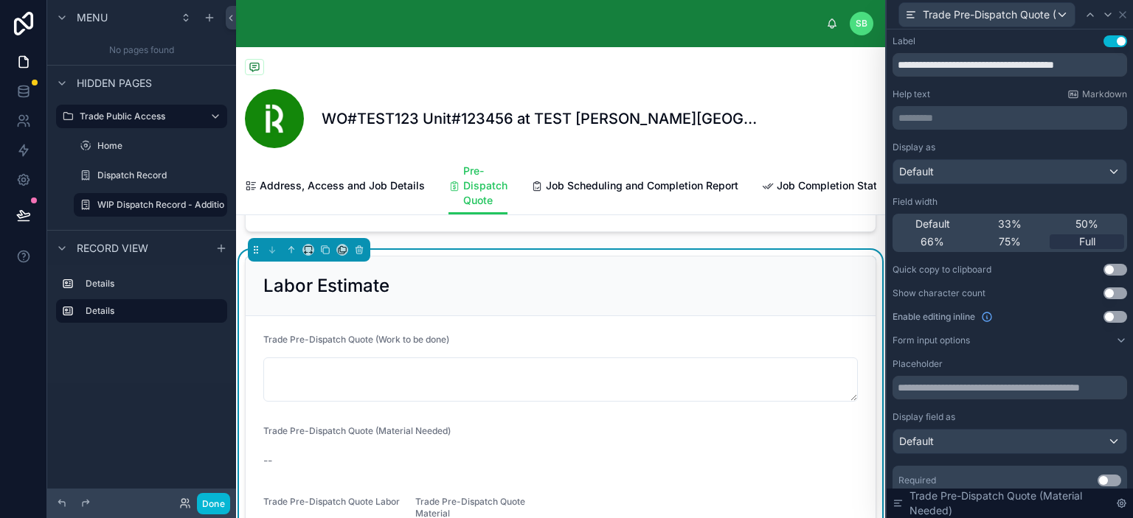
click at [565, 338] on form "Trade Pre-Dispatch Quote (Work to be done) Trade Pre-Dispatch Quote (Material N…" at bounding box center [561, 444] width 630 height 257
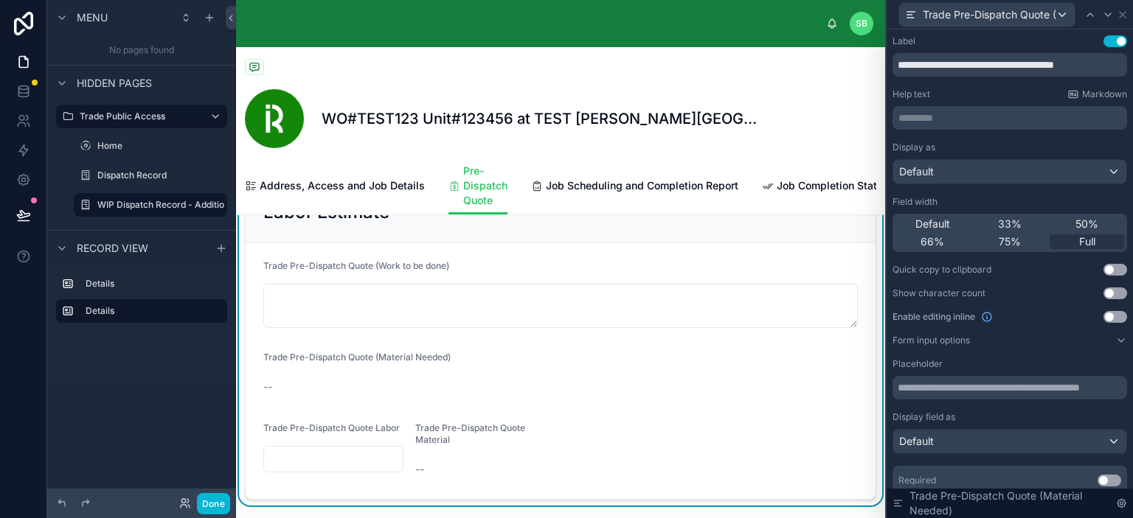
scroll to position [369, 0]
click at [1104, 316] on button "Use setting" at bounding box center [1115, 317] width 24 height 12
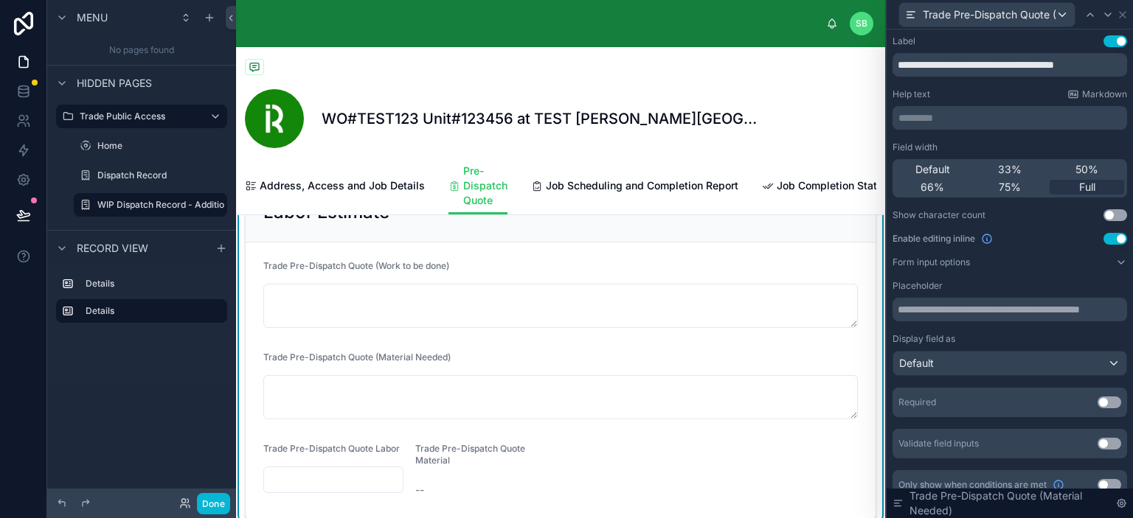
click at [482, 490] on div "--" at bounding box center [485, 491] width 140 height 24
click at [1108, 19] on icon at bounding box center [1108, 15] width 12 height 12
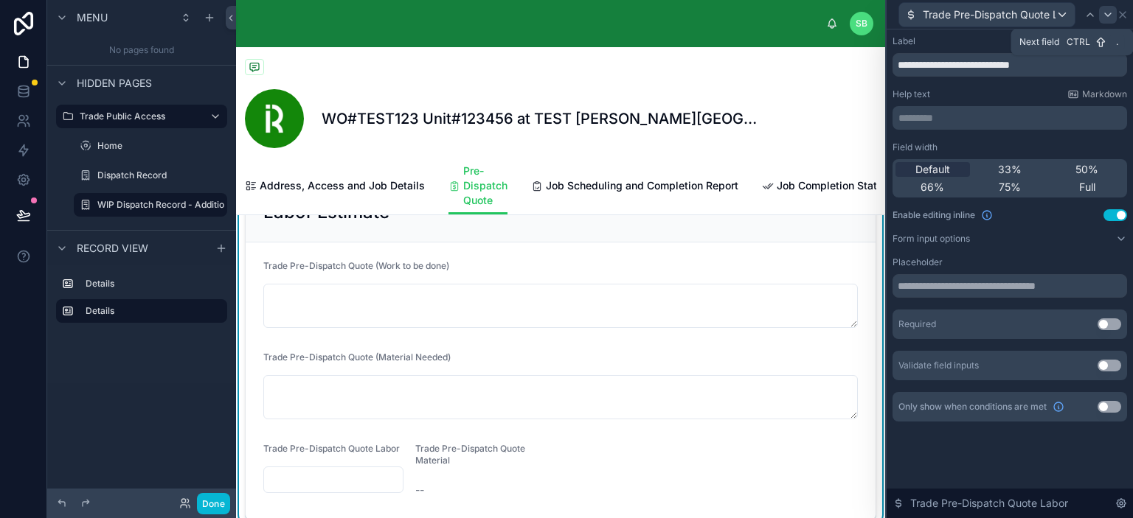
click at [1108, 14] on icon at bounding box center [1108, 14] width 6 height 3
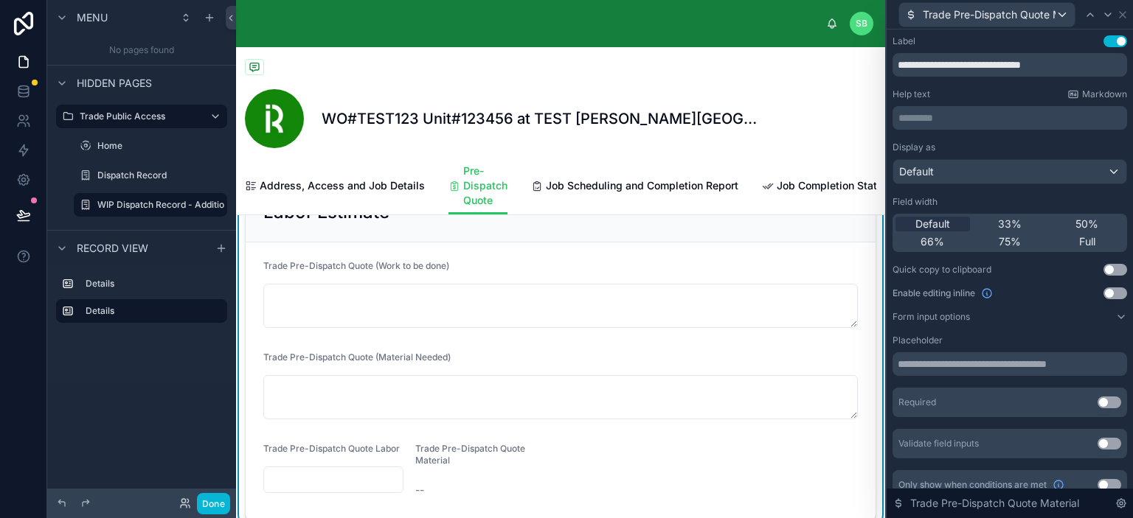
click at [1109, 294] on button "Use setting" at bounding box center [1115, 294] width 24 height 12
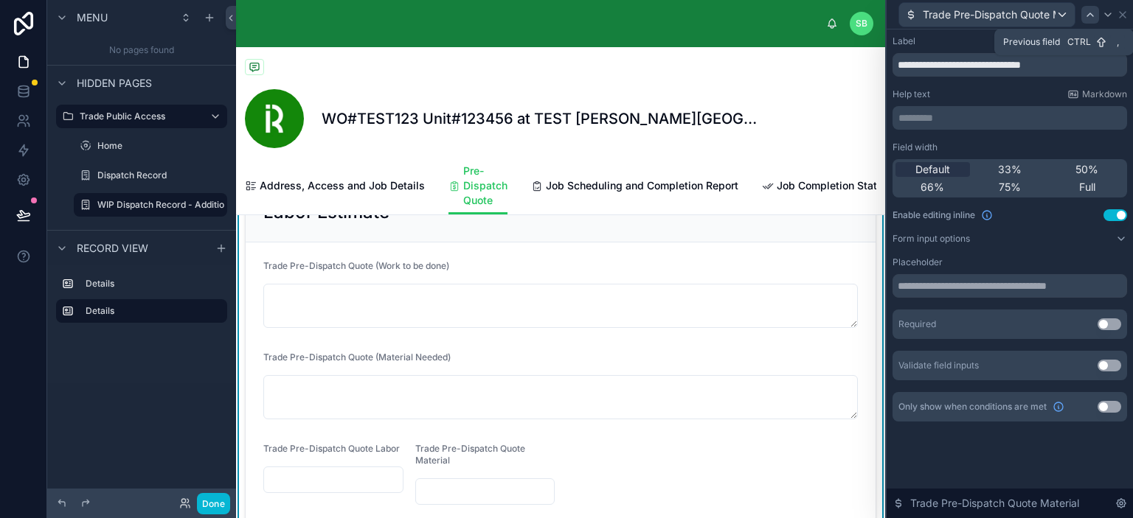
click at [1094, 13] on icon at bounding box center [1090, 15] width 12 height 12
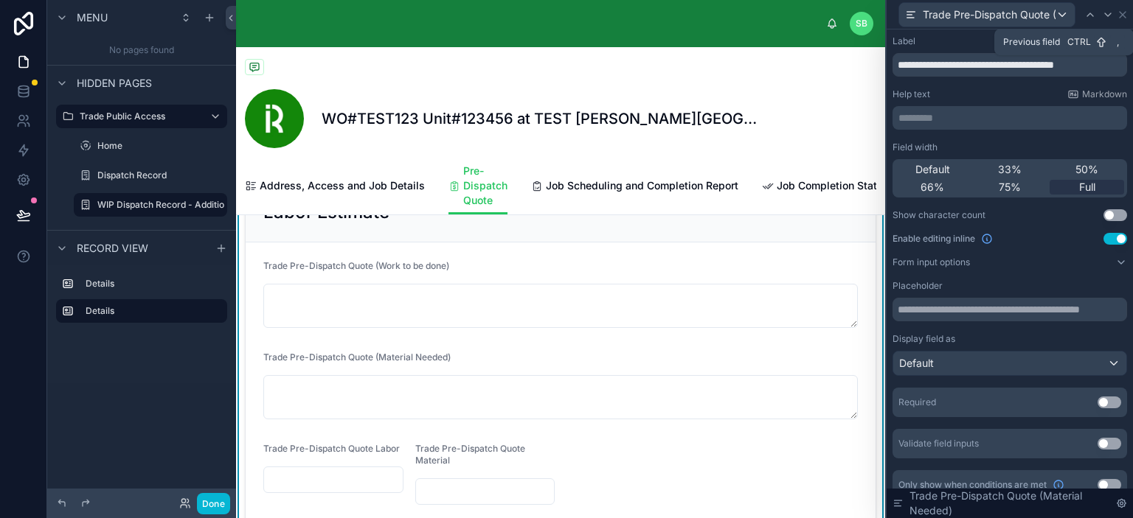
click at [1091, 13] on icon at bounding box center [1090, 15] width 12 height 12
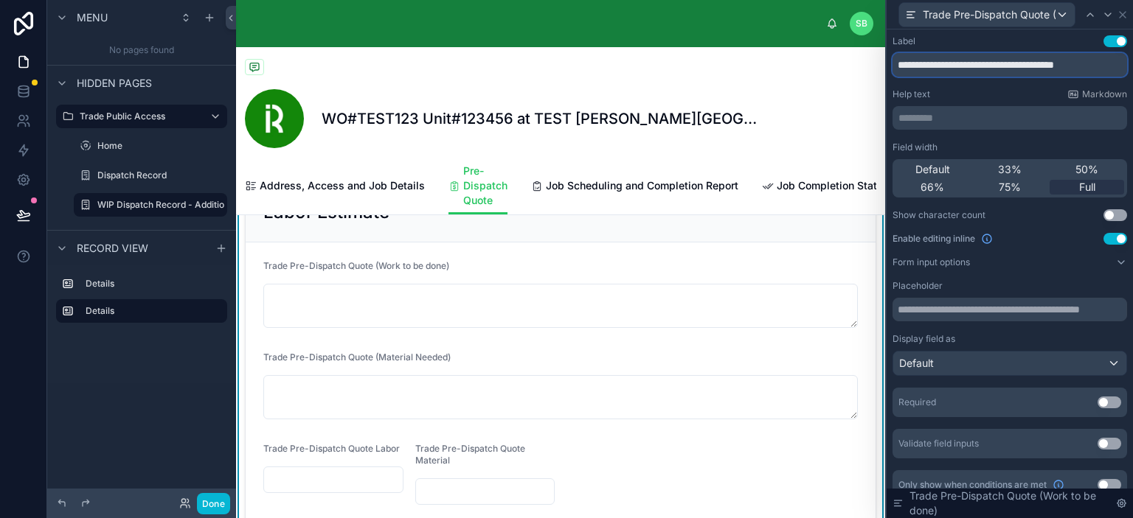
click at [999, 66] on input "**********" at bounding box center [1009, 65] width 235 height 24
drag, startPoint x: 899, startPoint y: 61, endPoint x: 1115, endPoint y: 61, distance: 216.1
click at [1115, 61] on input "**********" at bounding box center [1003, 65] width 223 height 24
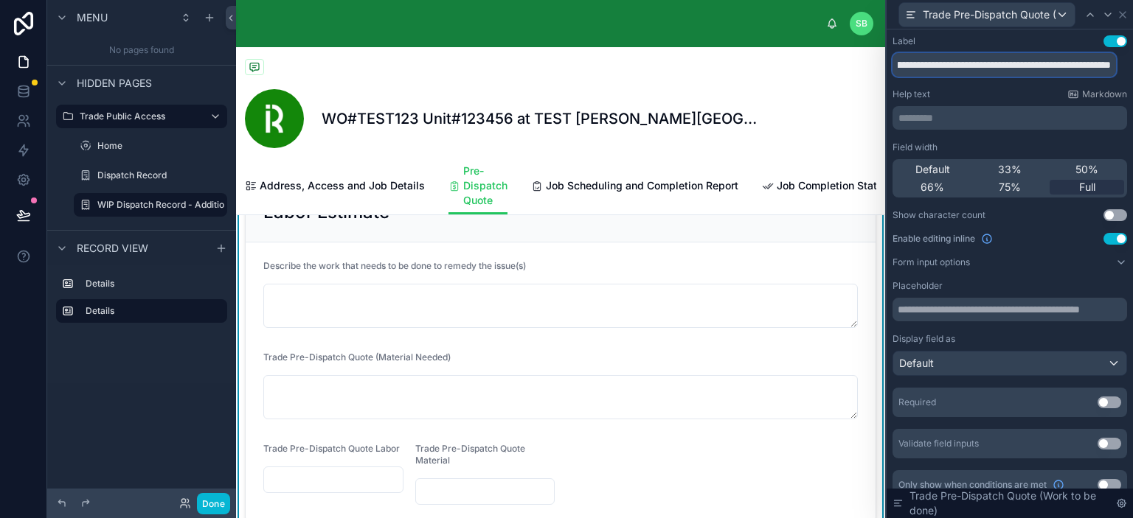
type input "**********"
click at [597, 369] on div "Trade Pre-Dispatch Quote (Material Needed)" at bounding box center [560, 361] width 594 height 18
click at [1108, 22] on div at bounding box center [1108, 15] width 18 height 18
click at [951, 61] on input "**********" at bounding box center [1009, 65] width 235 height 24
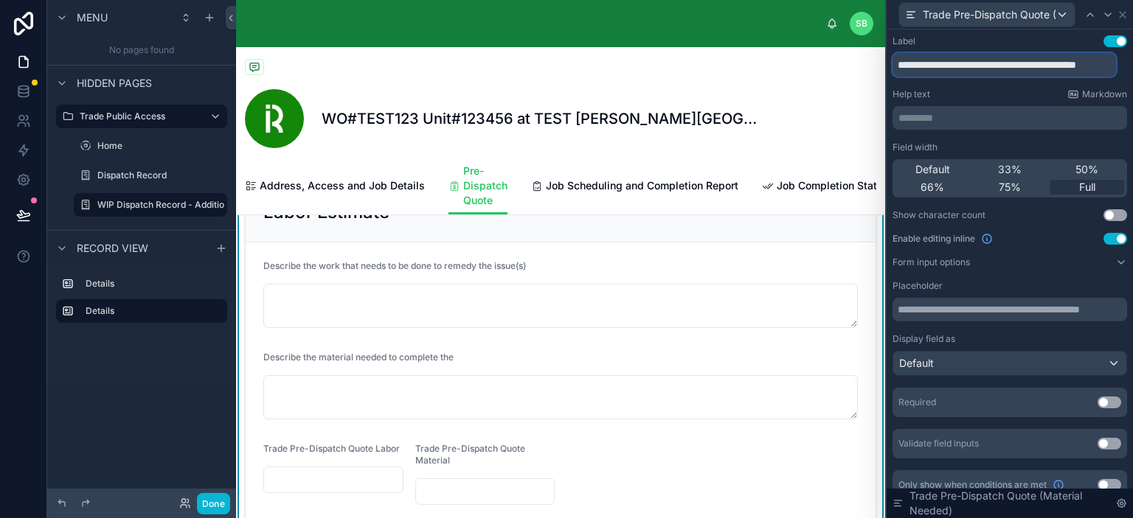
scroll to position [0, 27]
type input "**********"
click at [965, 119] on p "********* ﻿" at bounding box center [1011, 118] width 226 height 15
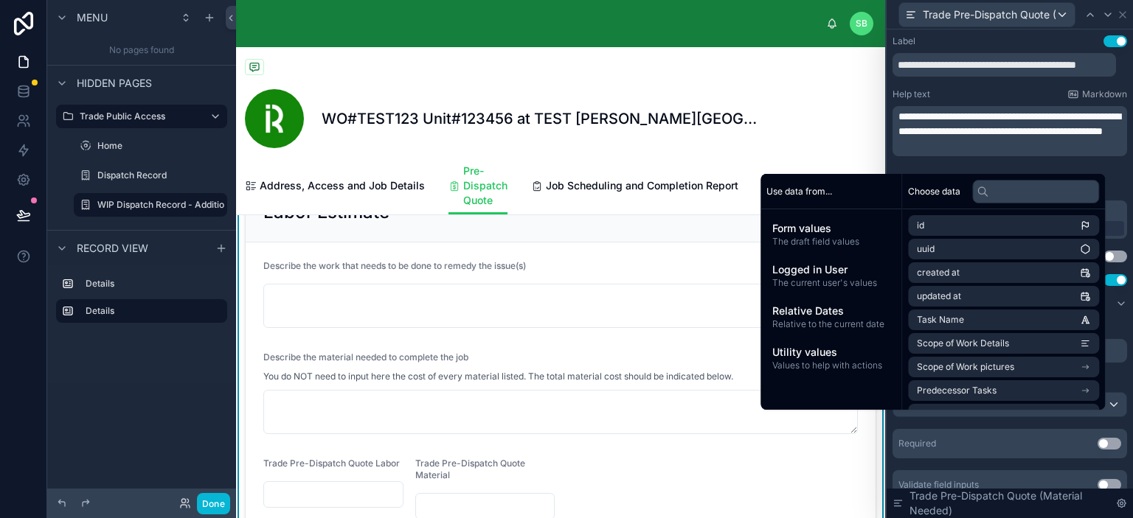
scroll to position [0, 0]
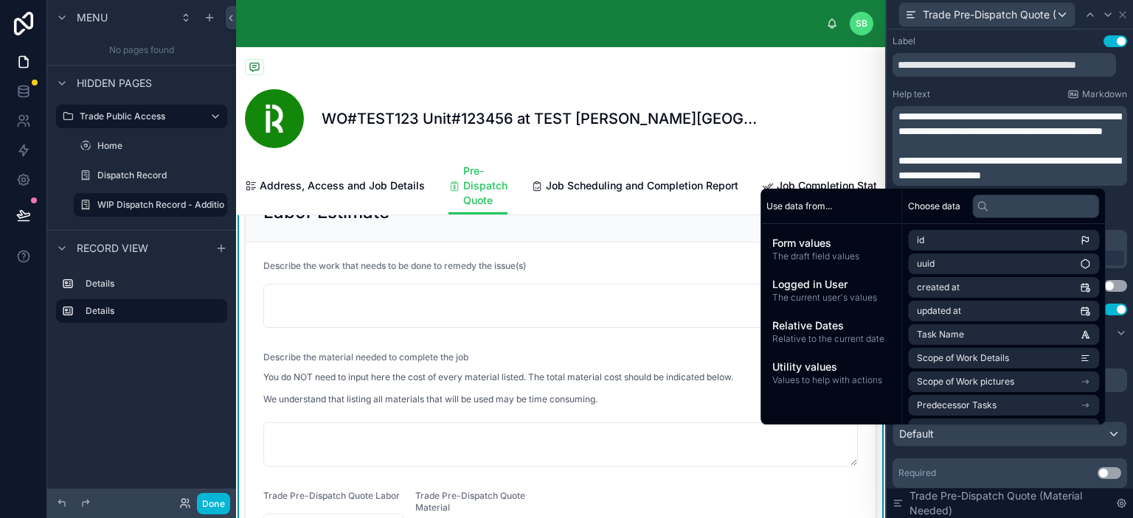
click at [1086, 178] on span "**********" at bounding box center [1009, 168] width 222 height 25
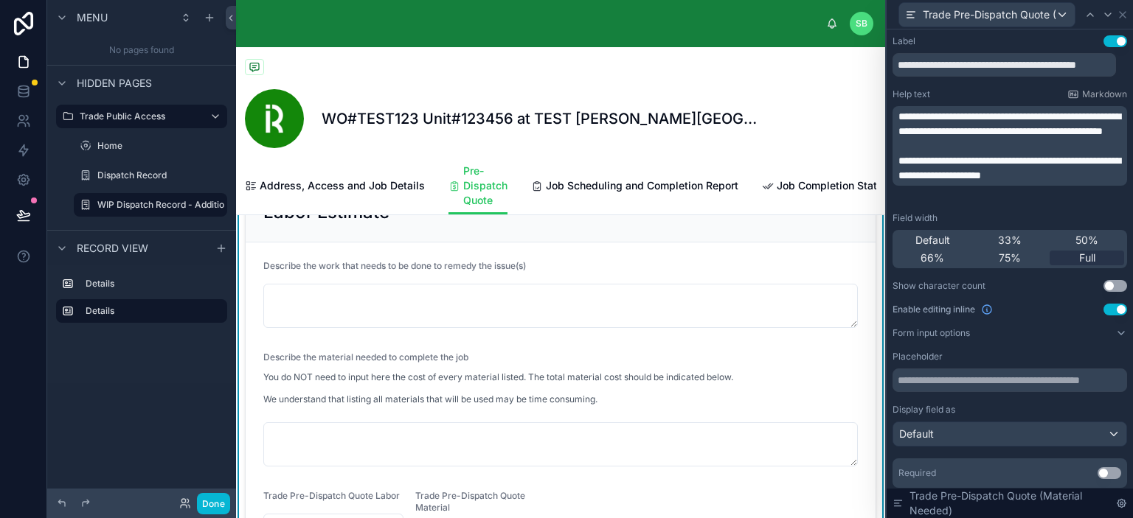
click at [1094, 183] on p "**********" at bounding box center [1011, 167] width 226 height 29
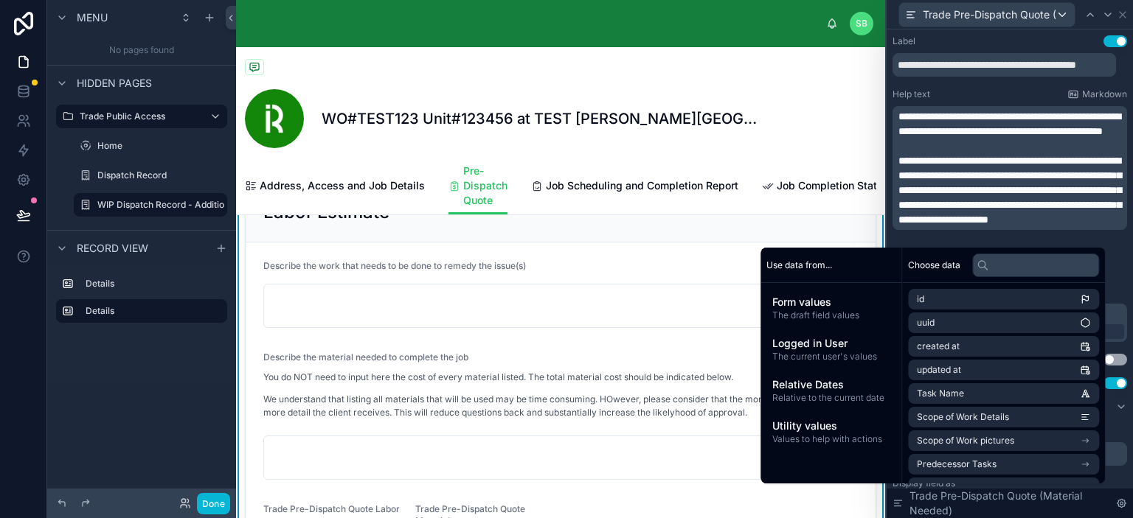
click at [1056, 153] on p "﻿" at bounding box center [1011, 146] width 226 height 15
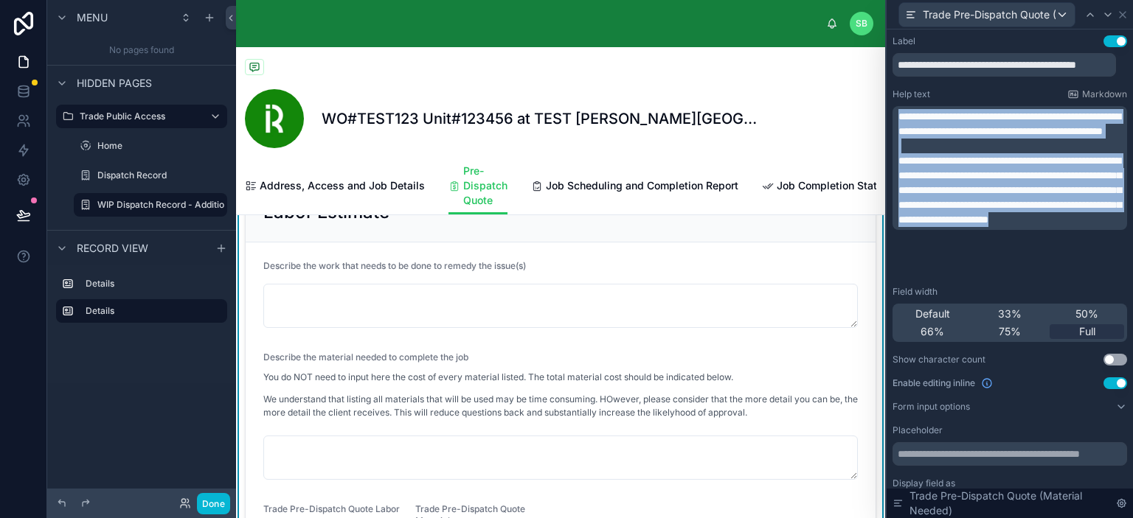
drag, startPoint x: 898, startPoint y: 114, endPoint x: 987, endPoint y: 268, distance: 178.1
click at [987, 227] on div "**********" at bounding box center [1011, 168] width 226 height 118
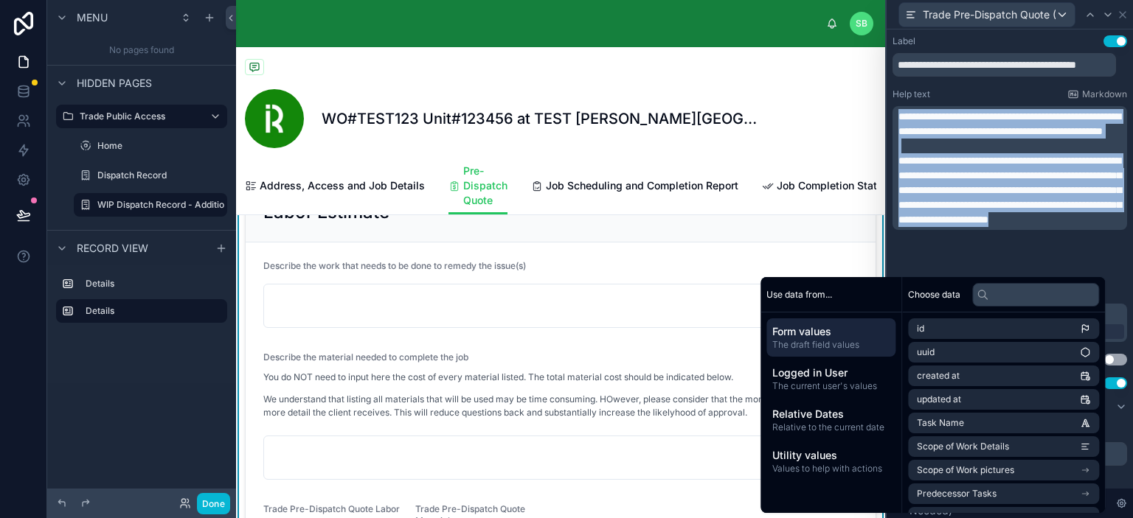
copy div "**********"
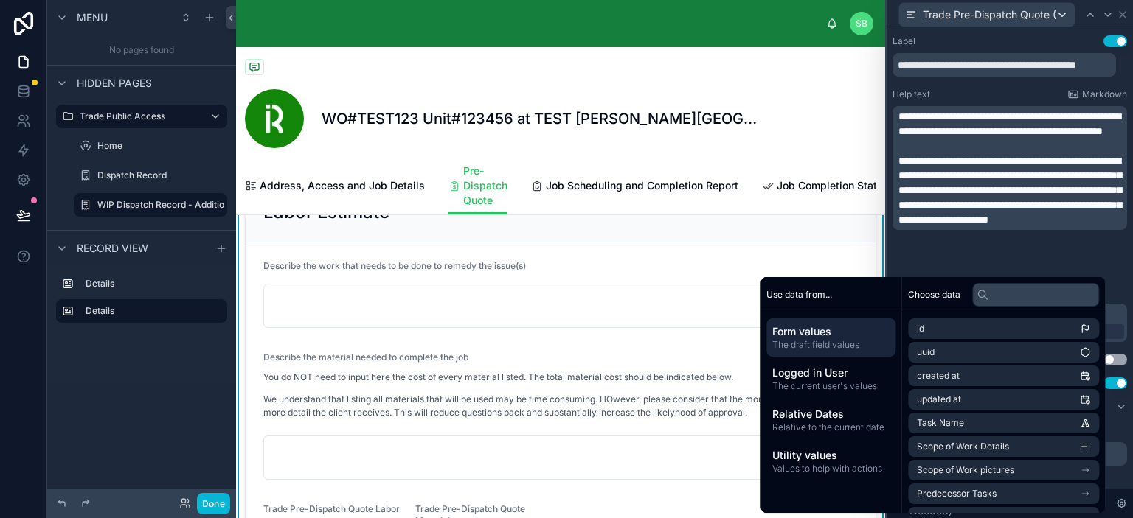
click at [582, 265] on form "Describe the work that needs to be done to remedy the issue(s) Describe the mat…" at bounding box center [561, 413] width 630 height 341
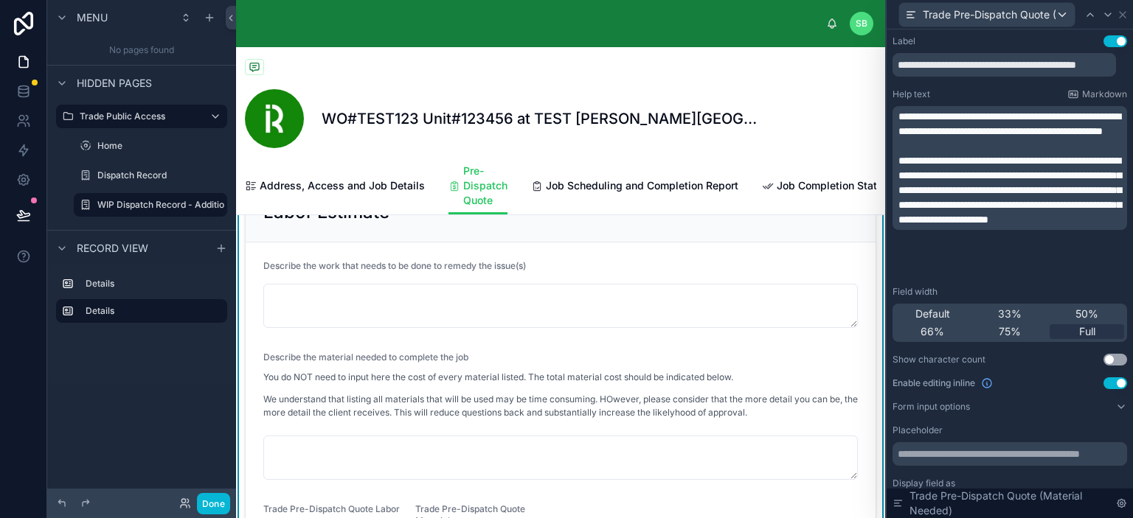
click at [575, 273] on div "Describe the work that needs to be done to remedy the issue(s)" at bounding box center [560, 269] width 594 height 18
click at [1089, 13] on icon at bounding box center [1090, 14] width 6 height 3
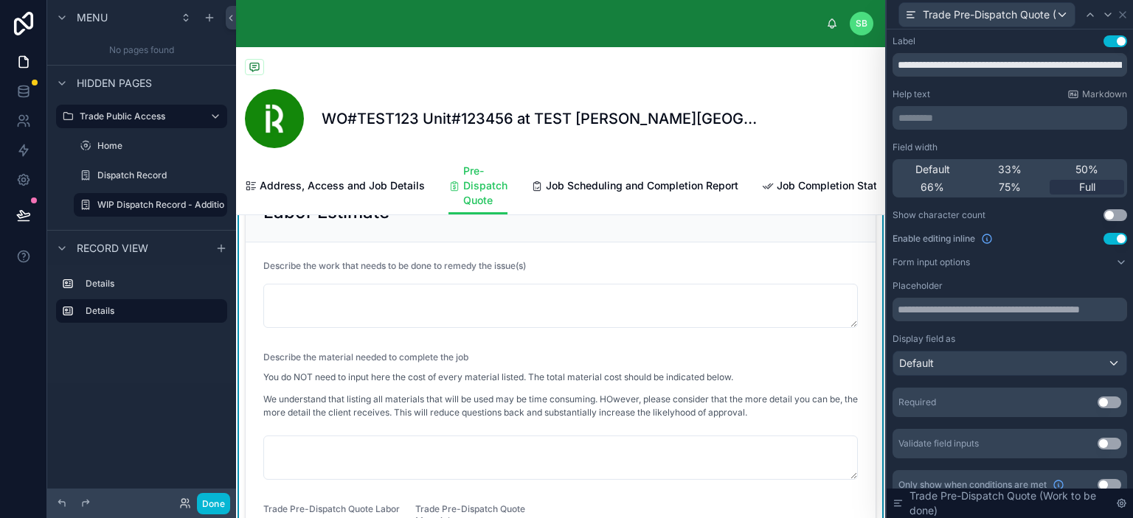
click at [971, 119] on p "********* ﻿" at bounding box center [1011, 118] width 226 height 15
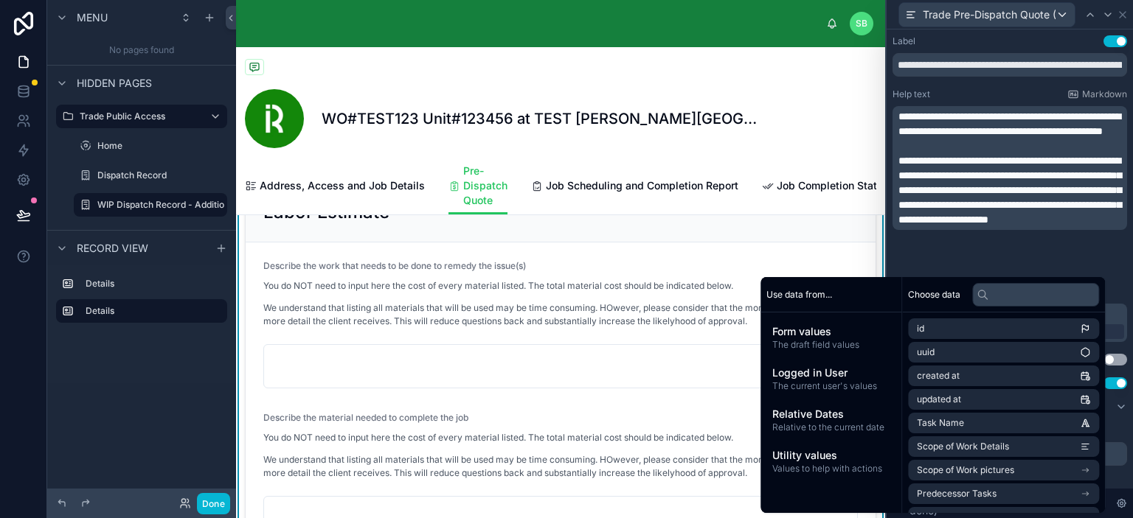
click at [930, 133] on span "**********" at bounding box center [1009, 123] width 222 height 25
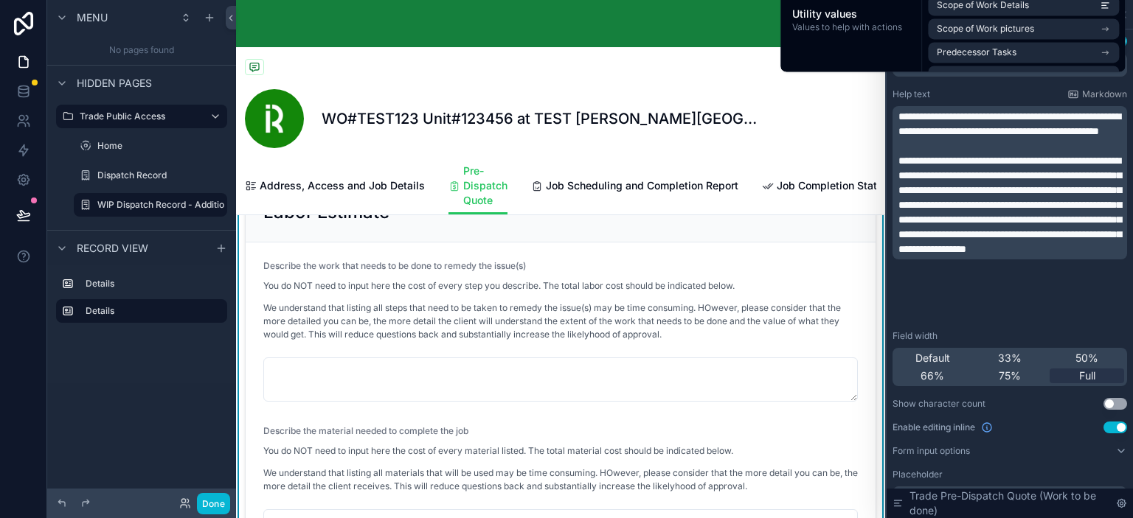
scroll to position [74, 0]
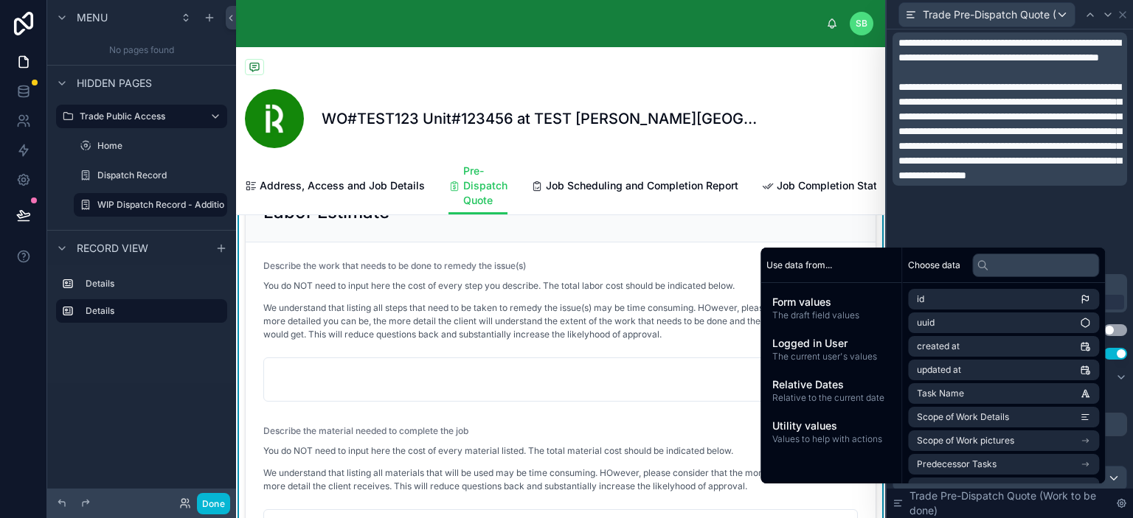
drag, startPoint x: 944, startPoint y: 189, endPoint x: 957, endPoint y: 223, distance: 37.1
click at [944, 181] on span "**********" at bounding box center [1009, 131] width 223 height 99
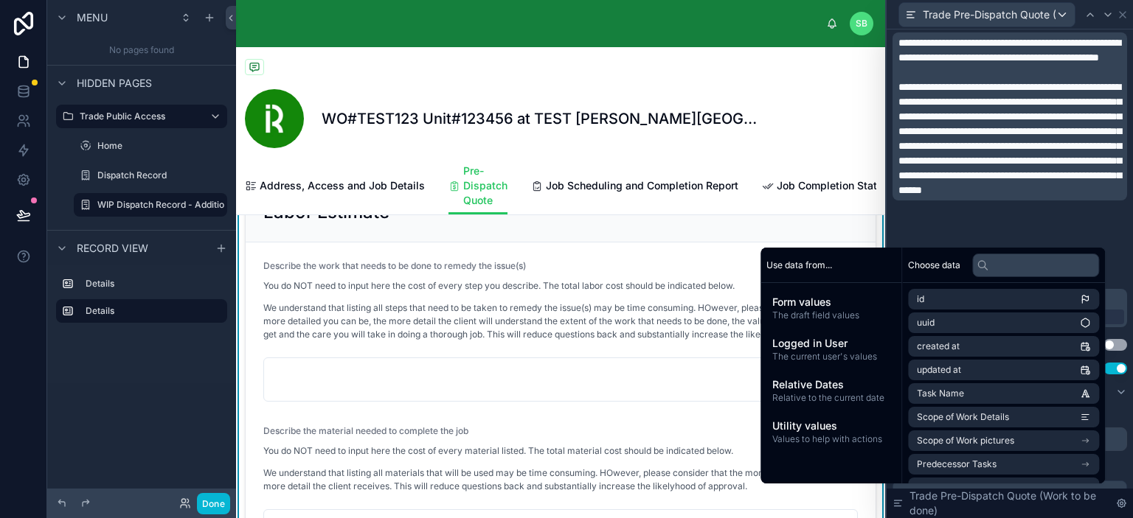
click at [1043, 80] on p "﻿" at bounding box center [1011, 72] width 226 height 15
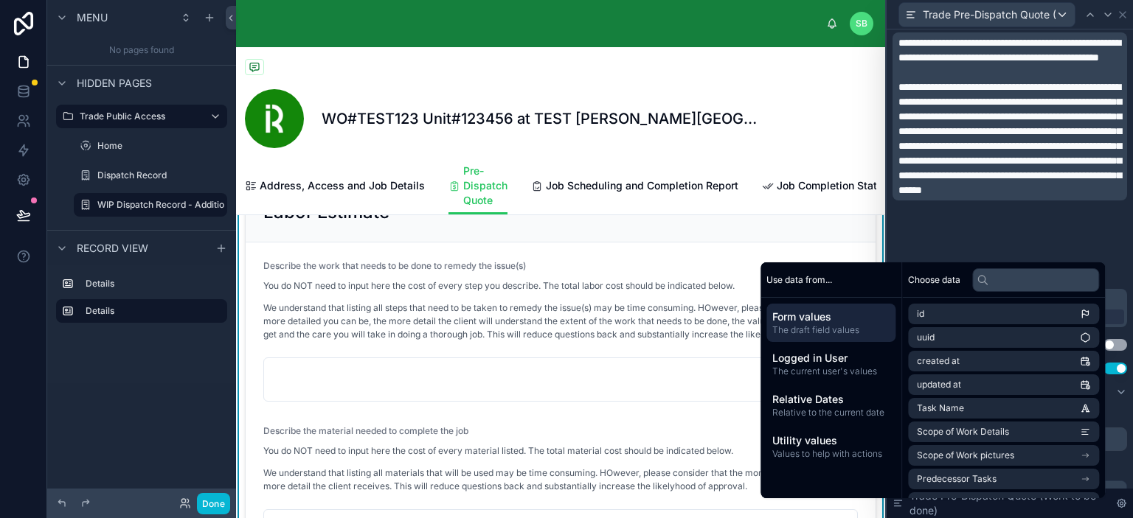
click at [572, 337] on p "We understand that listing all steps that need to be taken to remedy the issue(…" at bounding box center [560, 322] width 594 height 40
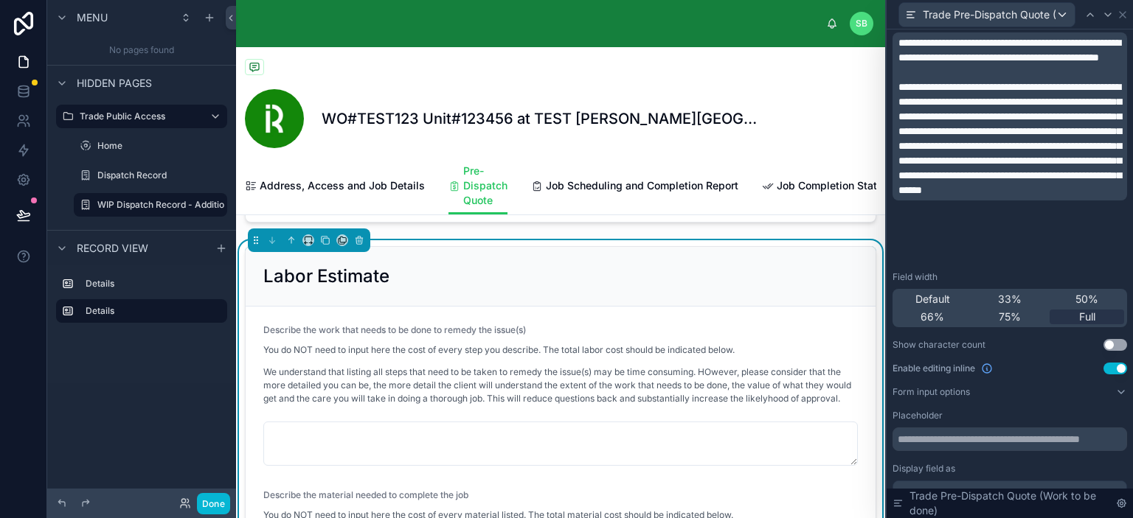
scroll to position [295, 0]
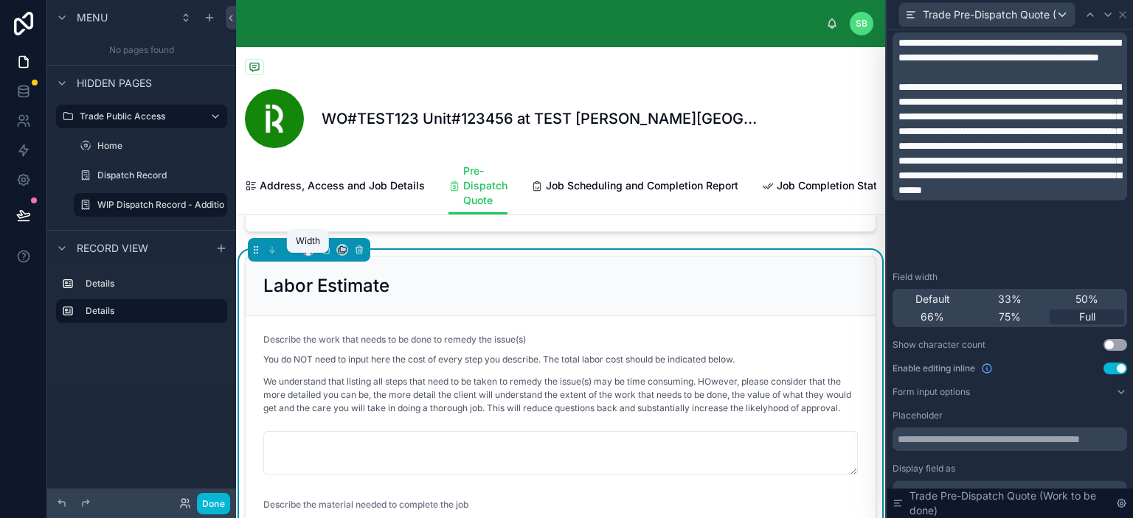
click at [305, 254] on icon at bounding box center [305, 252] width 1 height 3
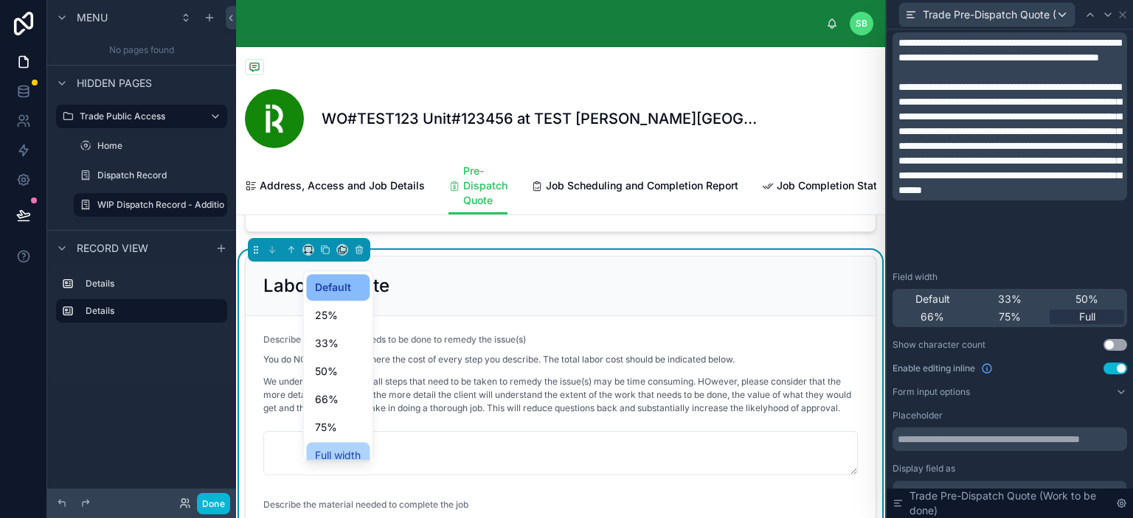
click at [342, 454] on span "Full width" at bounding box center [338, 456] width 46 height 18
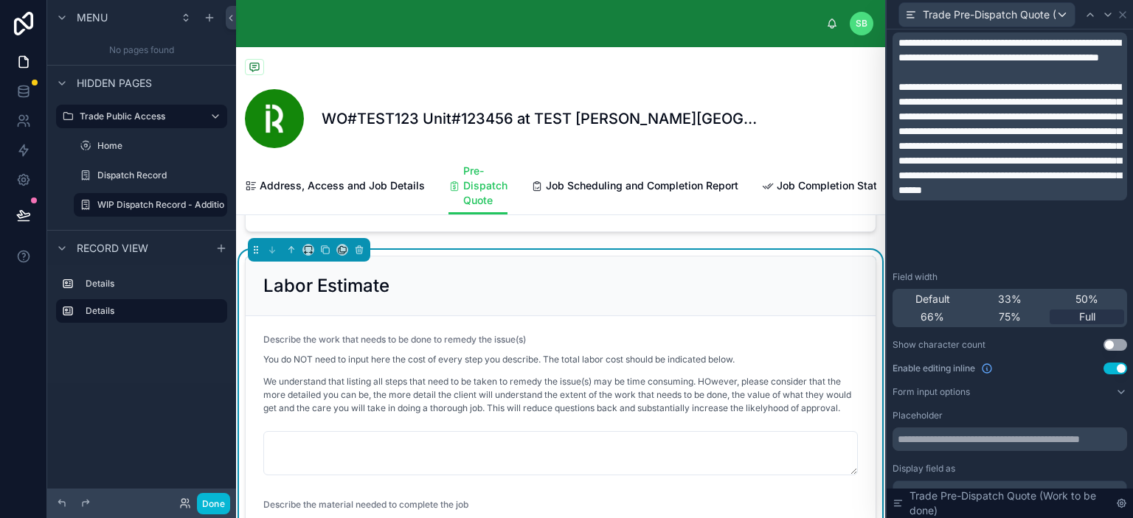
click at [608, 403] on p "We understand that listing all steps that need to be taken to remedy the issue(…" at bounding box center [560, 395] width 594 height 40
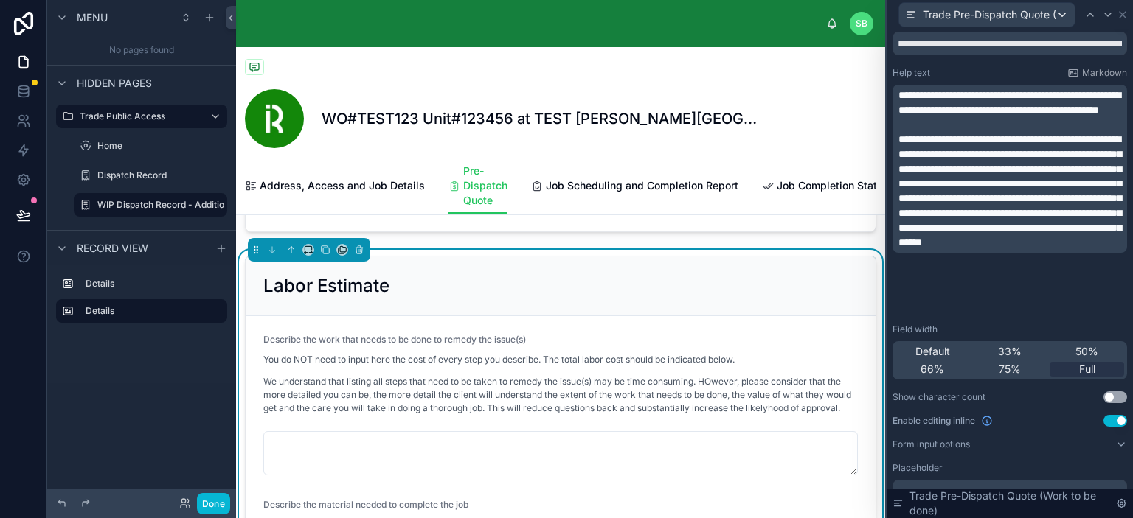
scroll to position [0, 0]
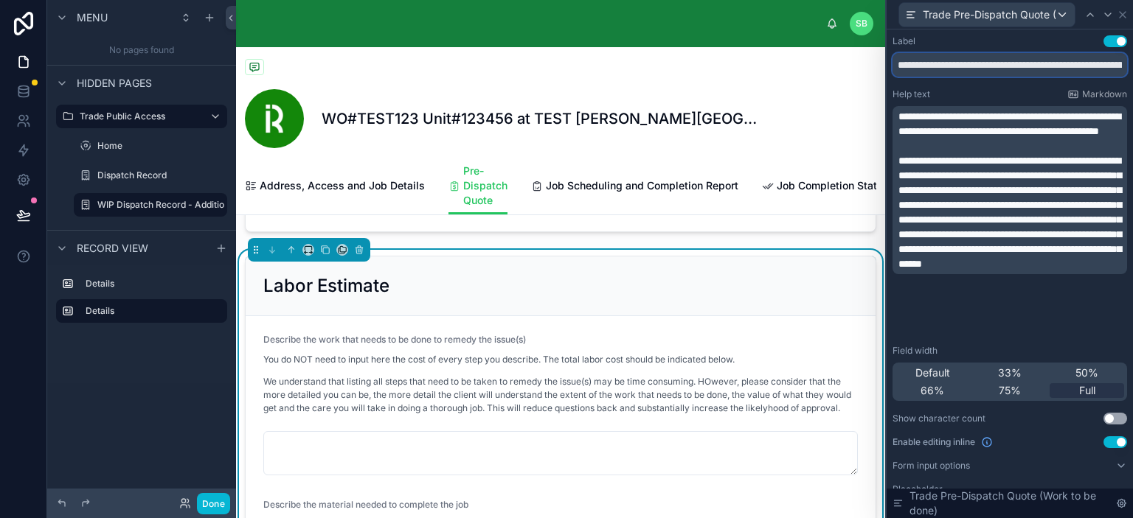
click at [935, 68] on input "**********" at bounding box center [1009, 65] width 235 height 24
paste input "text"
type input "**********"
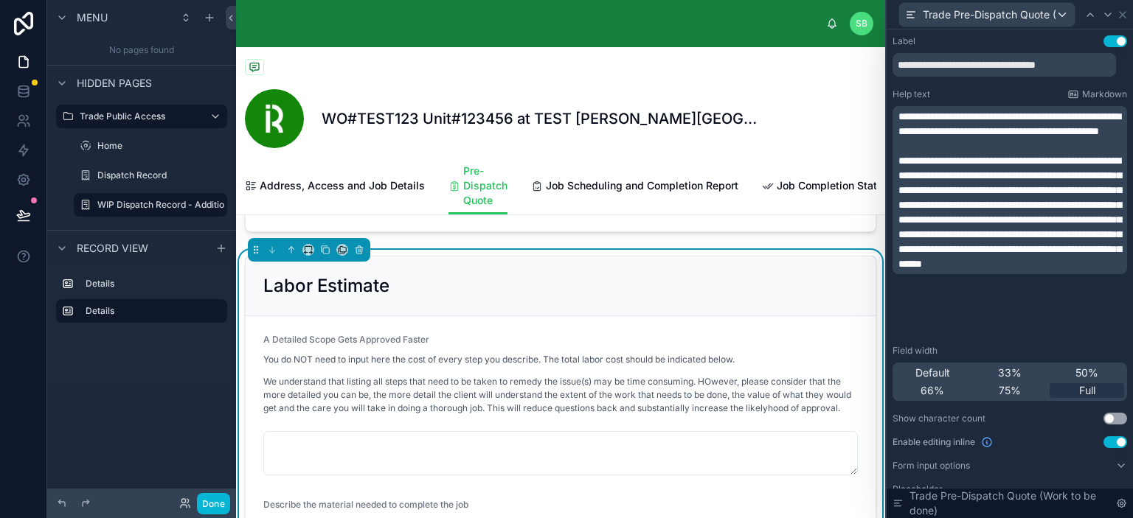
click at [349, 291] on h2 "Labor Estimate" at bounding box center [326, 286] width 126 height 24
click at [428, 298] on div "Labor Estimate" at bounding box center [560, 286] width 594 height 24
click at [1120, 13] on icon at bounding box center [1122, 15] width 6 height 6
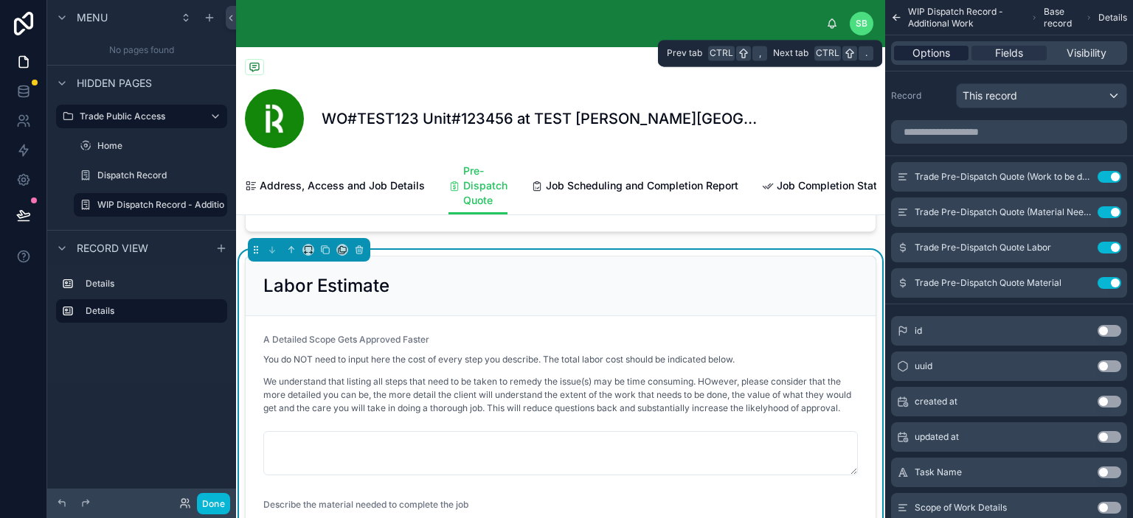
click at [935, 53] on span "Options" at bounding box center [931, 53] width 38 height 15
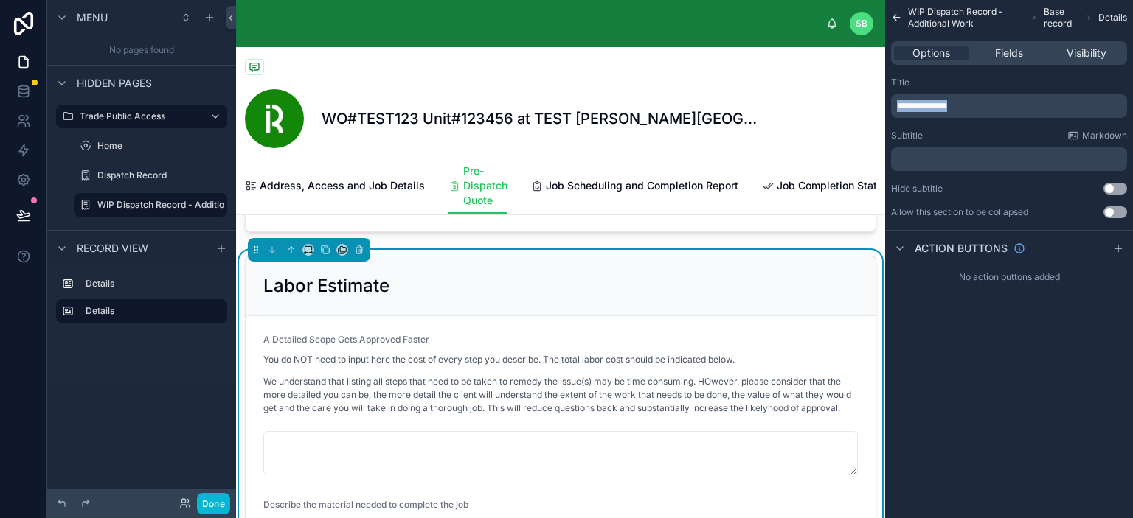
drag, startPoint x: 965, startPoint y: 101, endPoint x: 874, endPoint y: 111, distance: 91.3
click at [876, 111] on div "SB Stefano Bosello WO#TEST123 Unit#123456 at TEST Perla West Tower COPY (Repair…" at bounding box center [684, 259] width 897 height 518
click at [477, 380] on div "You do NOT need to input here the cost of every step you describe. The total la…" at bounding box center [560, 388] width 594 height 71
click at [1017, 52] on span "Fields" at bounding box center [1009, 53] width 28 height 15
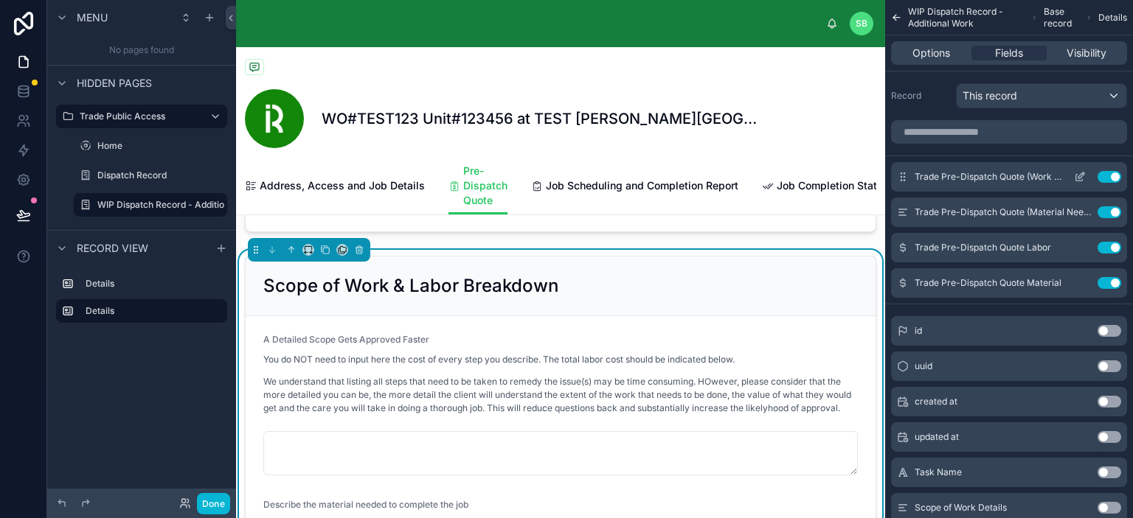
click at [1081, 177] on icon "scrollable content" at bounding box center [1080, 177] width 12 height 12
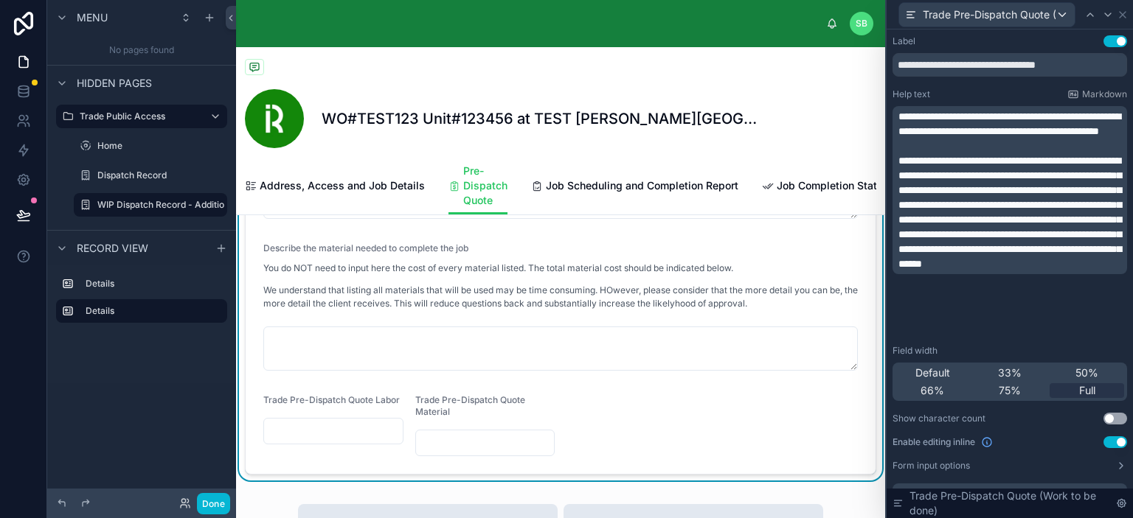
scroll to position [590, 0]
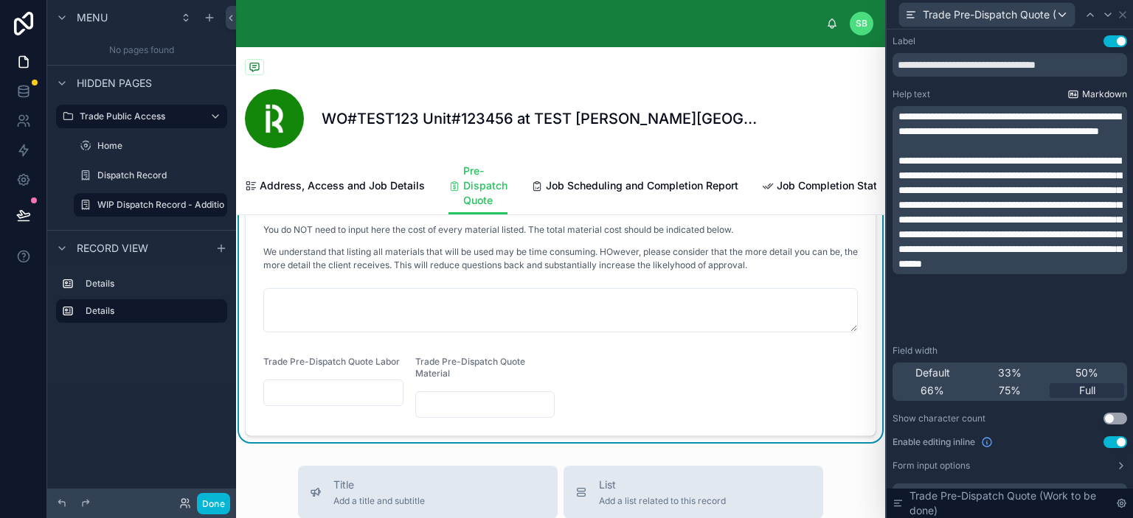
click at [1082, 97] on span "Markdown" at bounding box center [1104, 94] width 45 height 12
click at [1082, 91] on span "Markdown" at bounding box center [1104, 94] width 45 height 12
click at [906, 114] on span "**********" at bounding box center [1009, 123] width 222 height 25
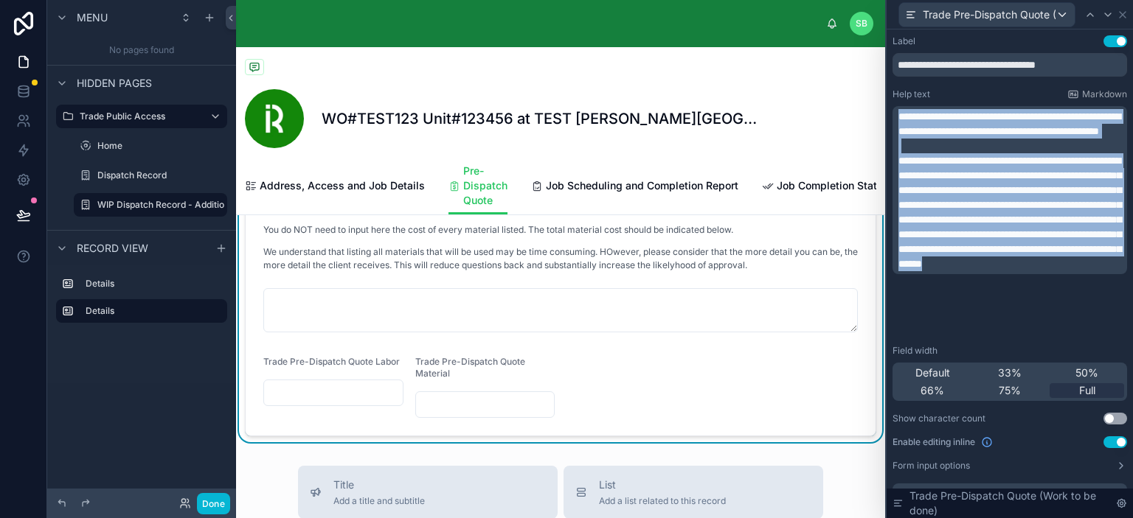
drag, startPoint x: 900, startPoint y: 114, endPoint x: 1018, endPoint y: 321, distance: 238.2
click at [1018, 271] on div "**********" at bounding box center [1011, 190] width 226 height 162
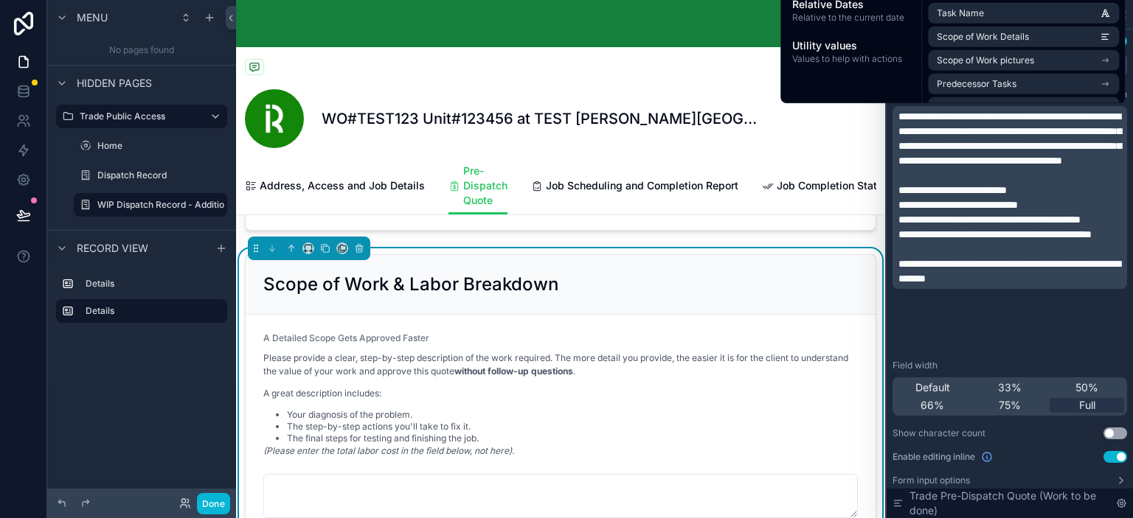
scroll to position [295, 0]
click at [1012, 166] on span "**********" at bounding box center [1009, 138] width 223 height 55
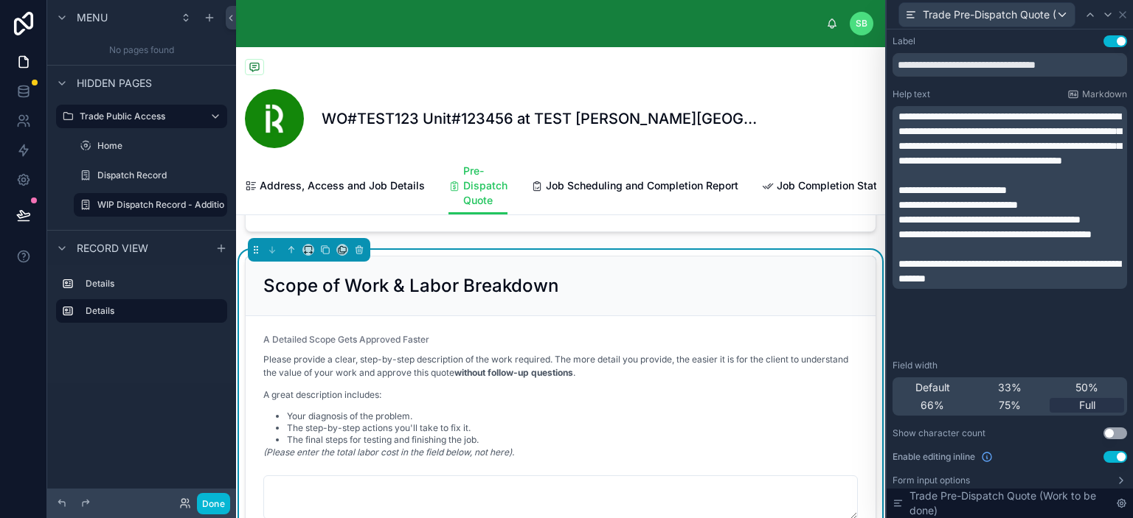
click at [751, 26] on div "SB Stefano Bosello" at bounding box center [560, 23] width 649 height 47
drag, startPoint x: 1098, startPoint y: 63, endPoint x: 888, endPoint y: 65, distance: 210.2
click at [888, 65] on div "**********" at bounding box center [1009, 296] width 246 height 534
paste input "***"
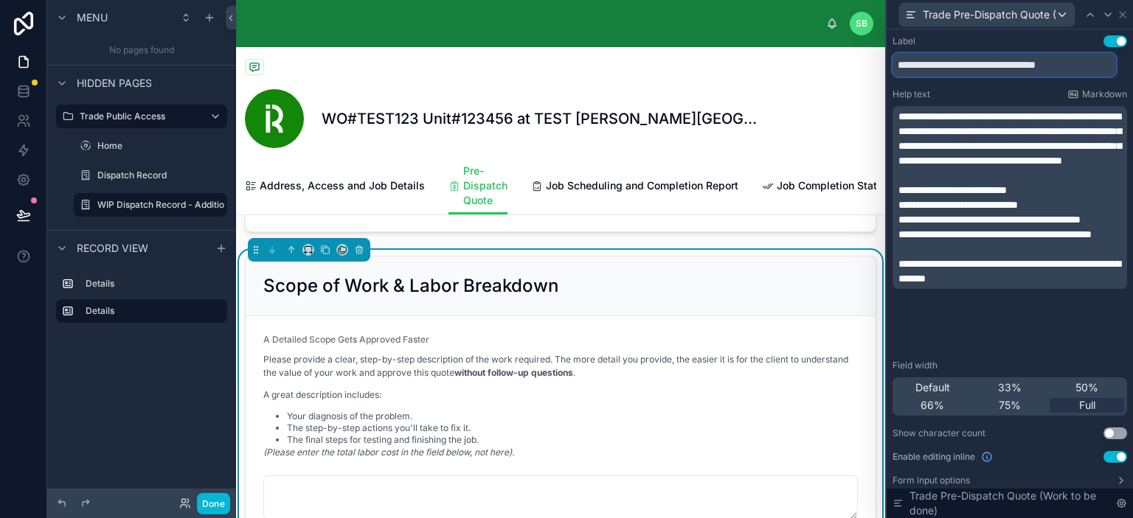
click at [1094, 68] on input "**********" at bounding box center [1003, 65] width 223 height 24
drag, startPoint x: 1091, startPoint y: 64, endPoint x: 835, endPoint y: 66, distance: 256.6
click at [835, 64] on div "**********" at bounding box center [566, 259] width 1133 height 518
paste input "*****"
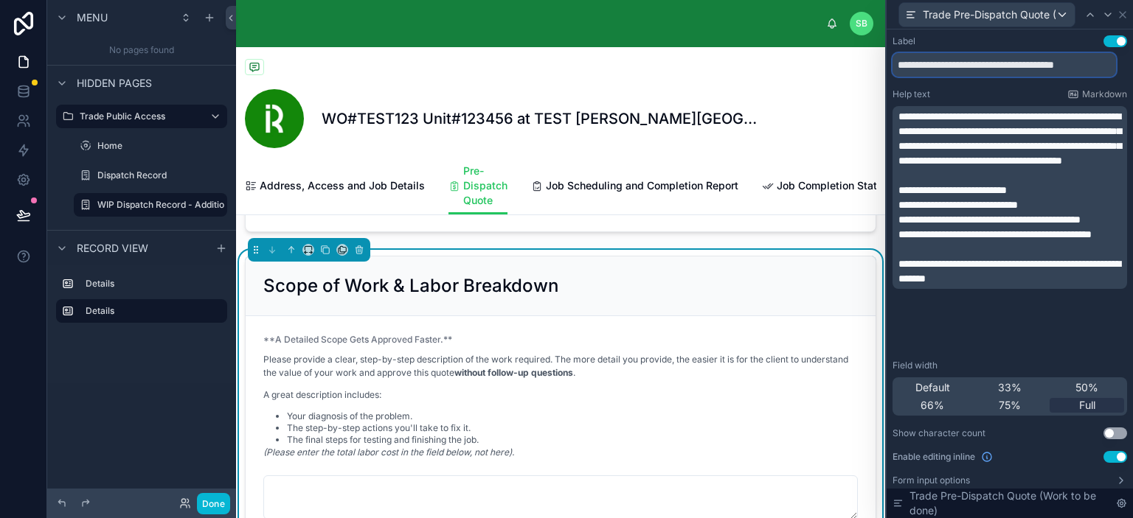
type input "**********"
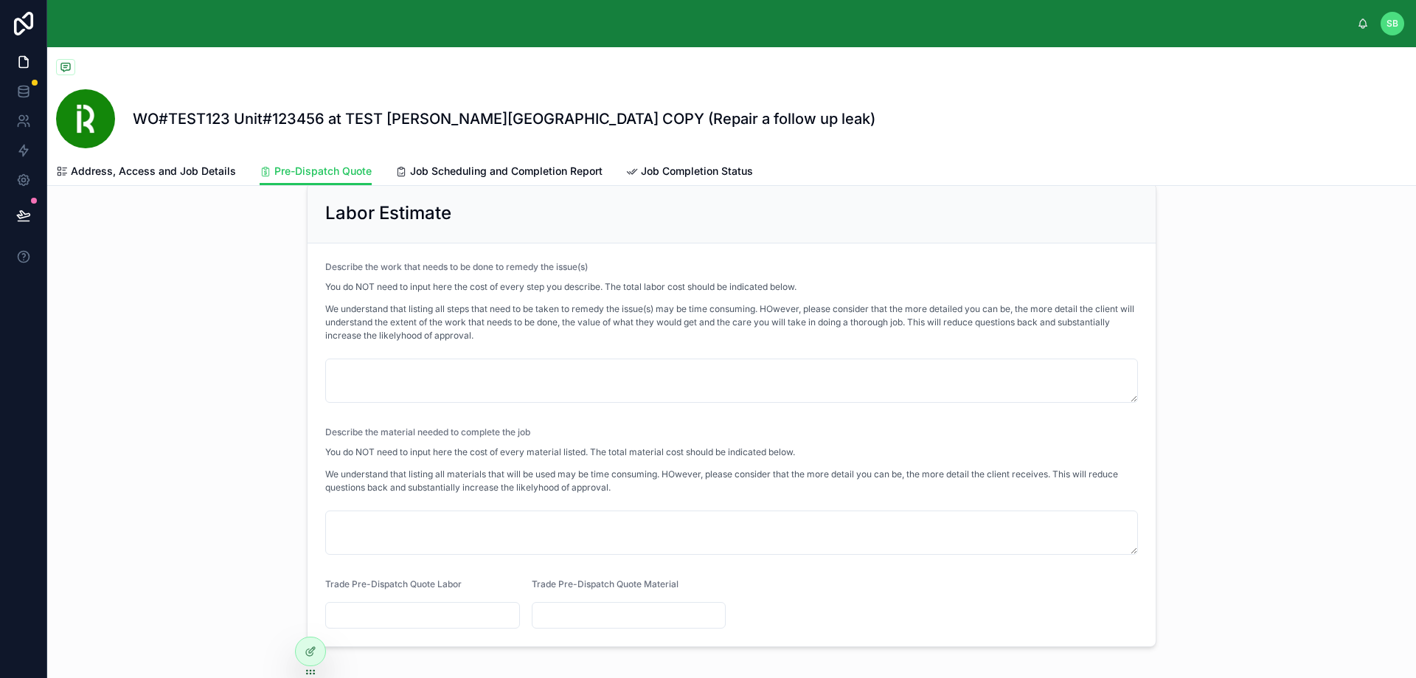
scroll to position [369, 0]
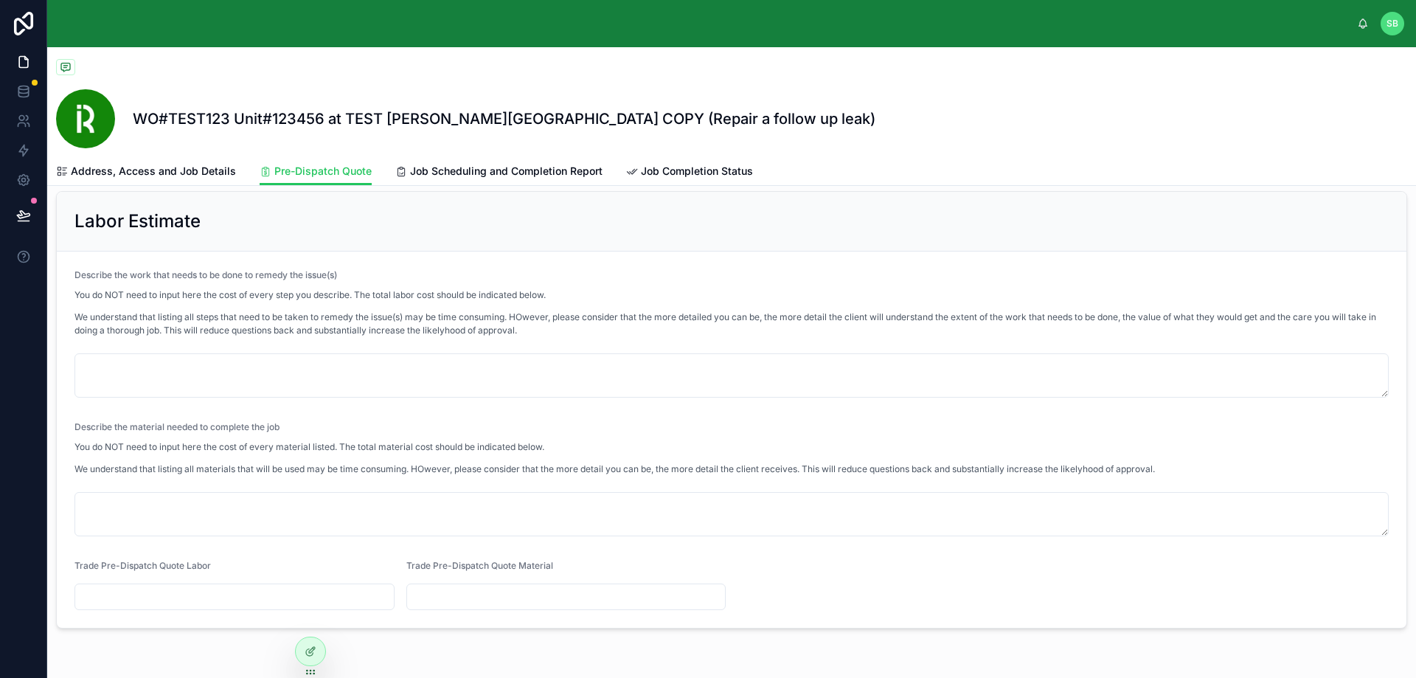
scroll to position [308, 0]
